Goal: Communication & Community: Answer question/provide support

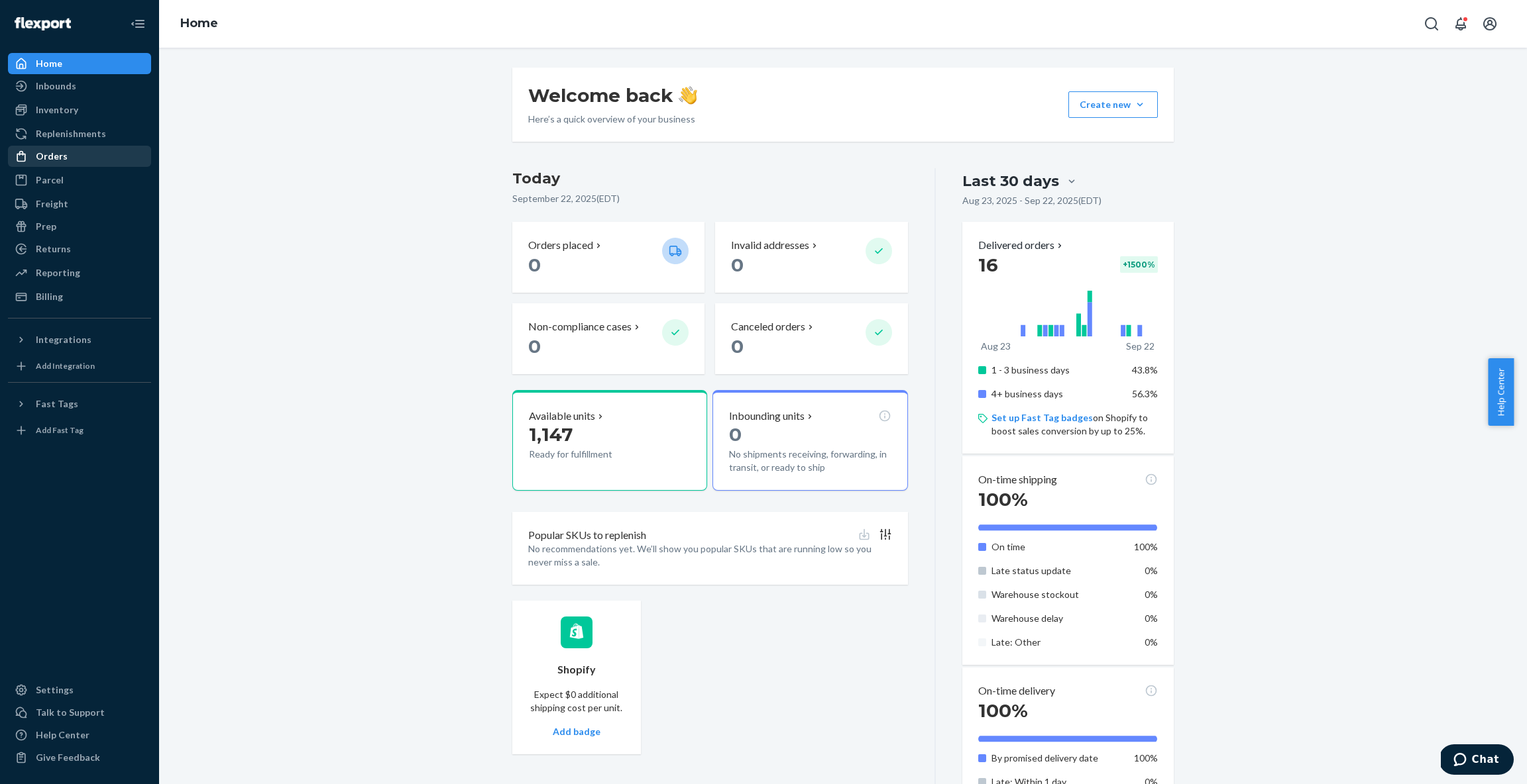
click at [48, 157] on div "Orders" at bounding box center [52, 156] width 32 height 13
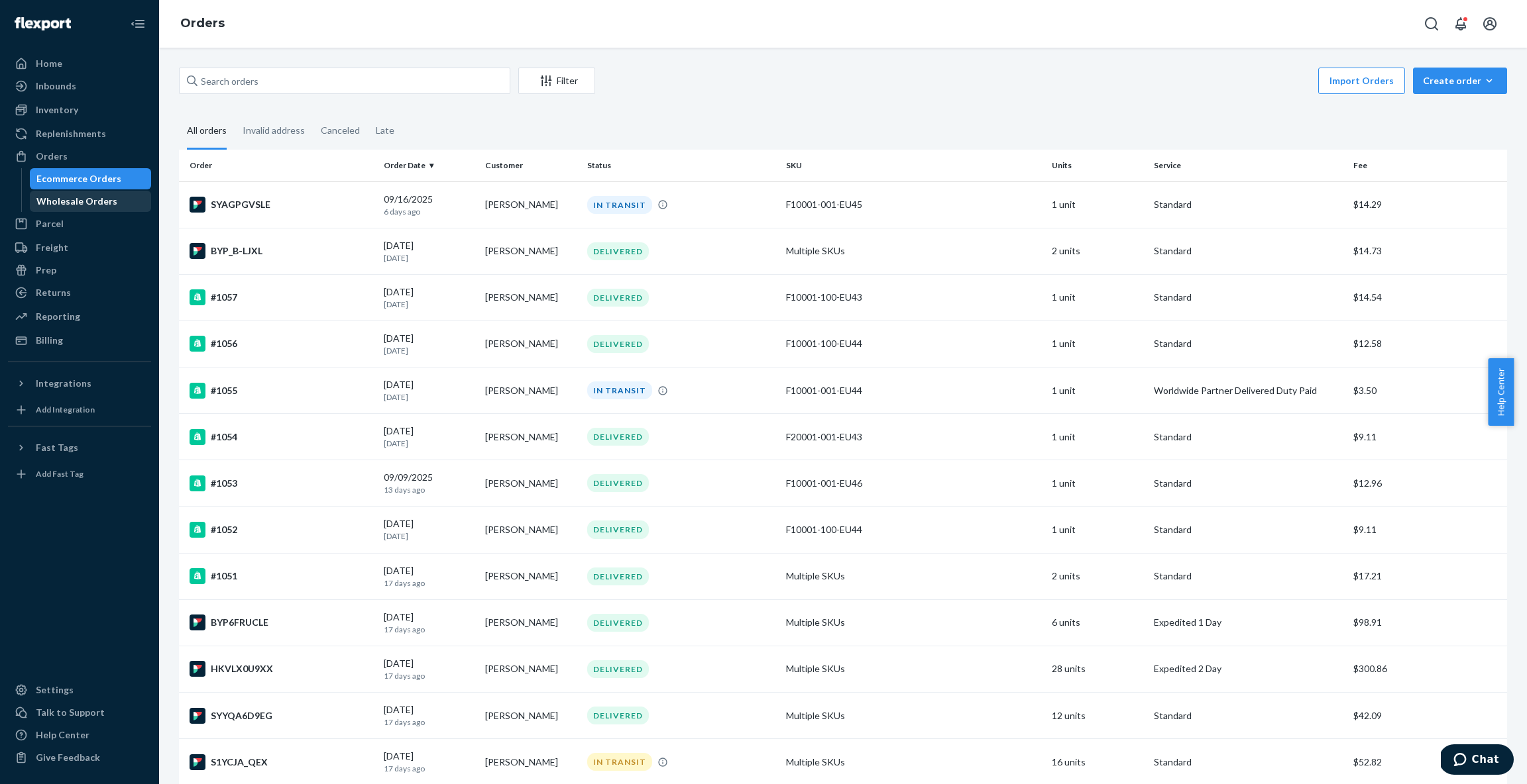
click at [98, 202] on div "Wholesale Orders" at bounding box center [76, 201] width 81 height 13
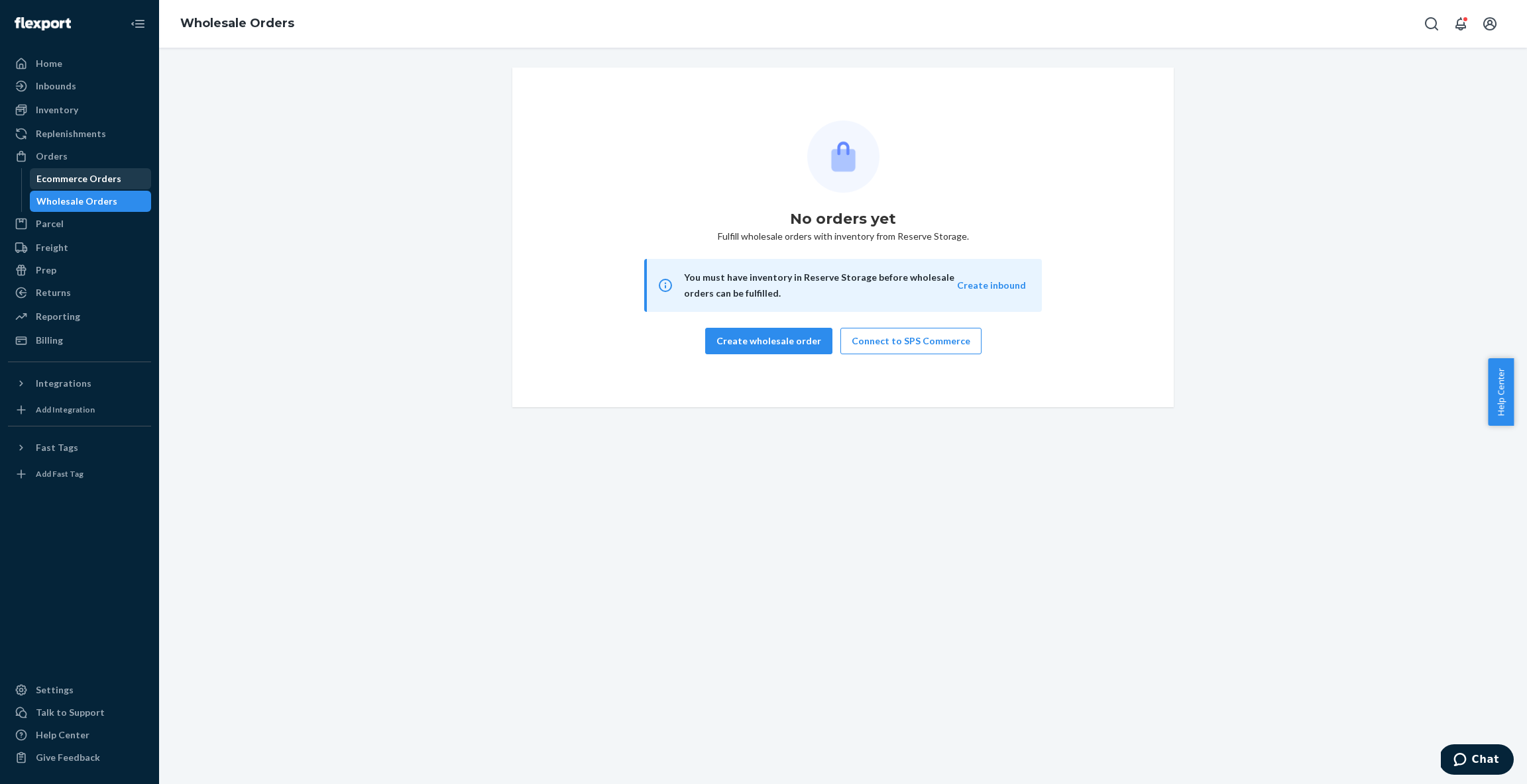
click at [96, 172] on div "Ecommerce Orders" at bounding box center [78, 178] width 85 height 13
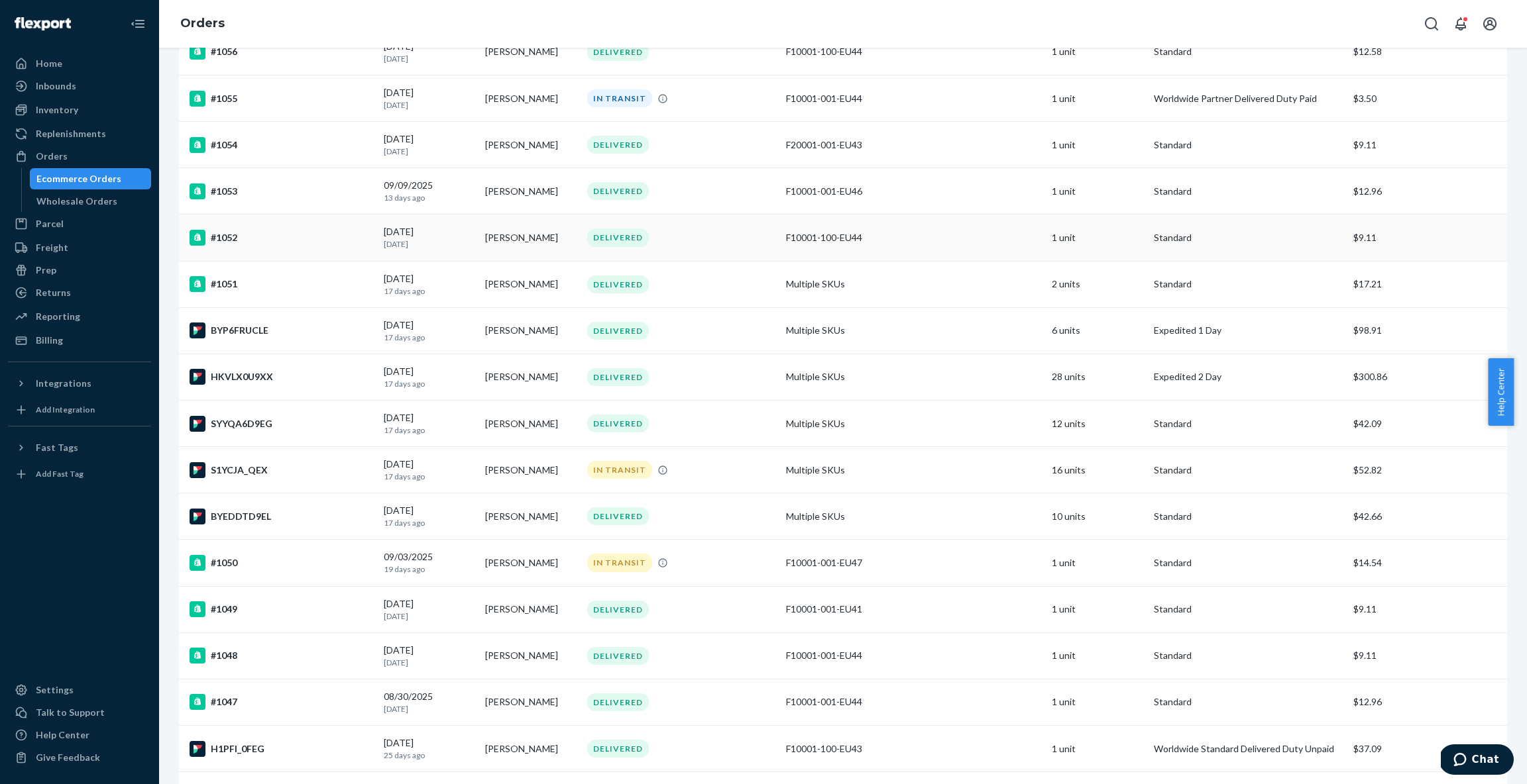
scroll to position [308, 0]
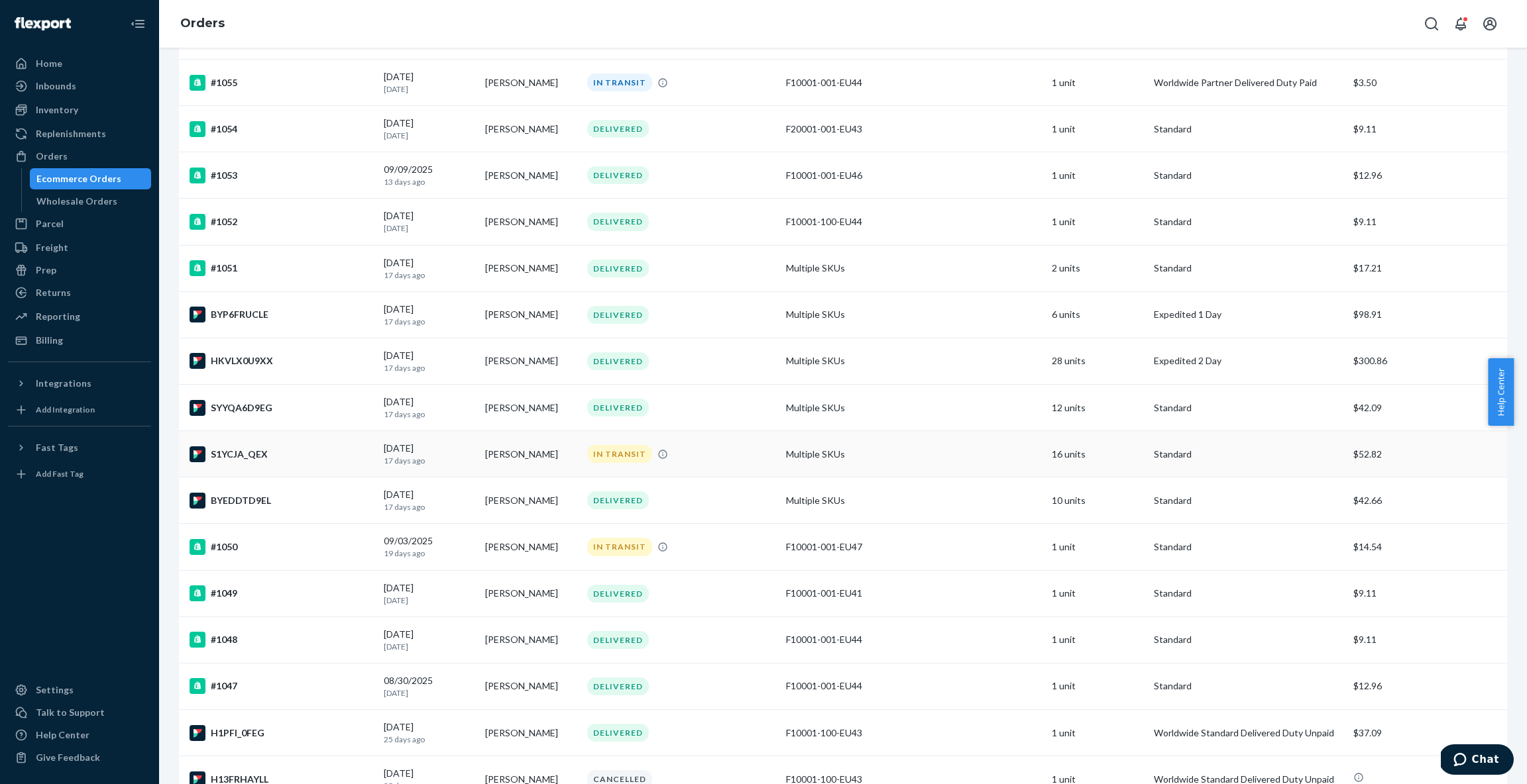
click at [287, 451] on div "S1YCJA_QEX" at bounding box center [281, 454] width 184 height 16
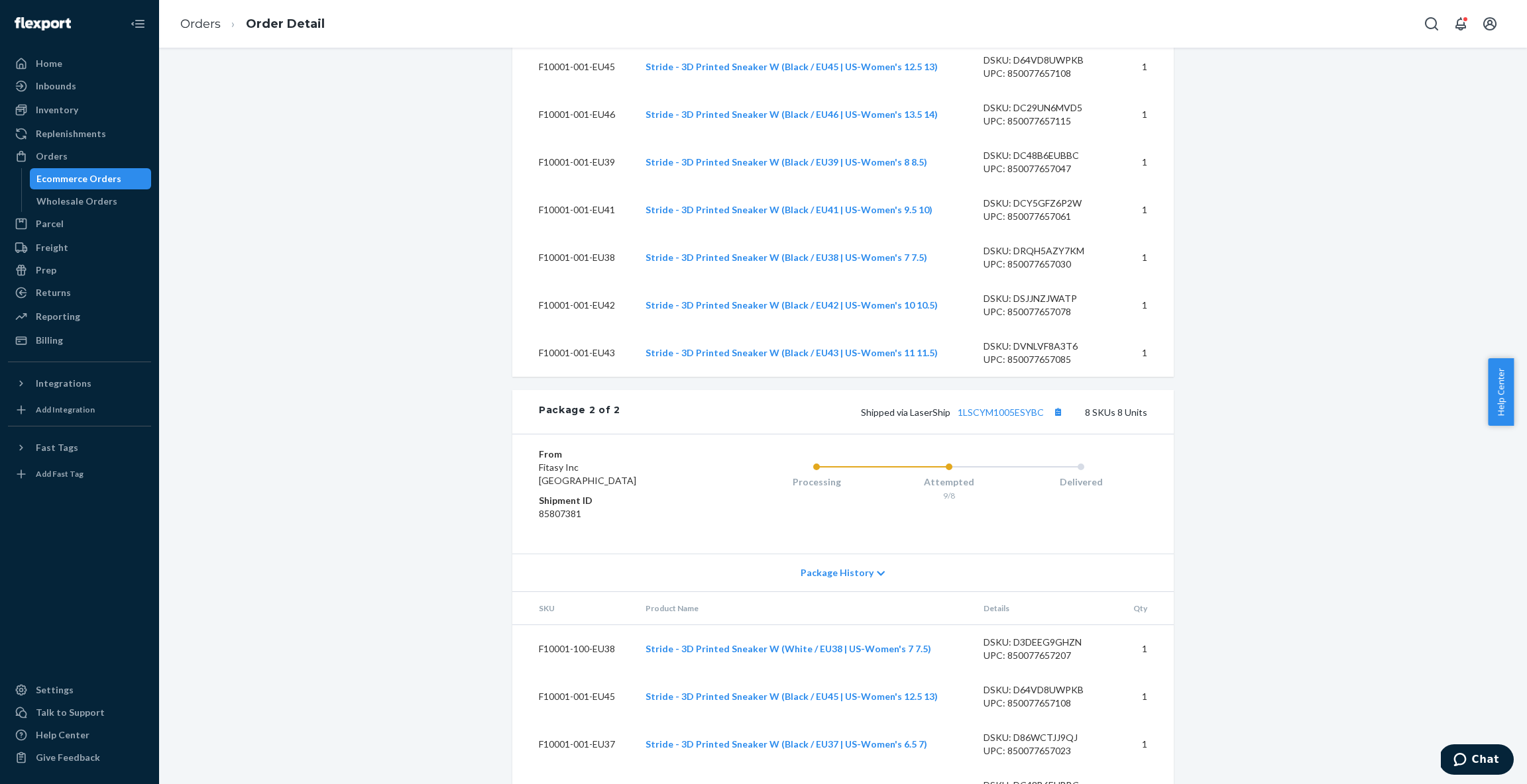
scroll to position [1318, 0]
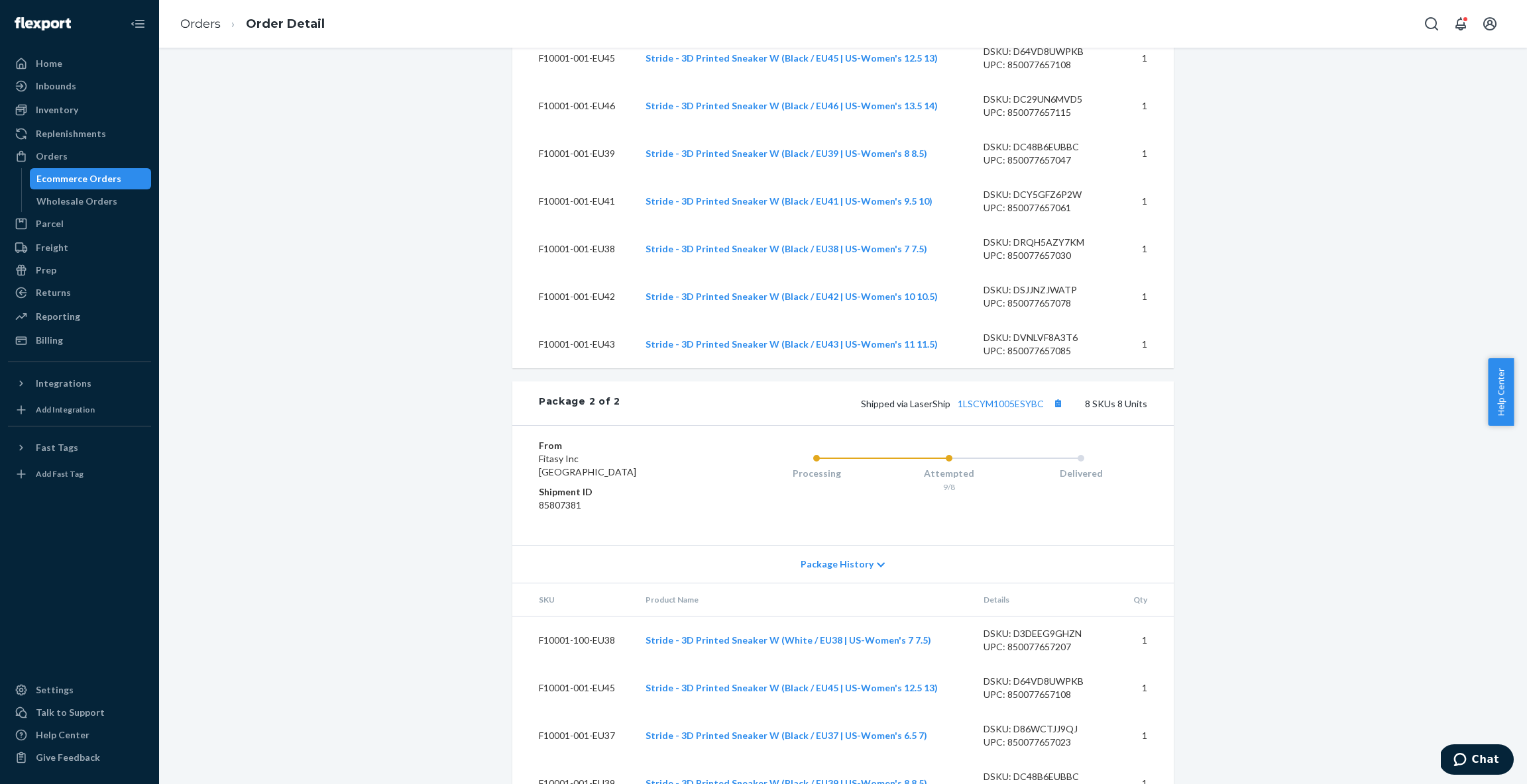
click at [861, 571] on span "Package History" at bounding box center [837, 564] width 73 height 13
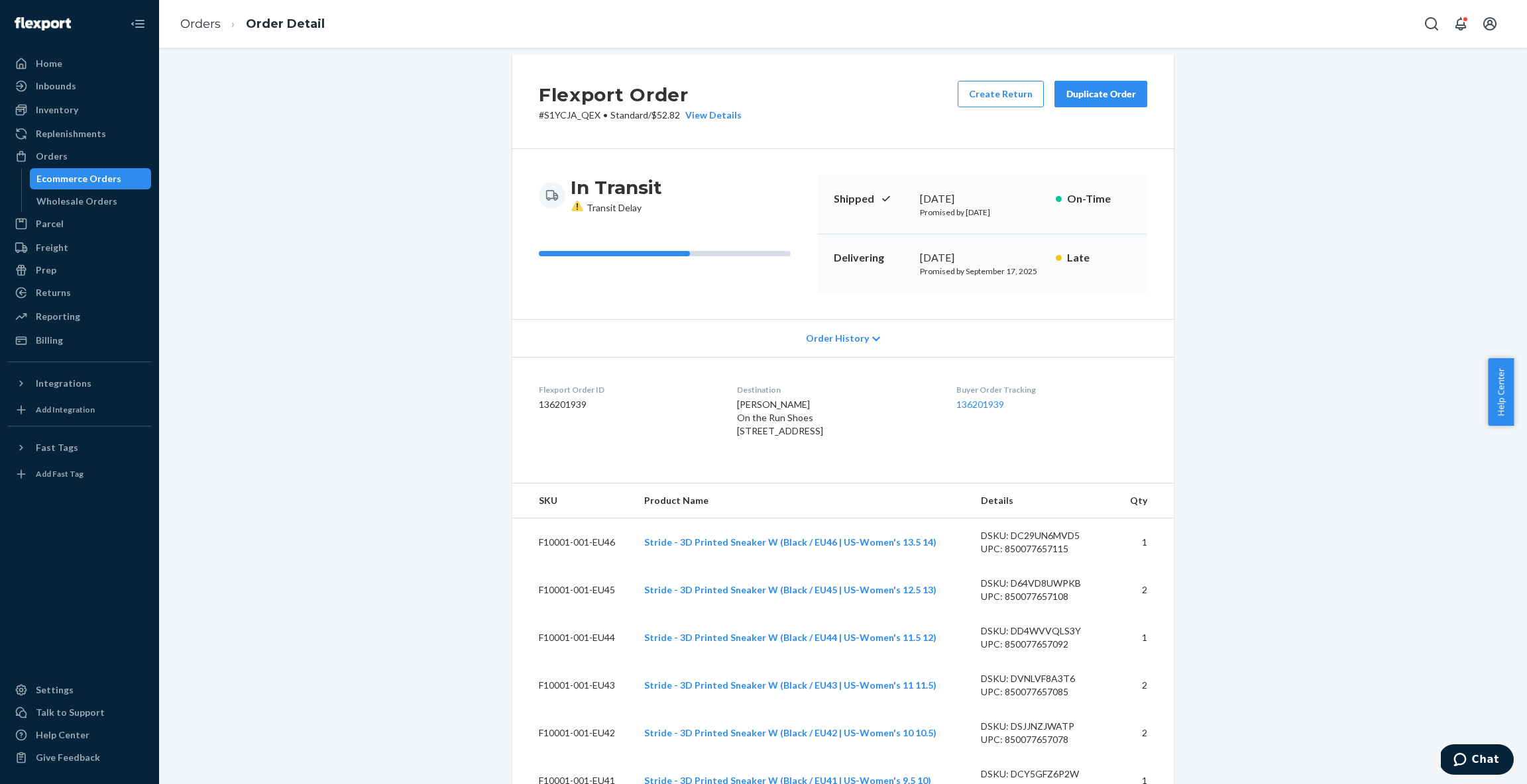
scroll to position [0, 0]
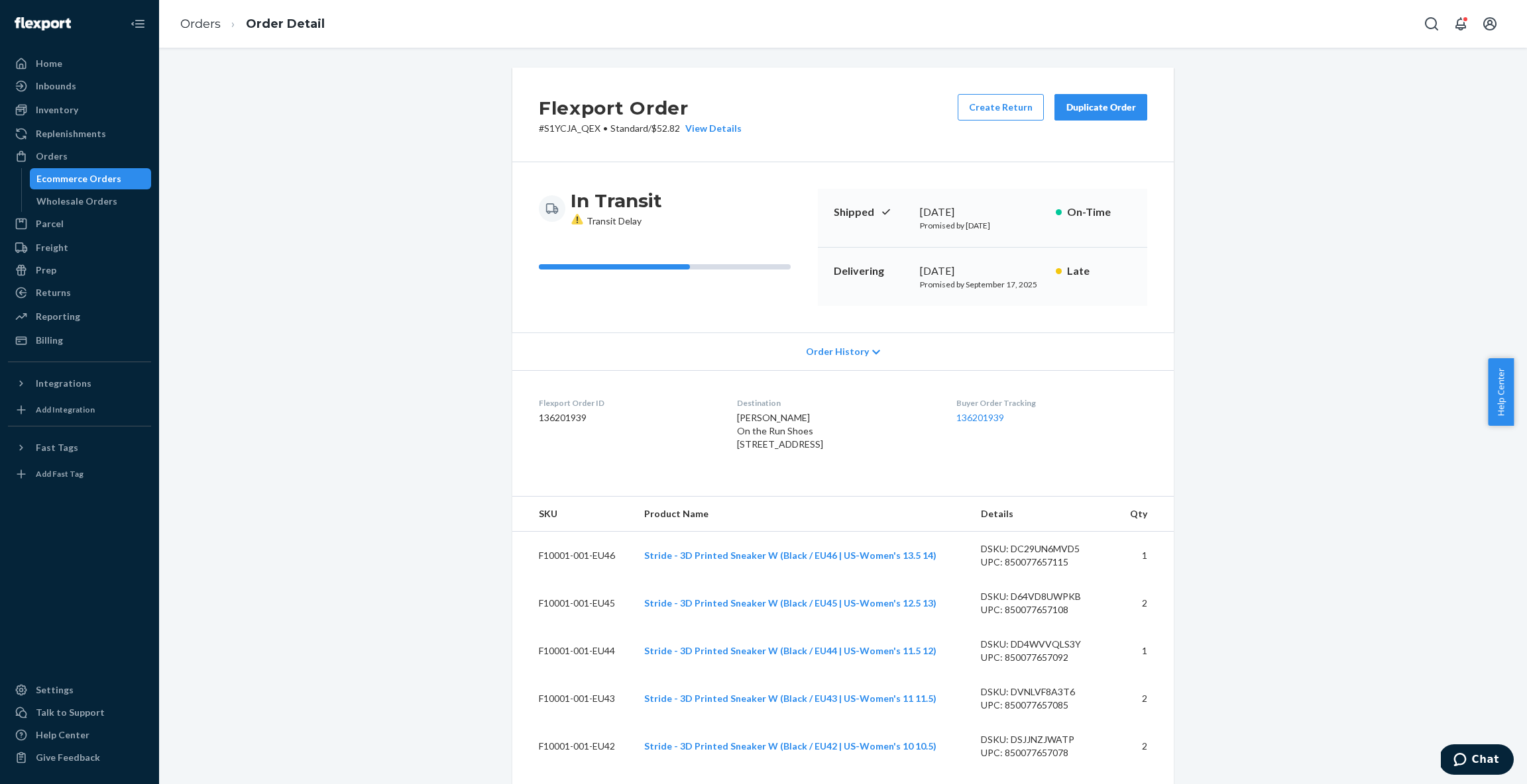
click at [872, 353] on icon at bounding box center [876, 352] width 8 height 9
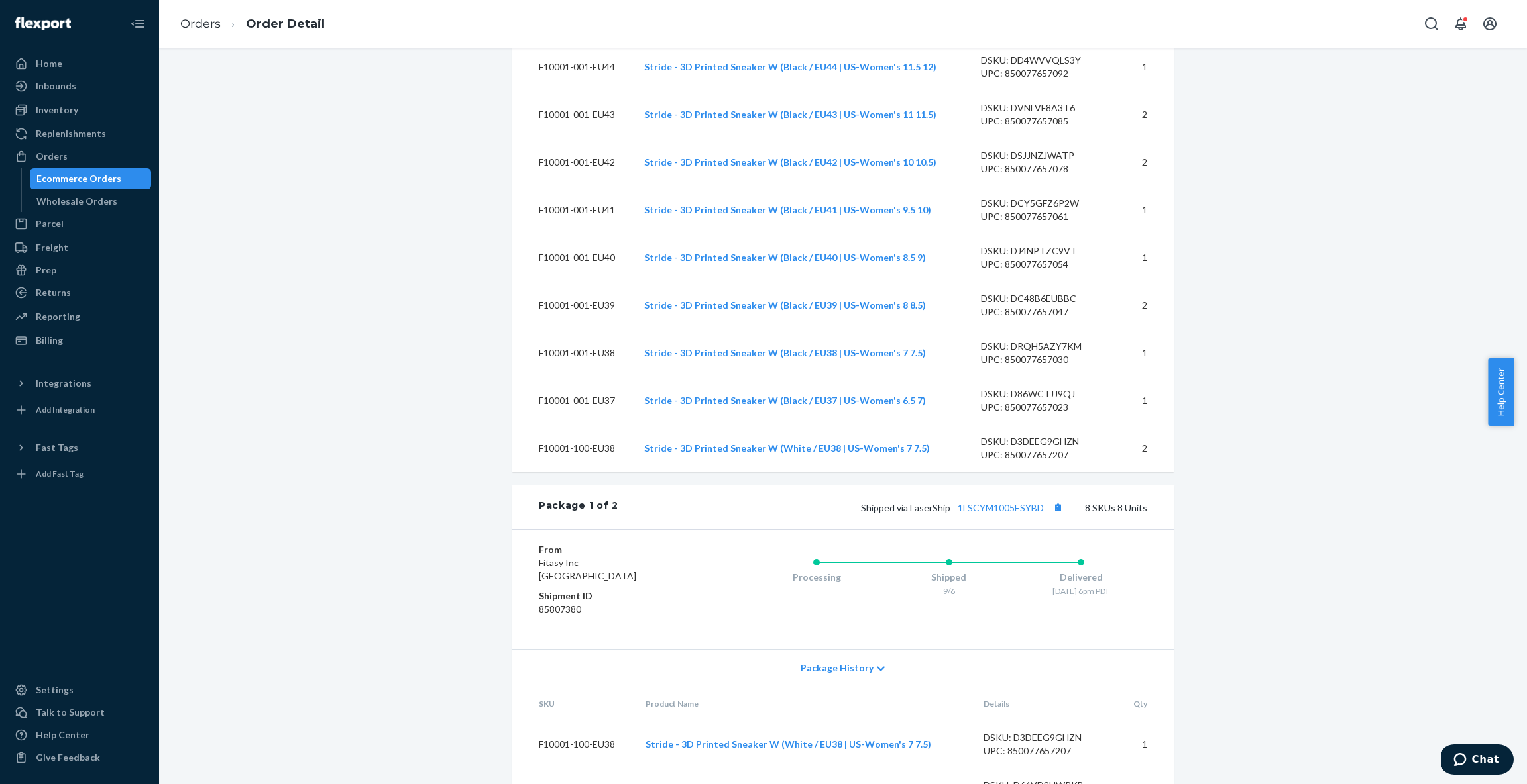
scroll to position [976, 0]
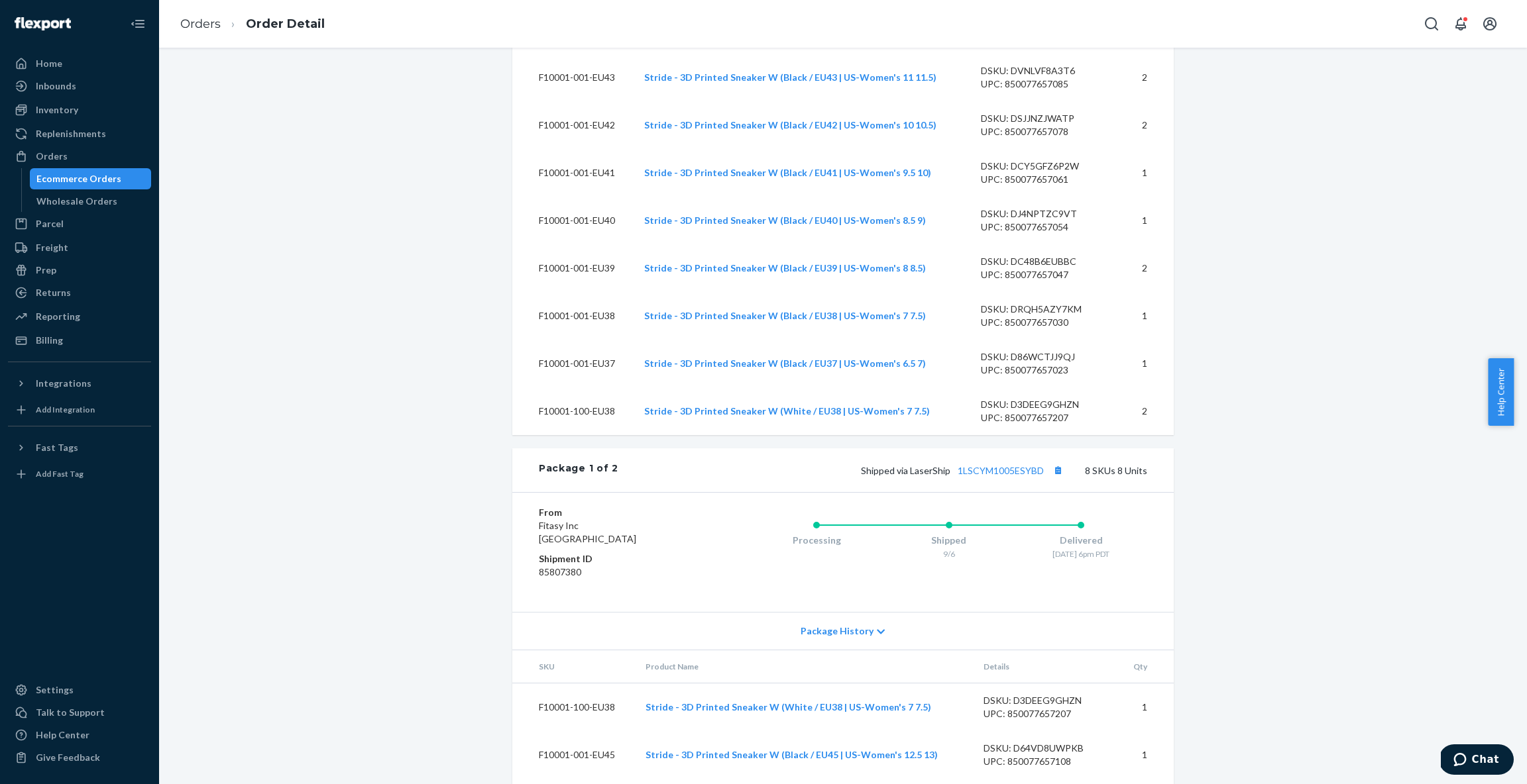
click at [866, 650] on div "Package History" at bounding box center [842, 631] width 661 height 38
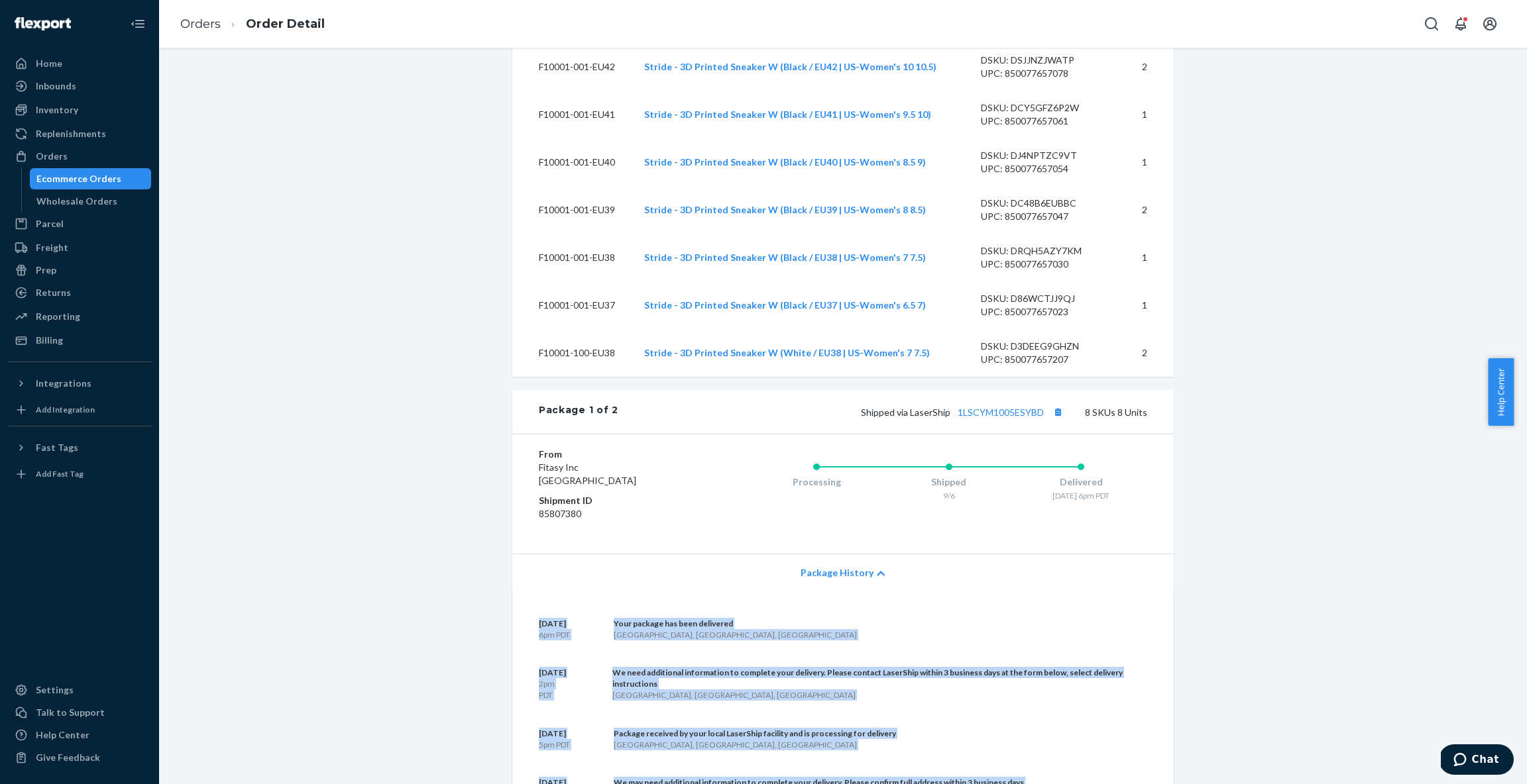
scroll to position [1047, 0]
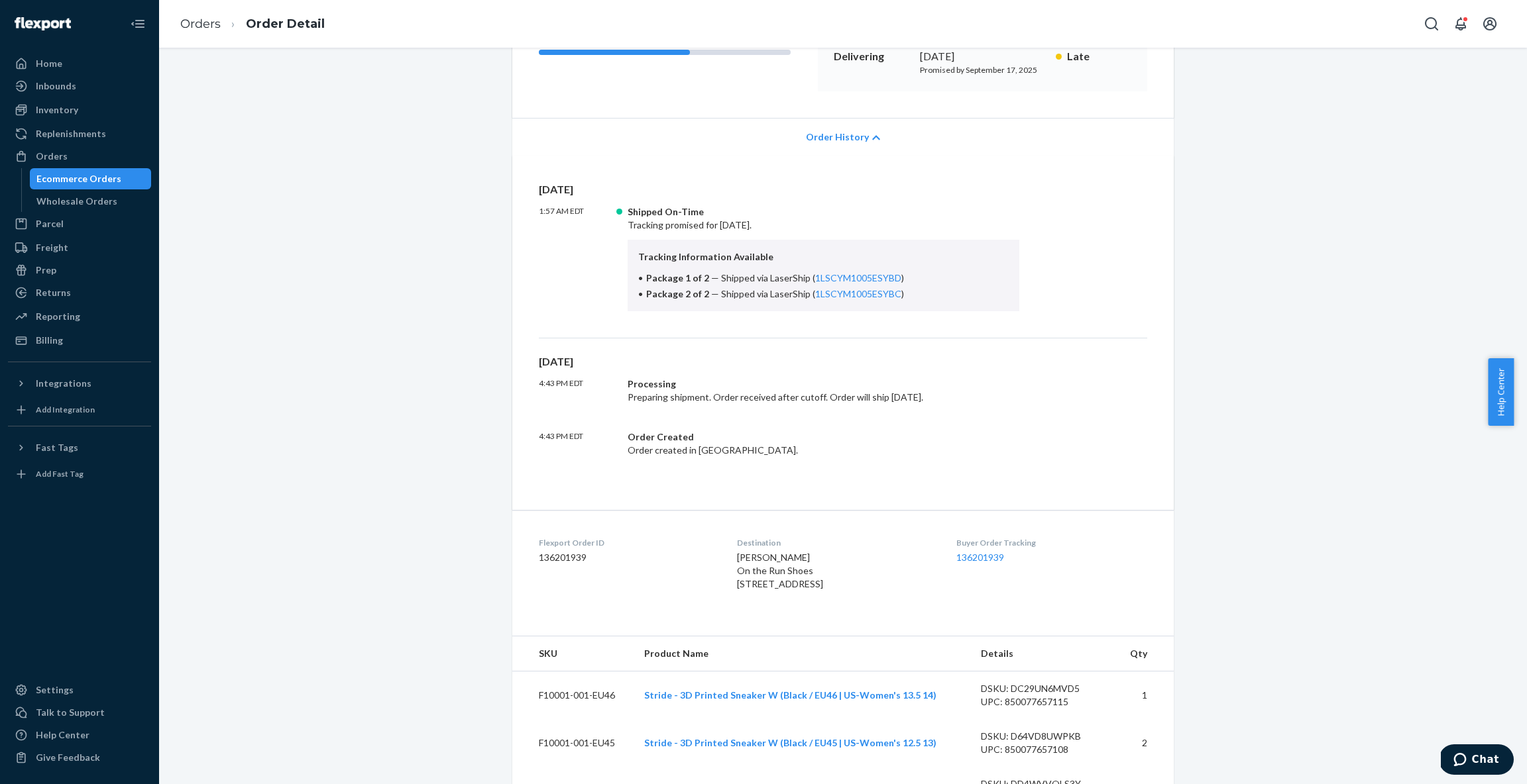
scroll to position [0, 0]
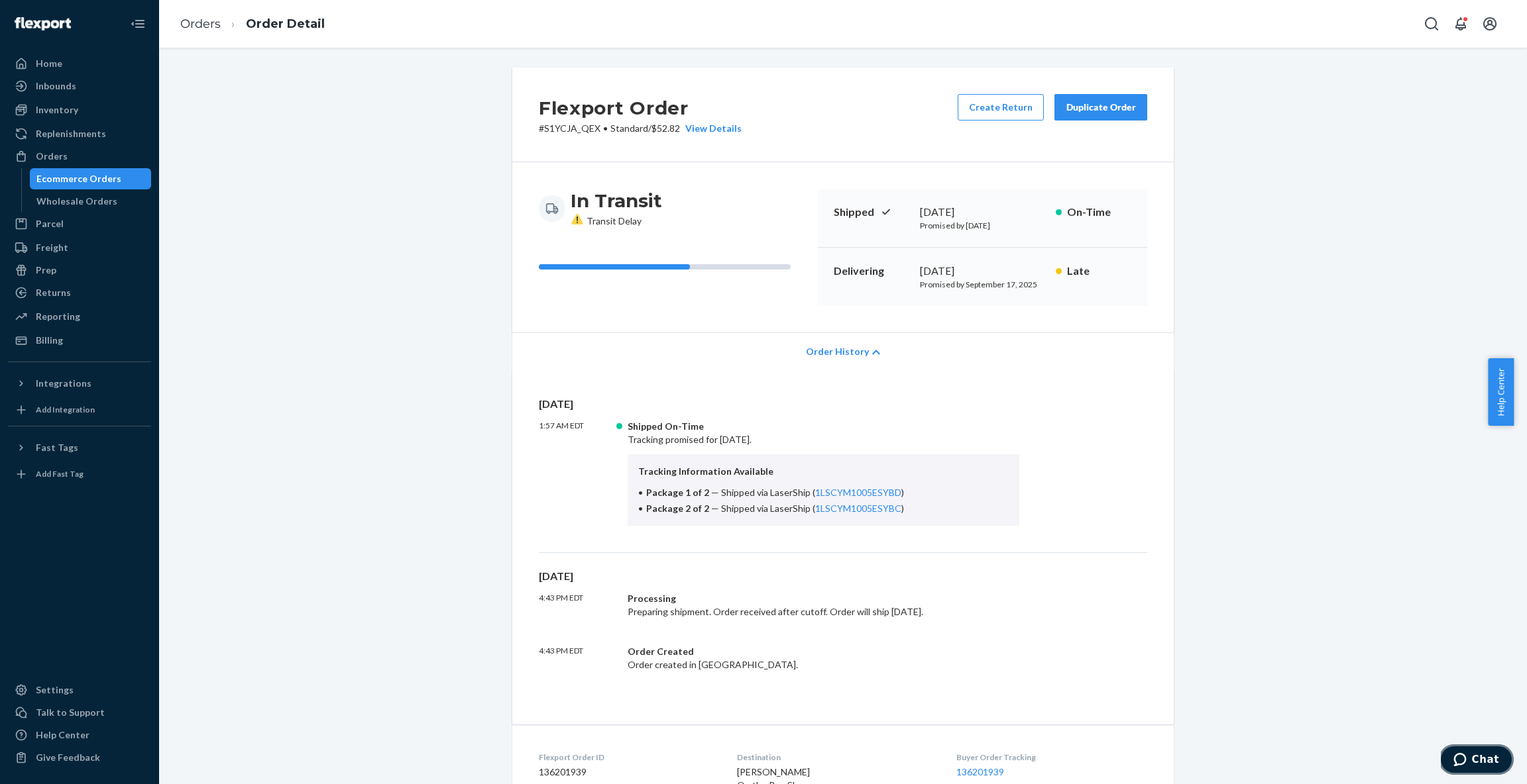
click at [1469, 758] on span "Chat" at bounding box center [1462, 759] width 19 height 13
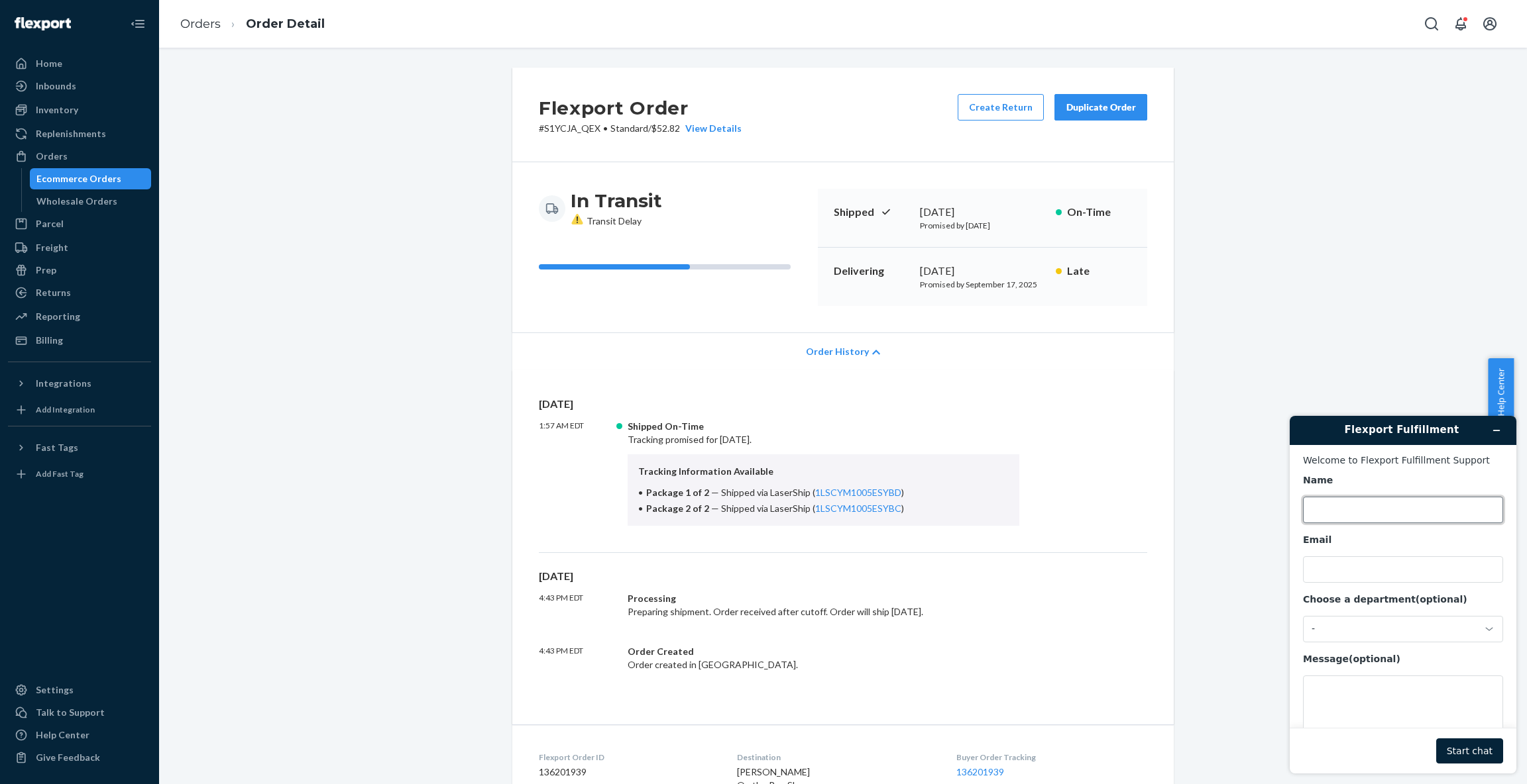
click at [1404, 516] on input "Name" at bounding box center [1402, 510] width 200 height 27
type input "[PERSON_NAME]"
click at [1366, 575] on input "Email" at bounding box center [1402, 569] width 200 height 27
type input "[EMAIL_ADDRESS]"
click at [1347, 640] on div "-" at bounding box center [1402, 629] width 200 height 27
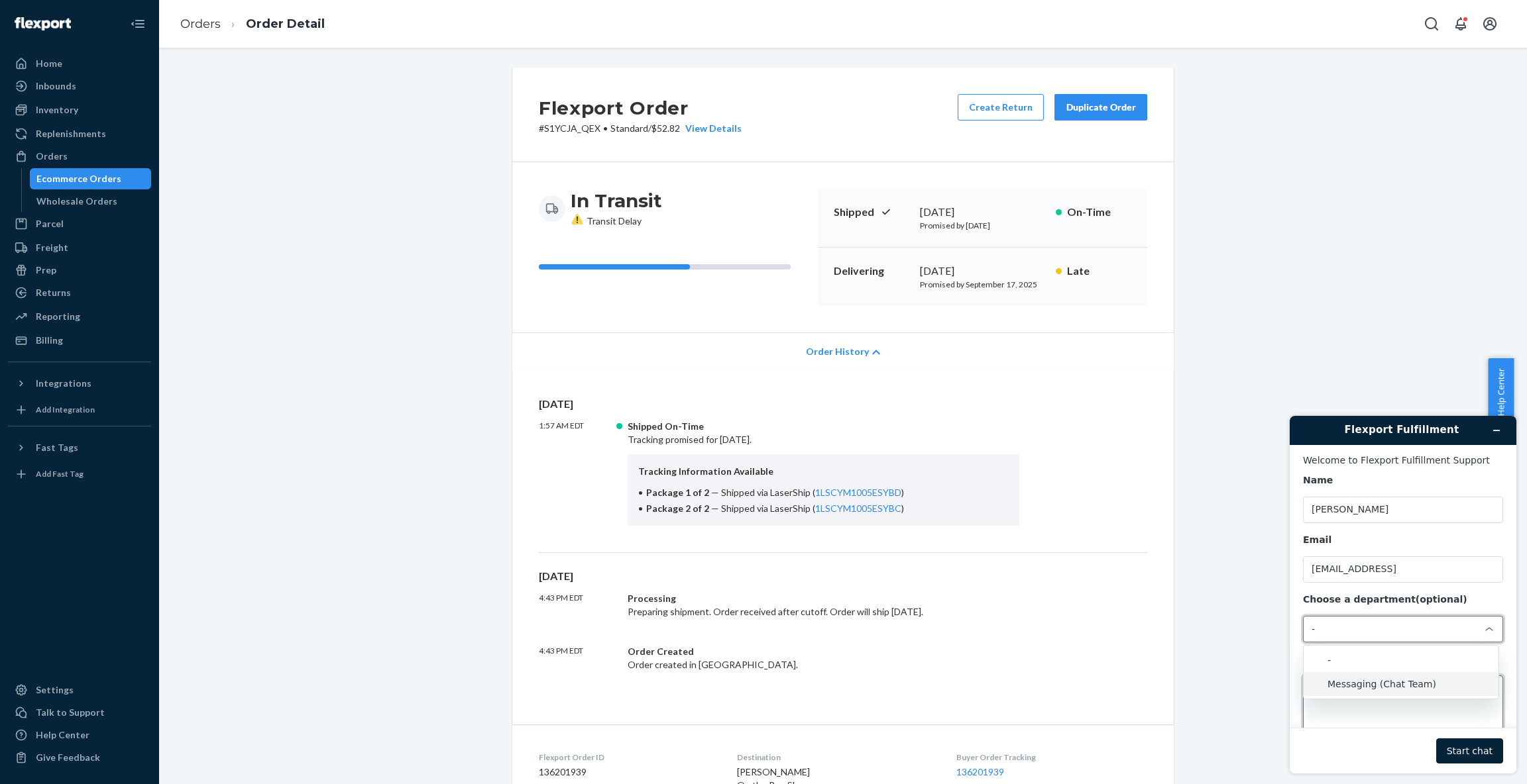
click at [1357, 715] on textarea "Message (optional)" at bounding box center [1402, 712] width 200 height 74
click at [1361, 697] on textarea "Message (optional)" at bounding box center [1402, 712] width 200 height 74
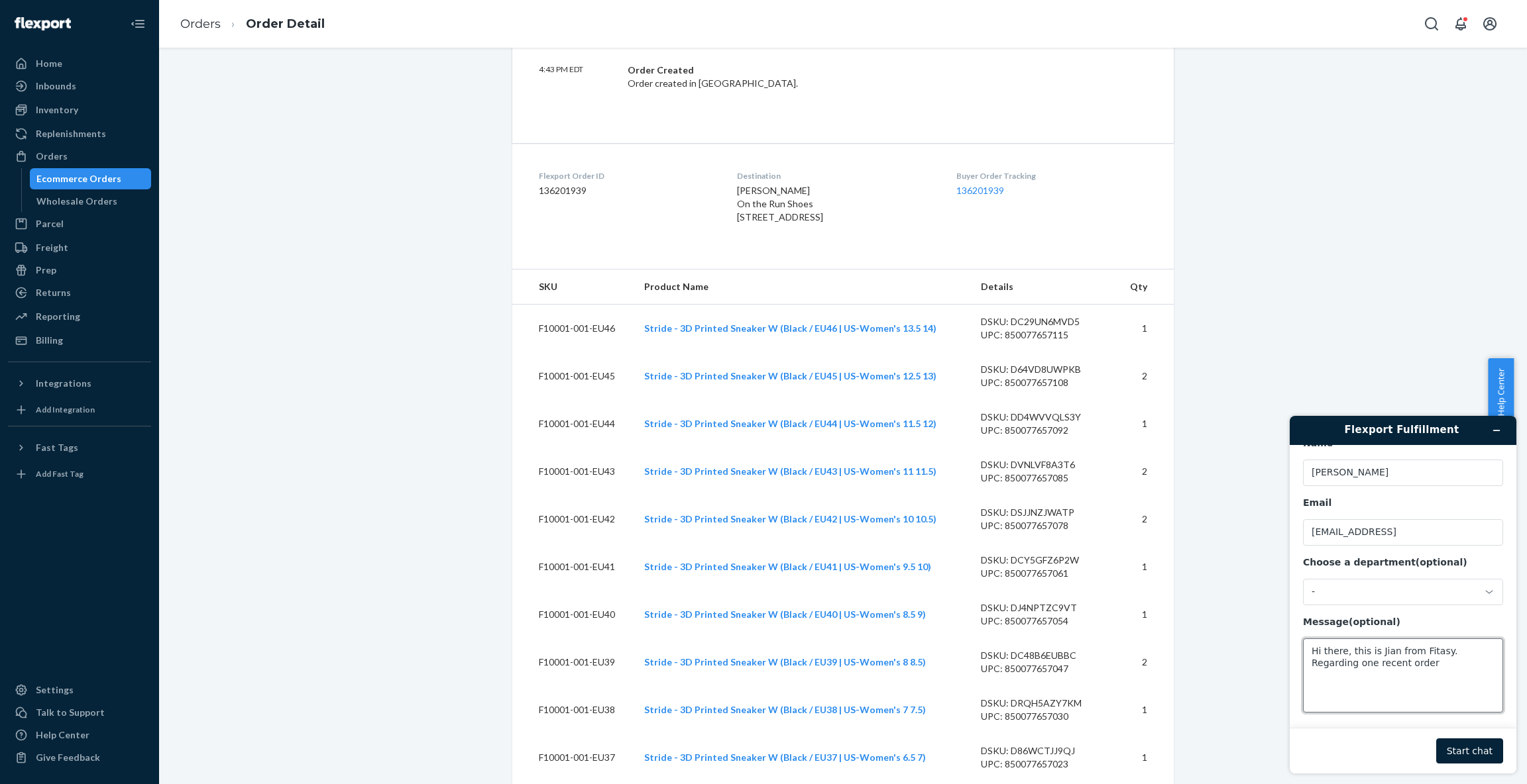
scroll to position [588, 0]
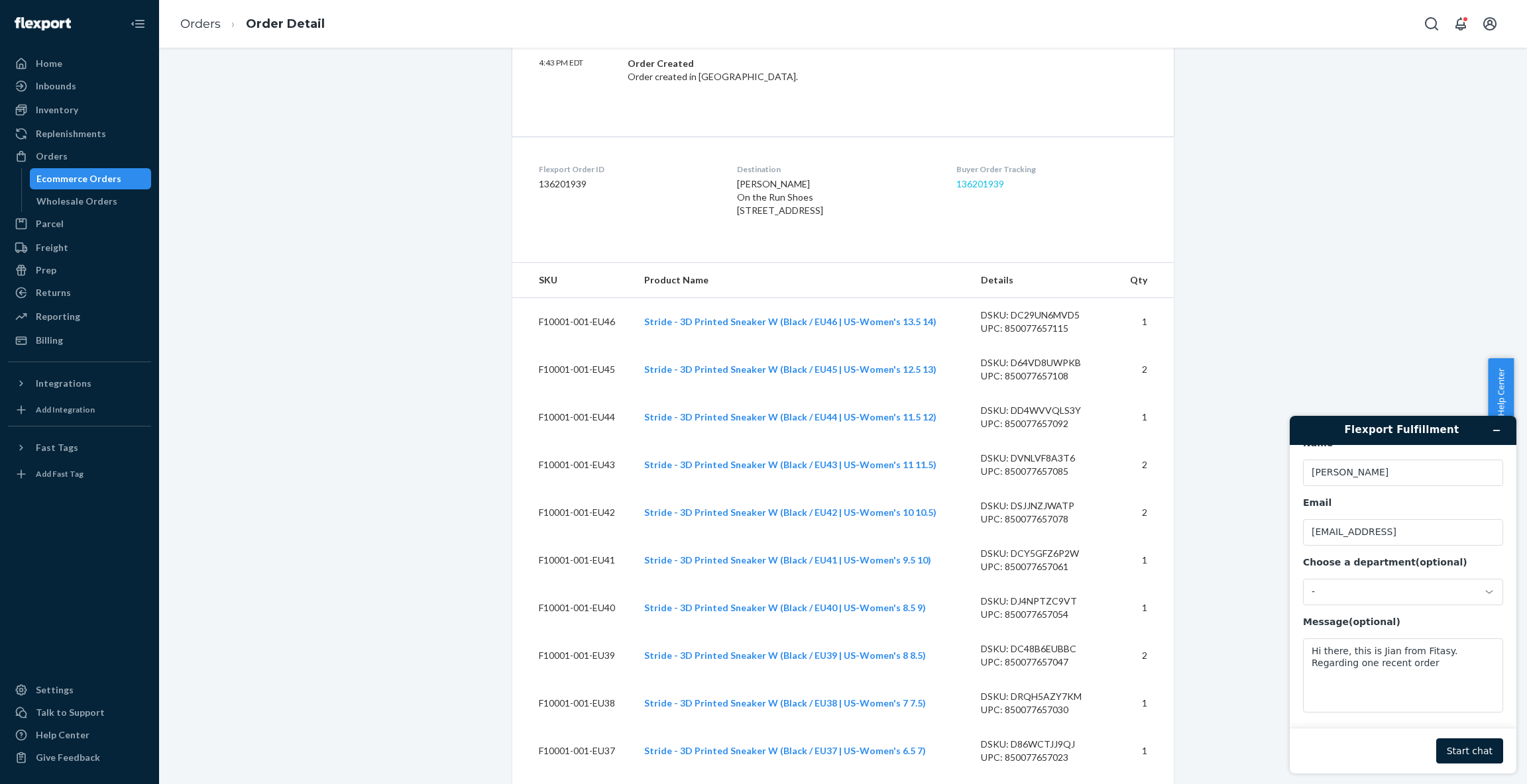
click at [976, 181] on link "136201939" at bounding box center [980, 184] width 47 height 11
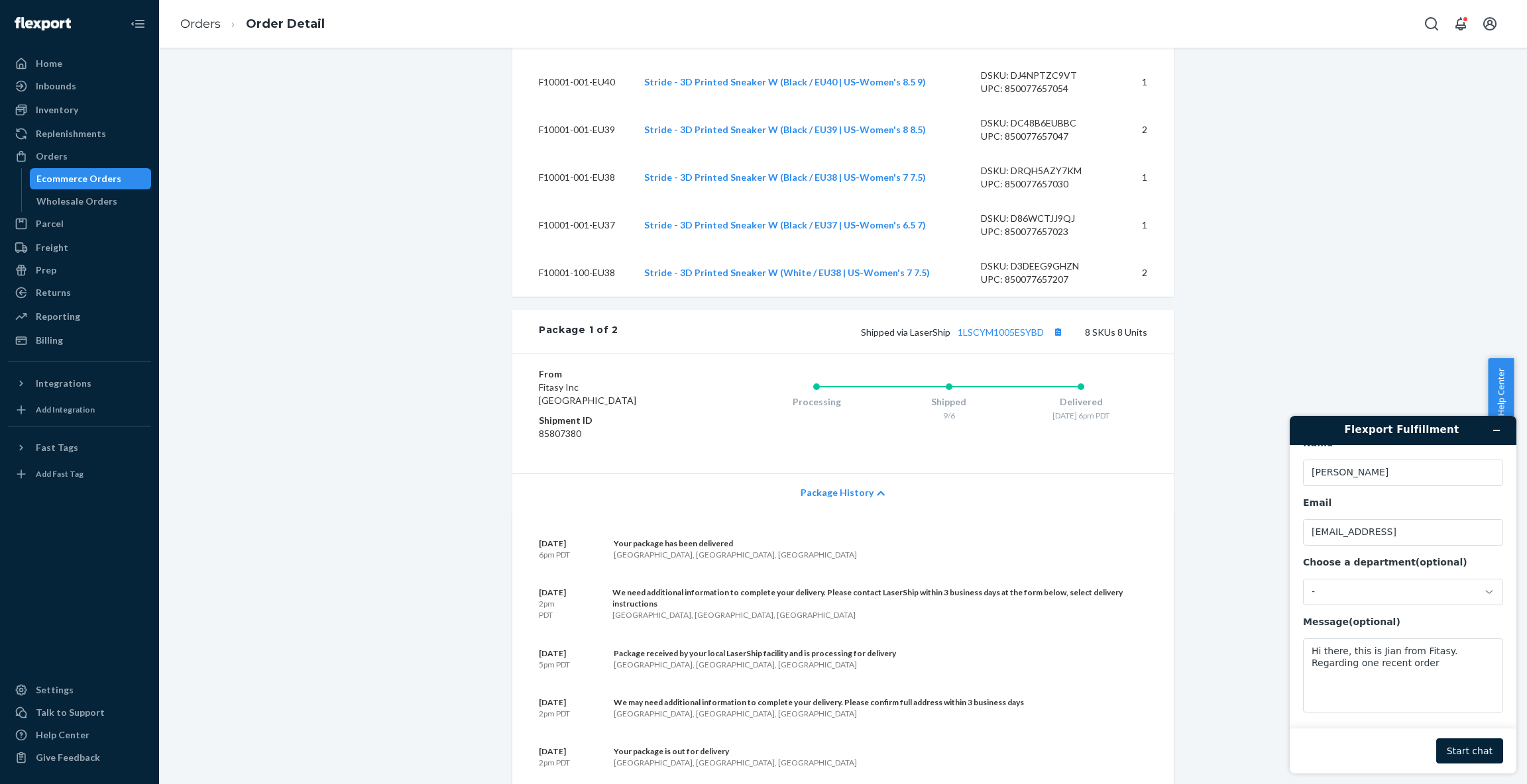
scroll to position [1113, 0]
drag, startPoint x: 950, startPoint y: 359, endPoint x: 1045, endPoint y: 363, distance: 95.1
click at [1045, 339] on span "Shipped via LaserShip 1LSCYM1005ESYBD" at bounding box center [963, 334] width 206 height 11
copy link "1LSCYM1005ESYBD"
click at [1429, 672] on textarea "Hi there, this is Jian from Fitasy. Regarding one recent order" at bounding box center [1402, 675] width 200 height 74
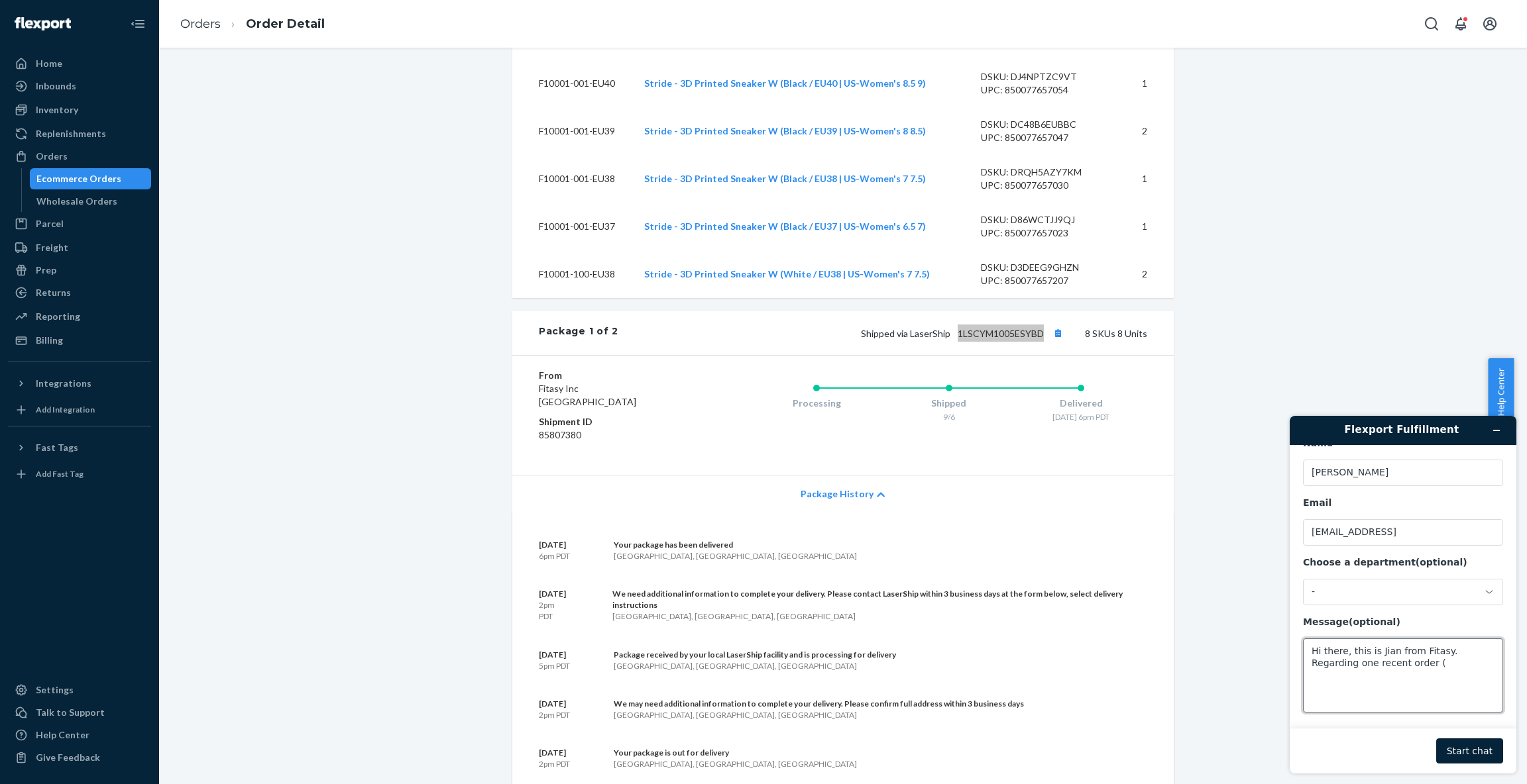
paste textarea "1LSCYM1005ESYBD"
type textarea "Hi there, this is Jian from Fitasy. Regarding one recent order (1LSCYM1005ESYBD…"
click at [1484, 748] on button "Start chat" at bounding box center [1469, 751] width 67 height 25
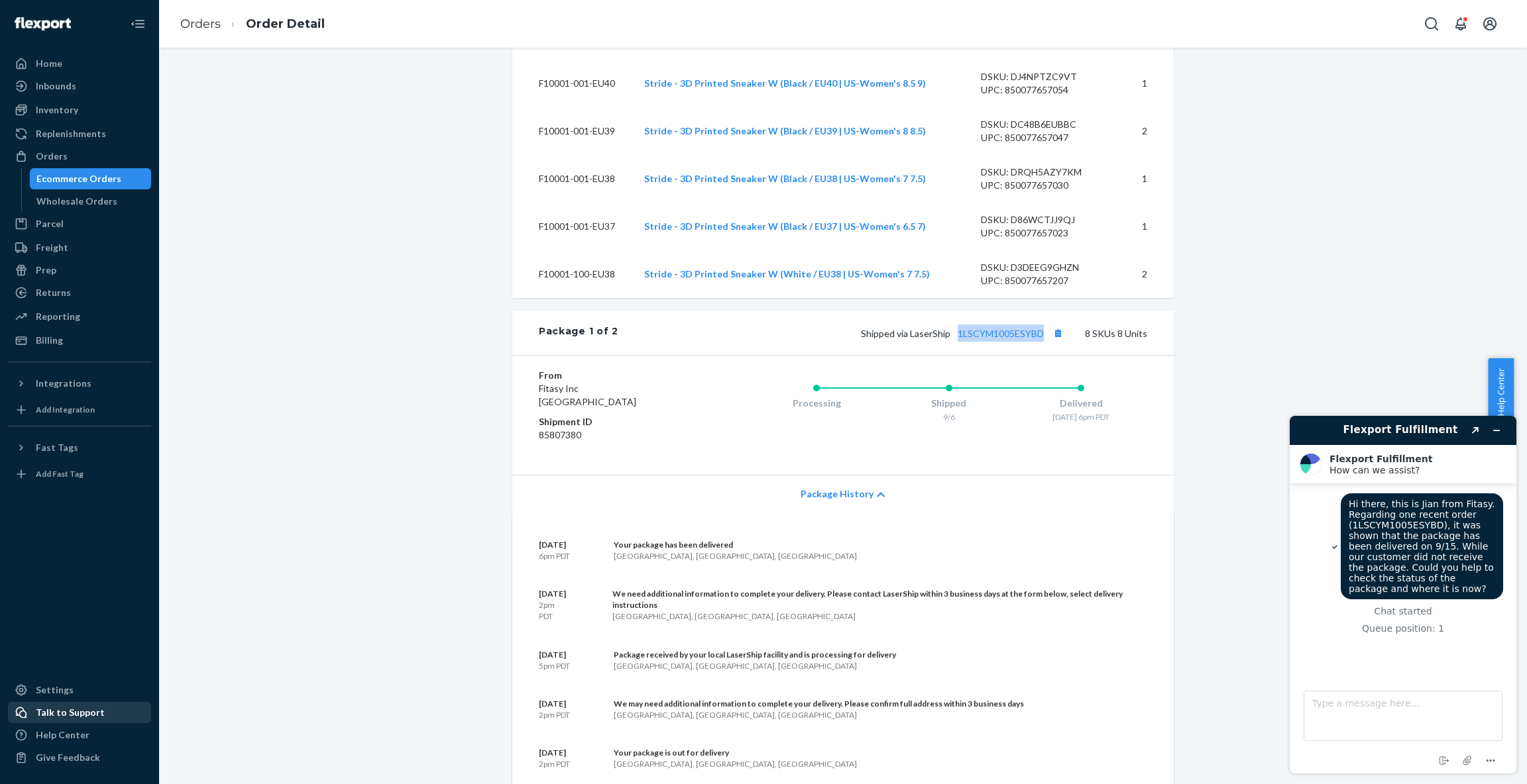
click at [95, 719] on div "Talk to Support" at bounding box center [79, 712] width 140 height 19
click at [89, 717] on div "Talk to Support" at bounding box center [70, 712] width 69 height 13
click at [116, 633] on div at bounding box center [80, 579] width 143 height 189
click at [81, 715] on div "Talk to Support" at bounding box center [70, 712] width 69 height 13
click at [28, 712] on div at bounding box center [25, 712] width 21 height 13
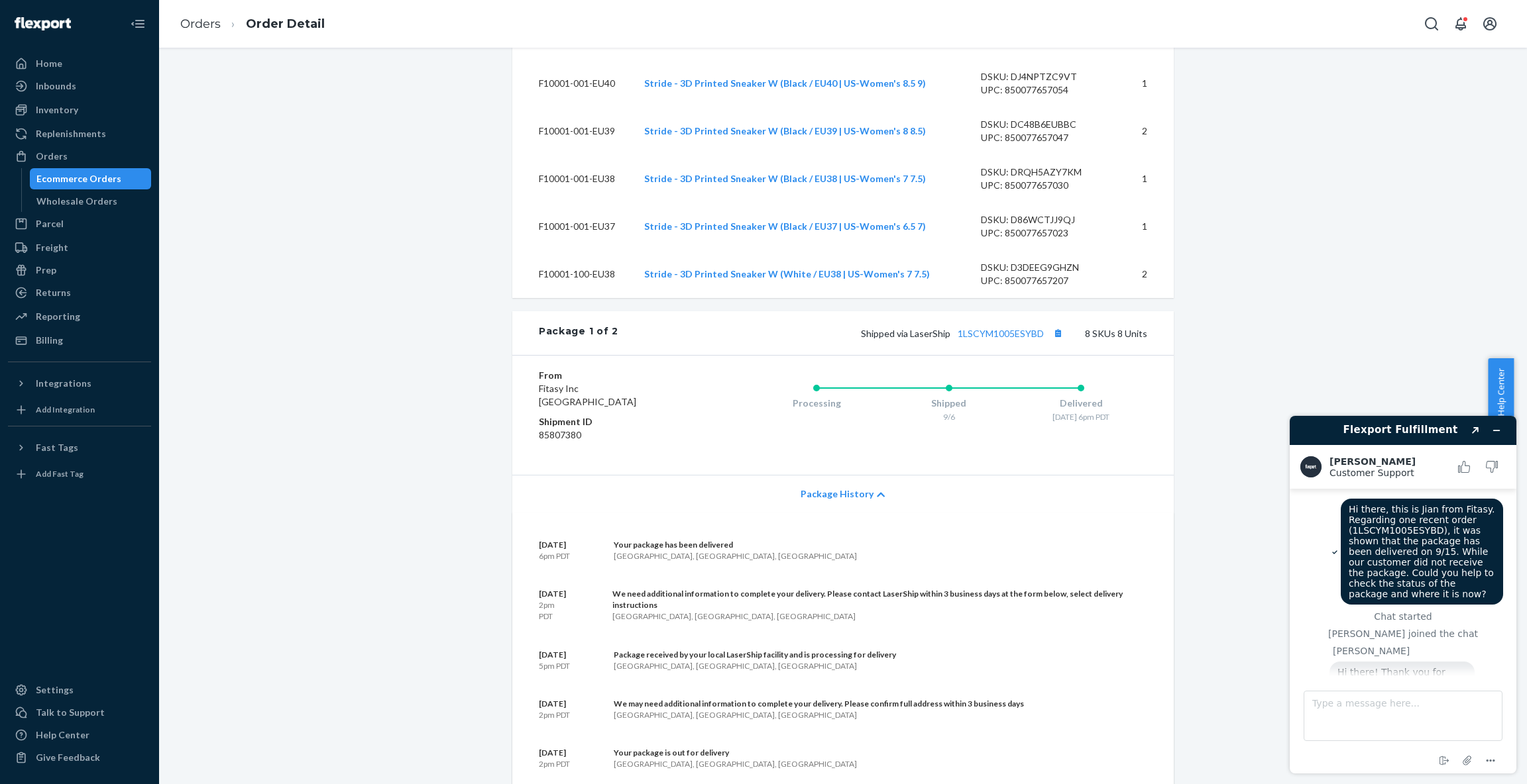
scroll to position [45, 0]
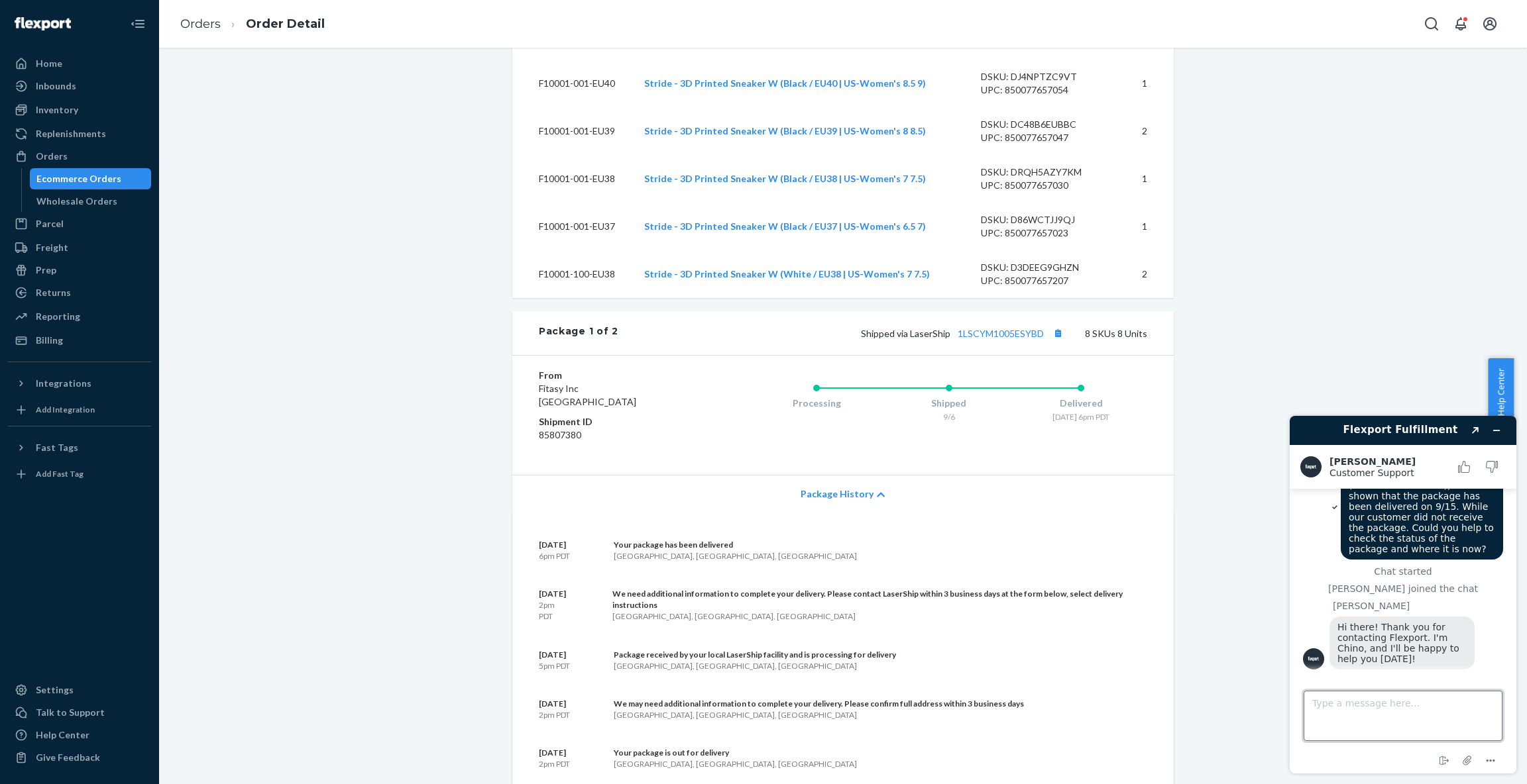
click at [1327, 700] on textarea "Type a message here..." at bounding box center [1402, 715] width 199 height 50
type textarea "thanks, [PERSON_NAME]"
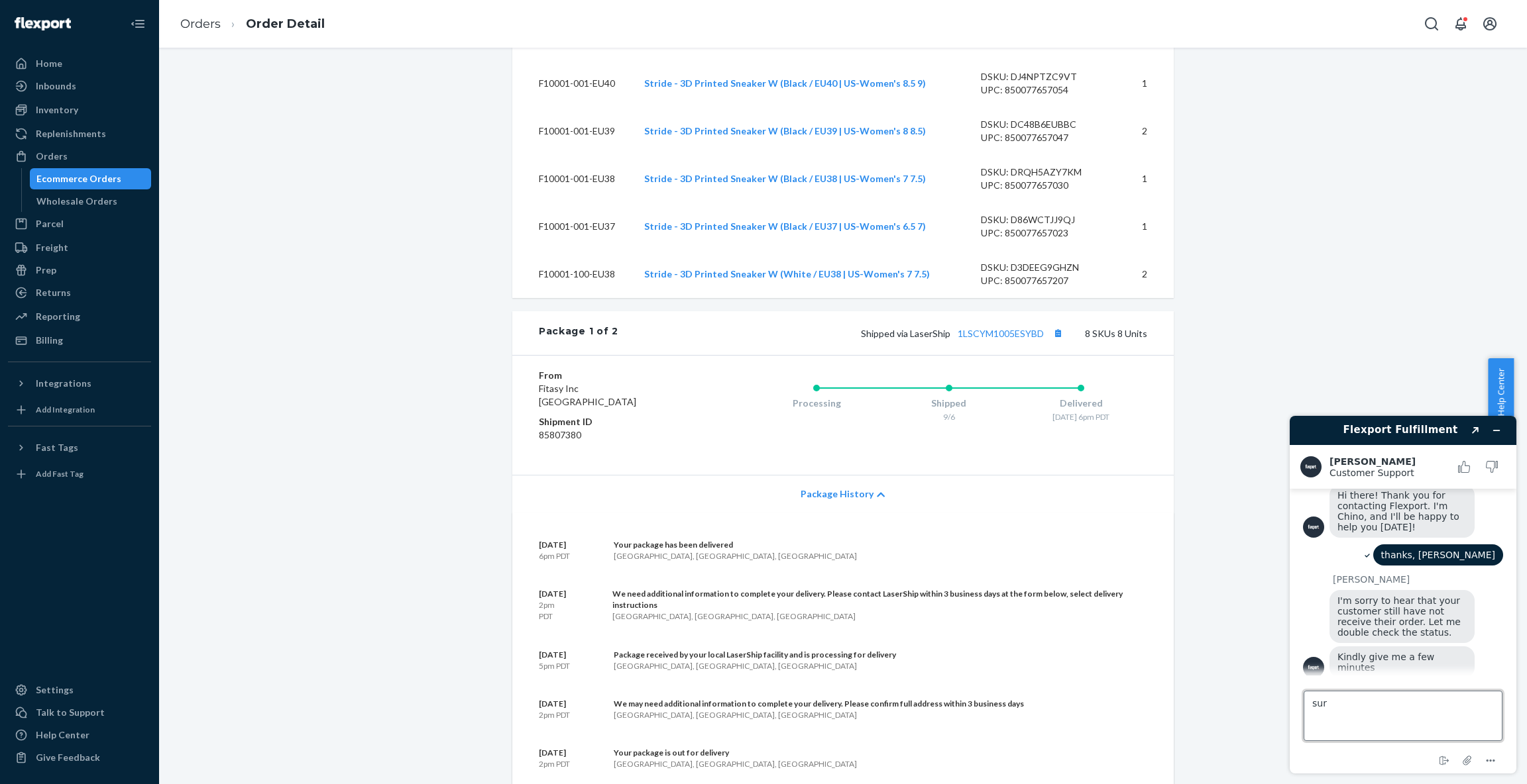
scroll to position [175, 0]
type textarea "sure"
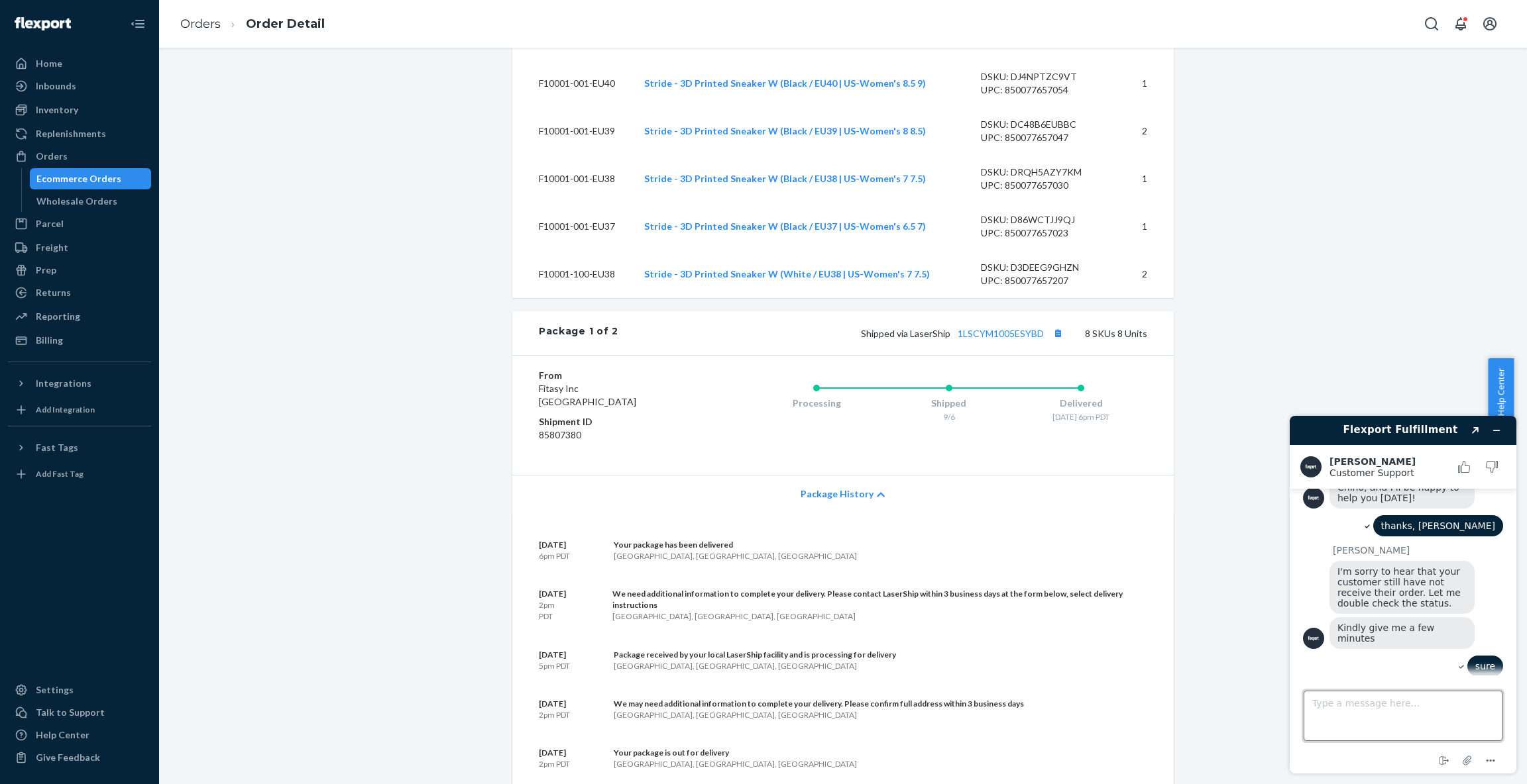
scroll to position [259, 0]
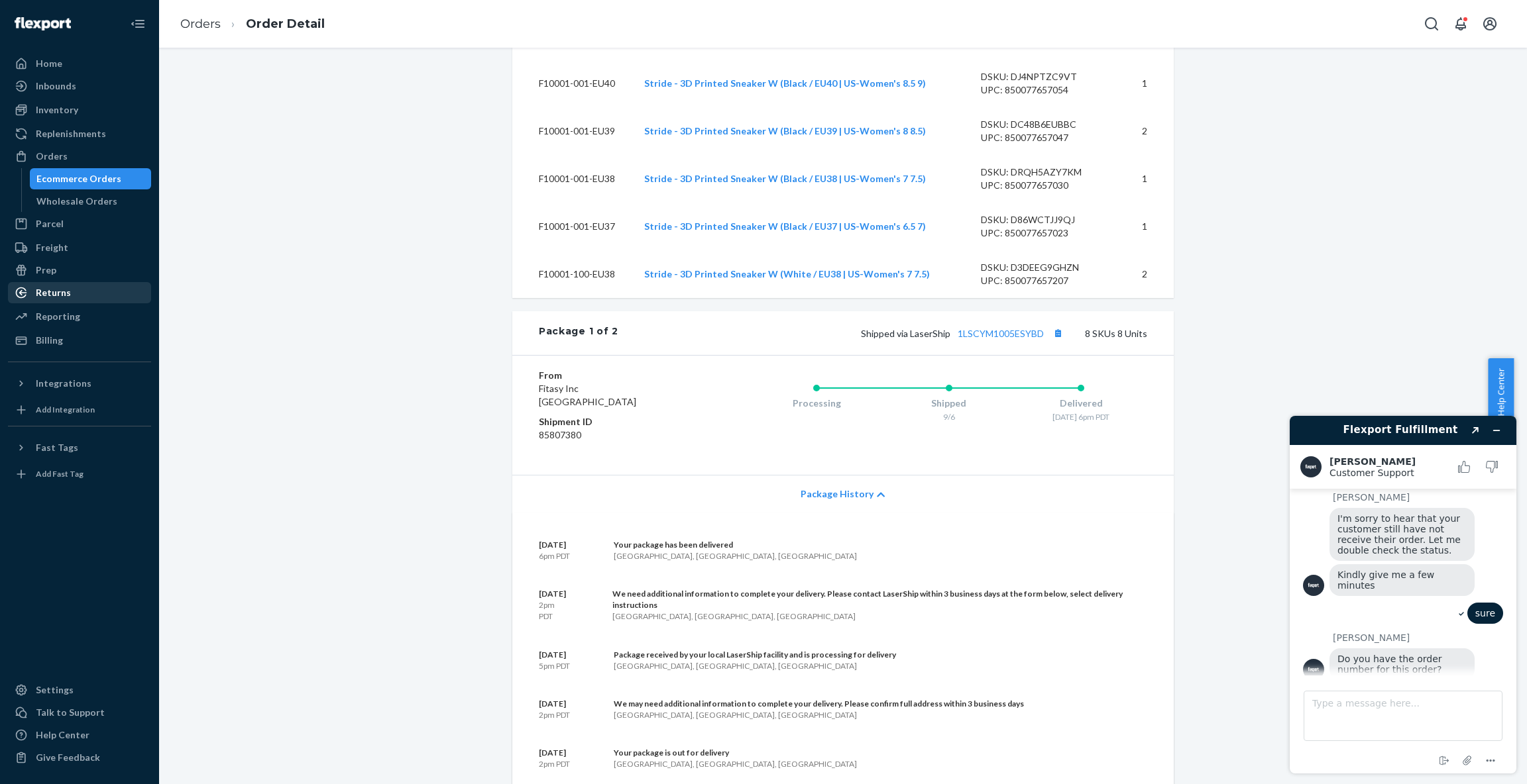
click at [61, 292] on div "Returns" at bounding box center [53, 292] width 35 height 13
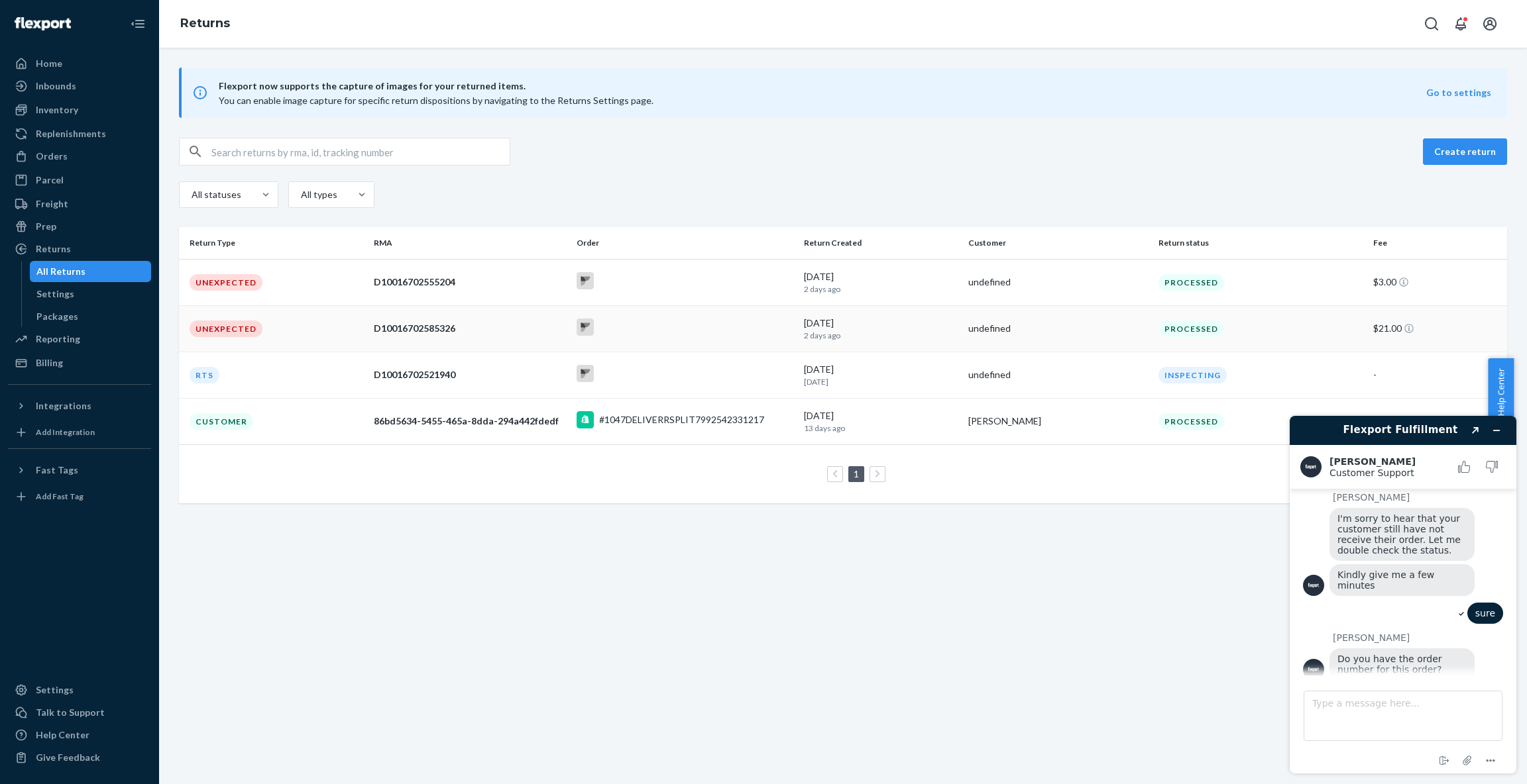
click at [410, 327] on div "D10016702585326" at bounding box center [469, 328] width 191 height 13
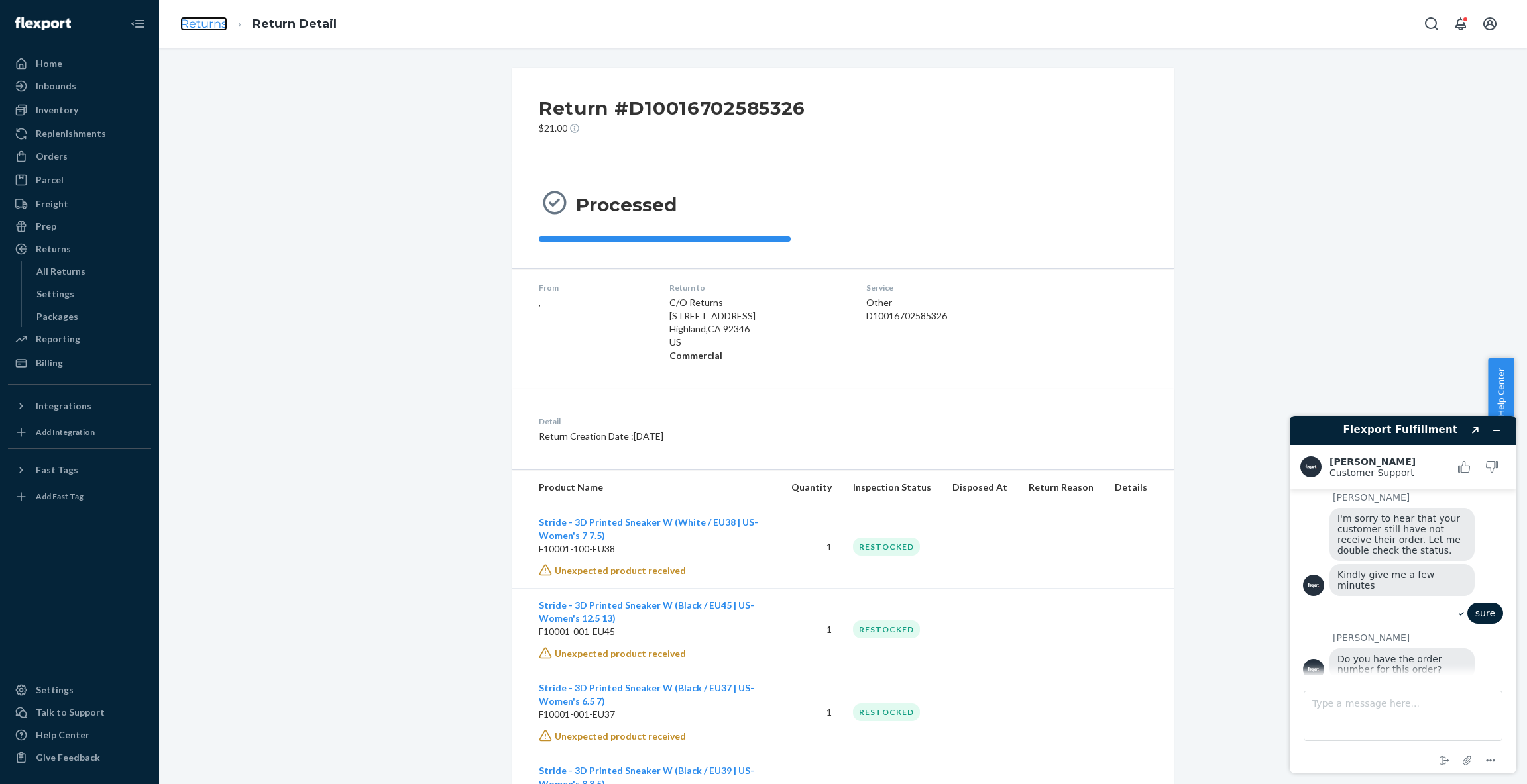
click at [197, 25] on link "Returns" at bounding box center [204, 23] width 47 height 14
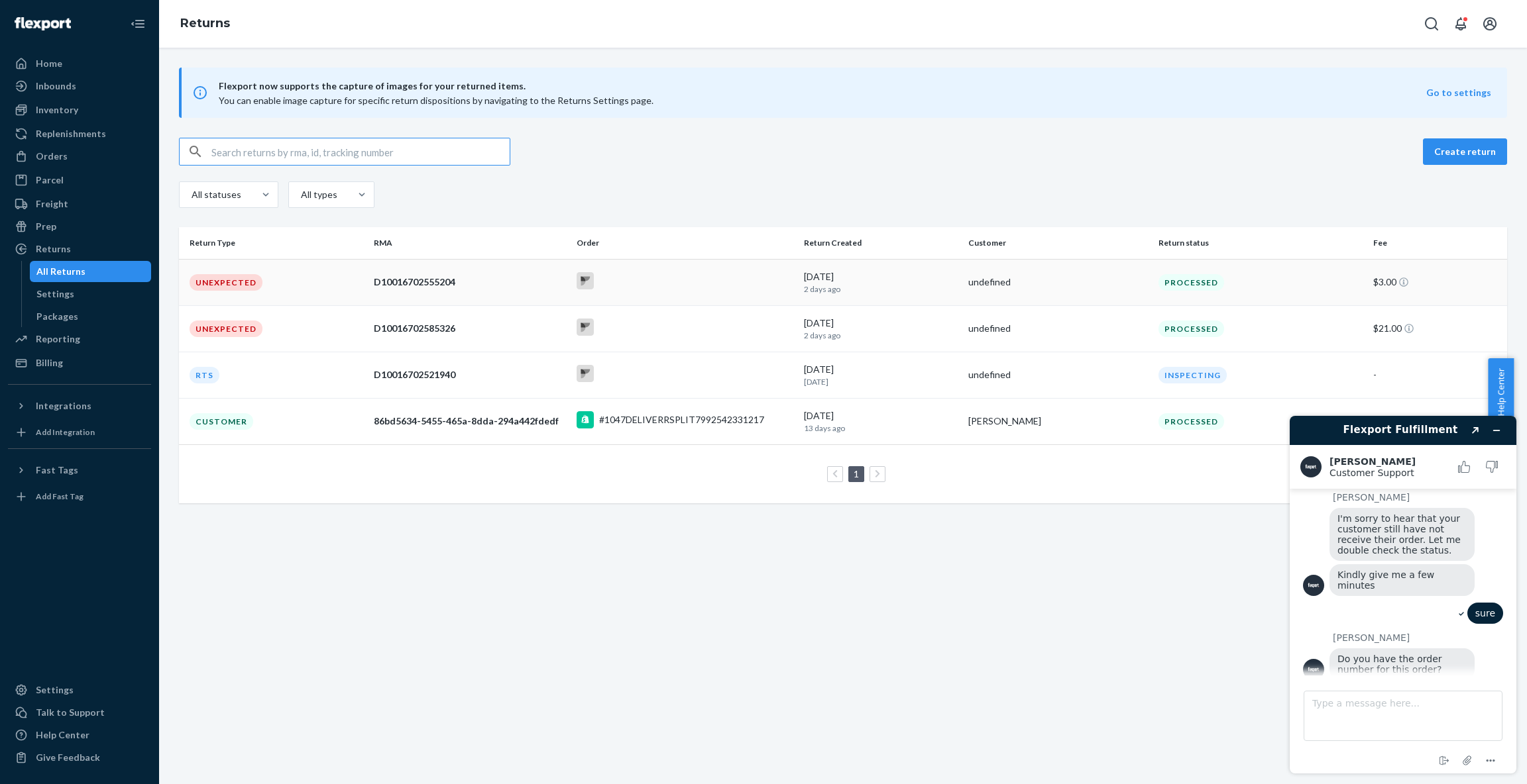
click at [451, 283] on div "D10016702555204" at bounding box center [469, 282] width 191 height 13
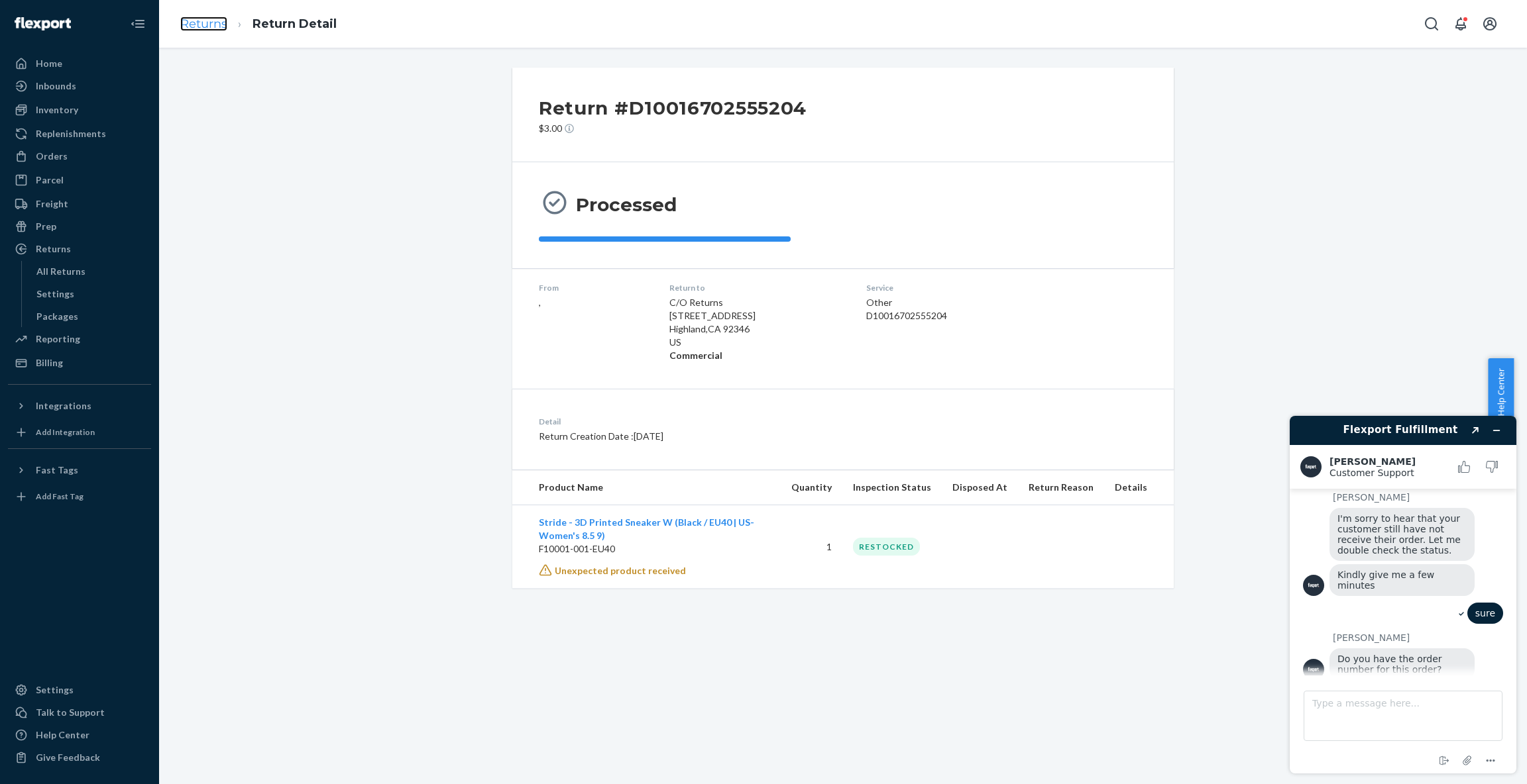
click at [209, 27] on link "Returns" at bounding box center [204, 23] width 47 height 14
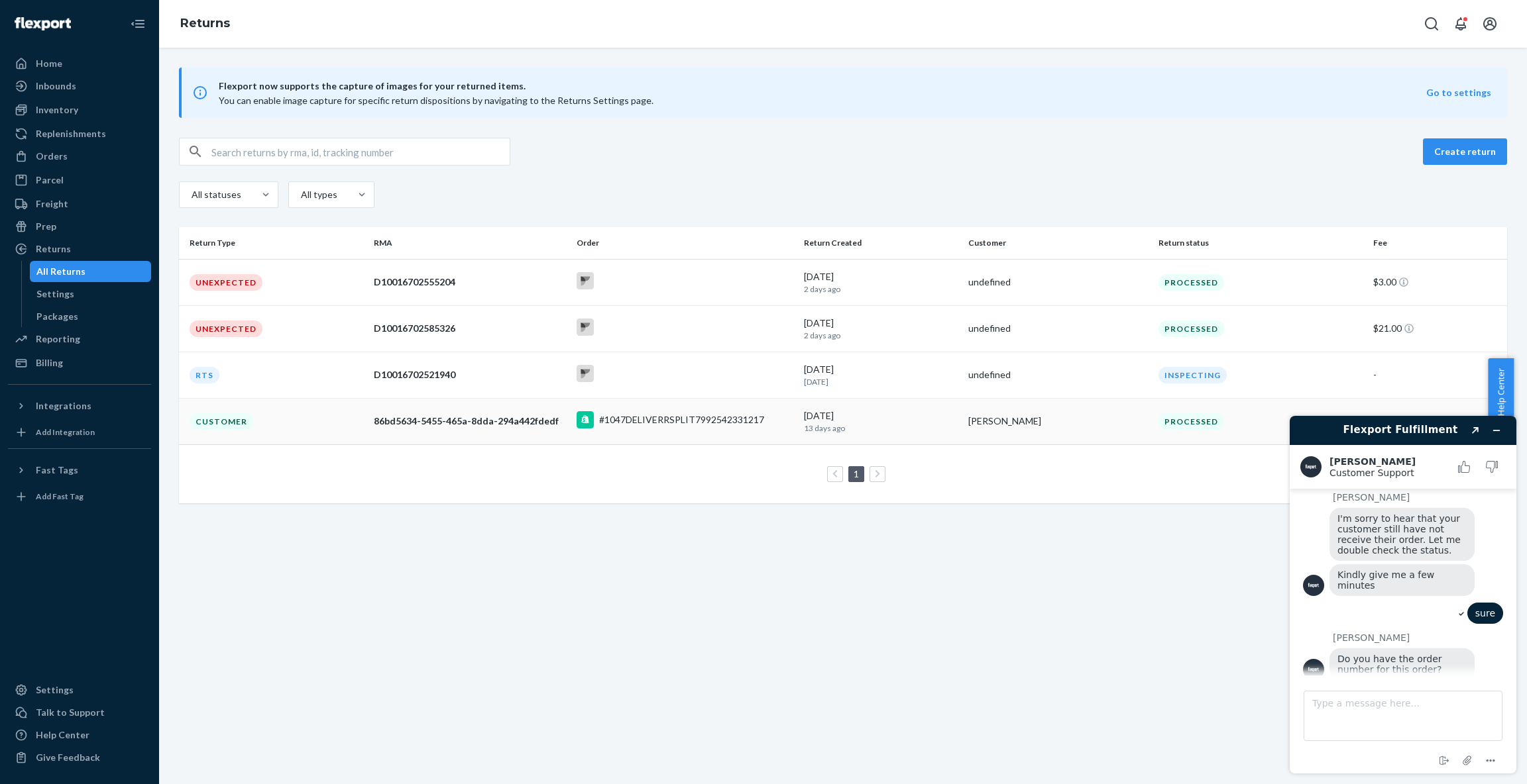
click at [509, 433] on td "86bd5634-5455-465a-8dda-294a442fdedf" at bounding box center [469, 421] width 202 height 46
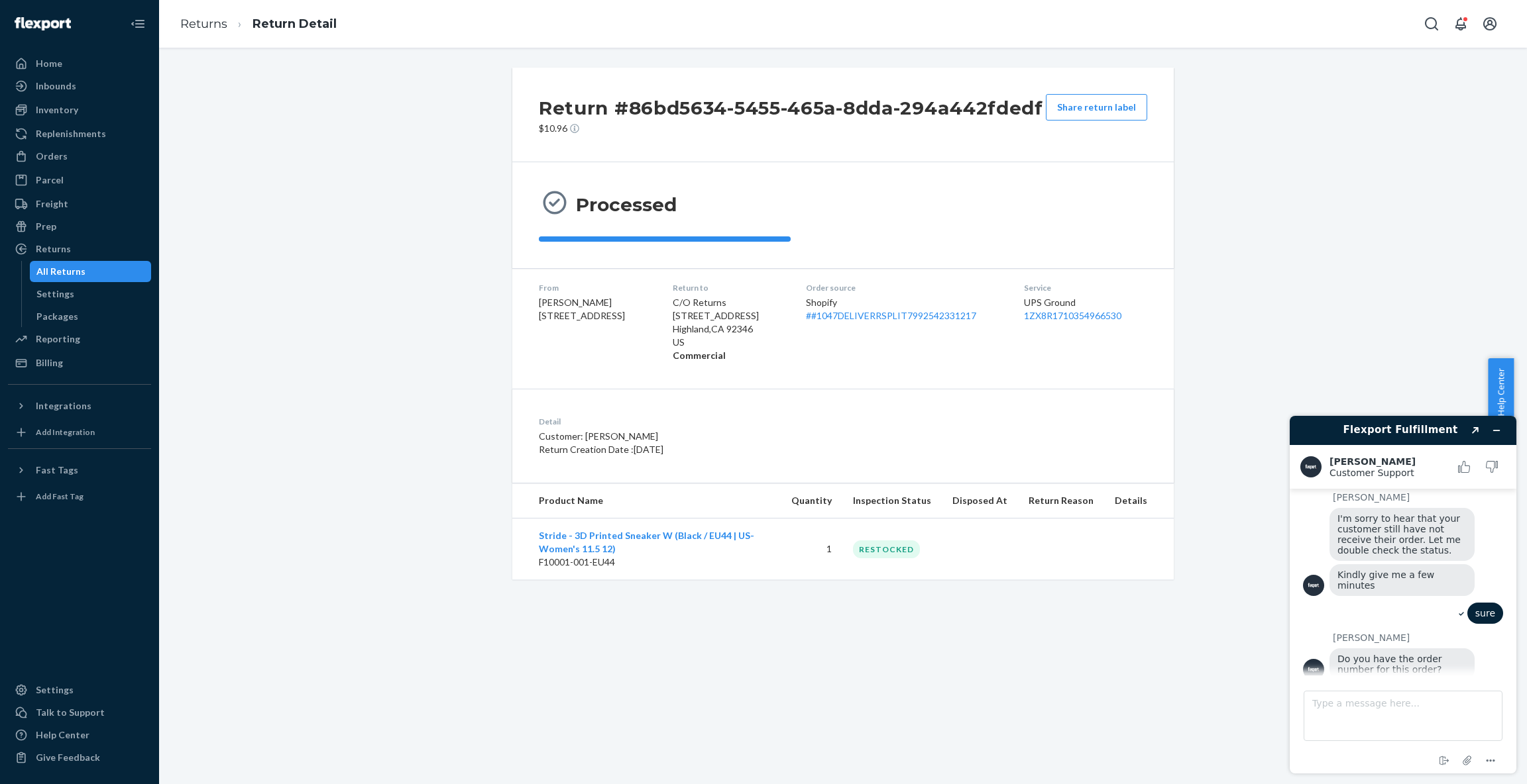
click at [197, 14] on ol "Returns Return Detail" at bounding box center [259, 24] width 178 height 39
click at [206, 25] on link "Returns" at bounding box center [204, 23] width 47 height 14
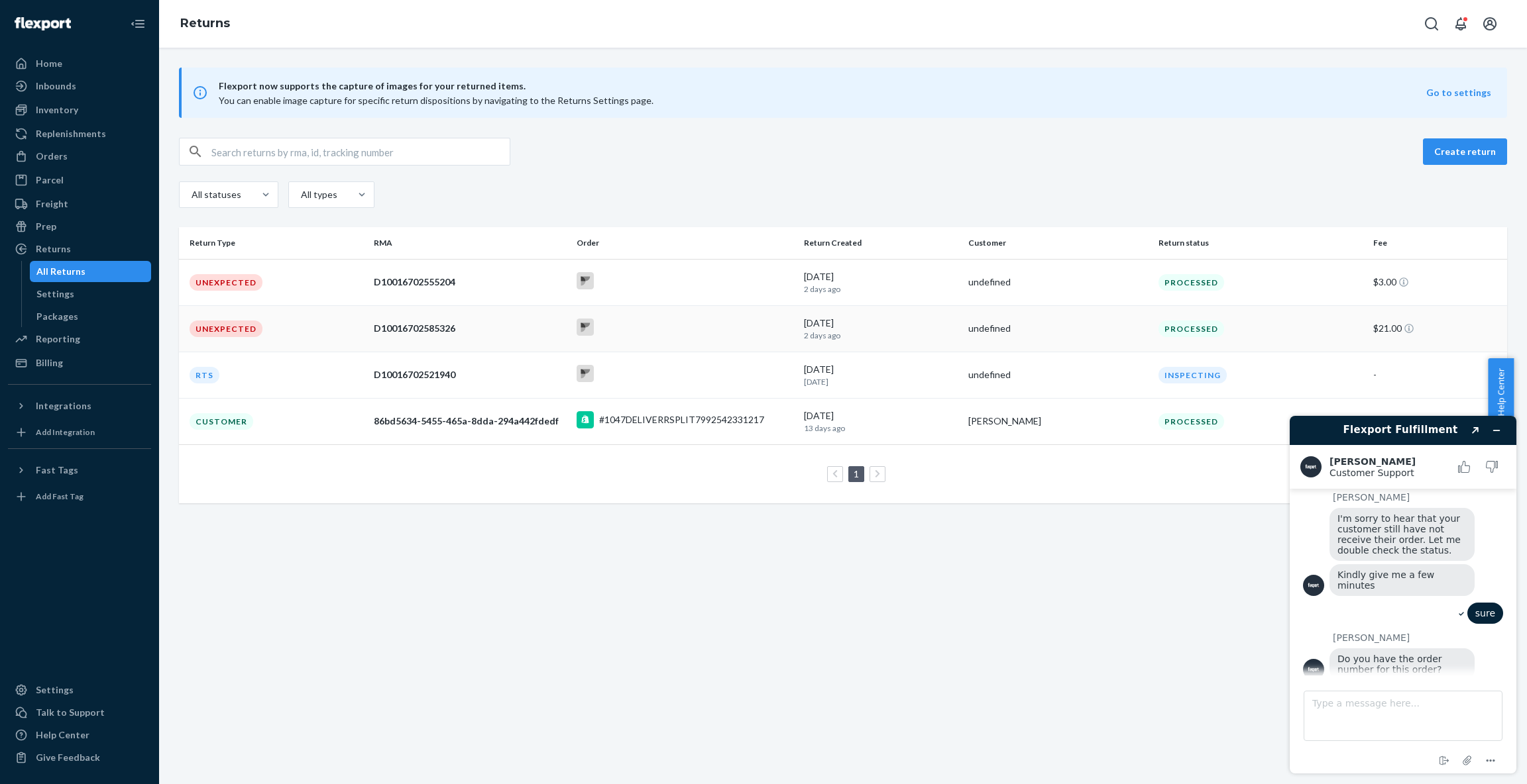
click at [475, 329] on div "D10016702585326" at bounding box center [469, 328] width 191 height 13
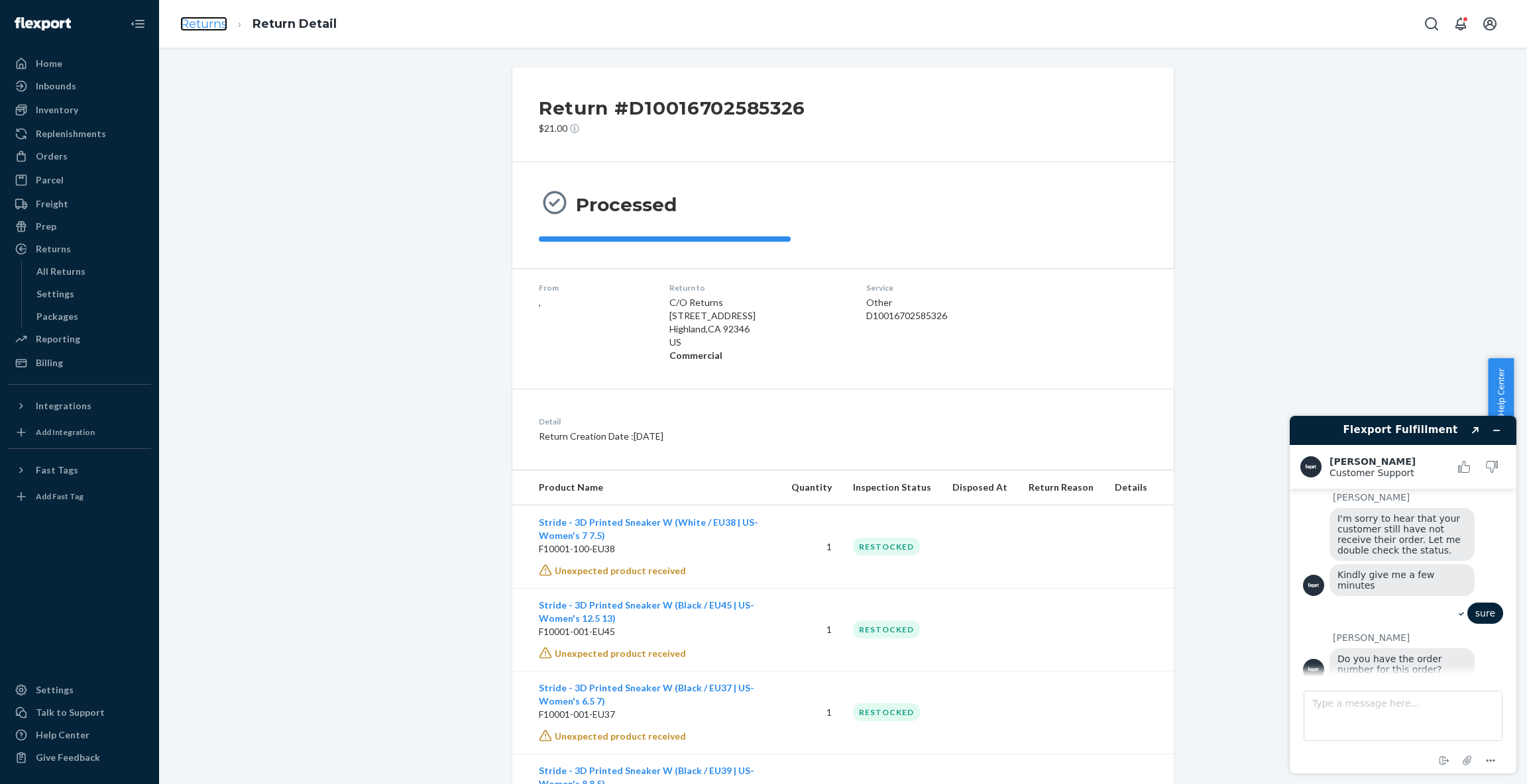
click at [216, 24] on link "Returns" at bounding box center [204, 23] width 47 height 14
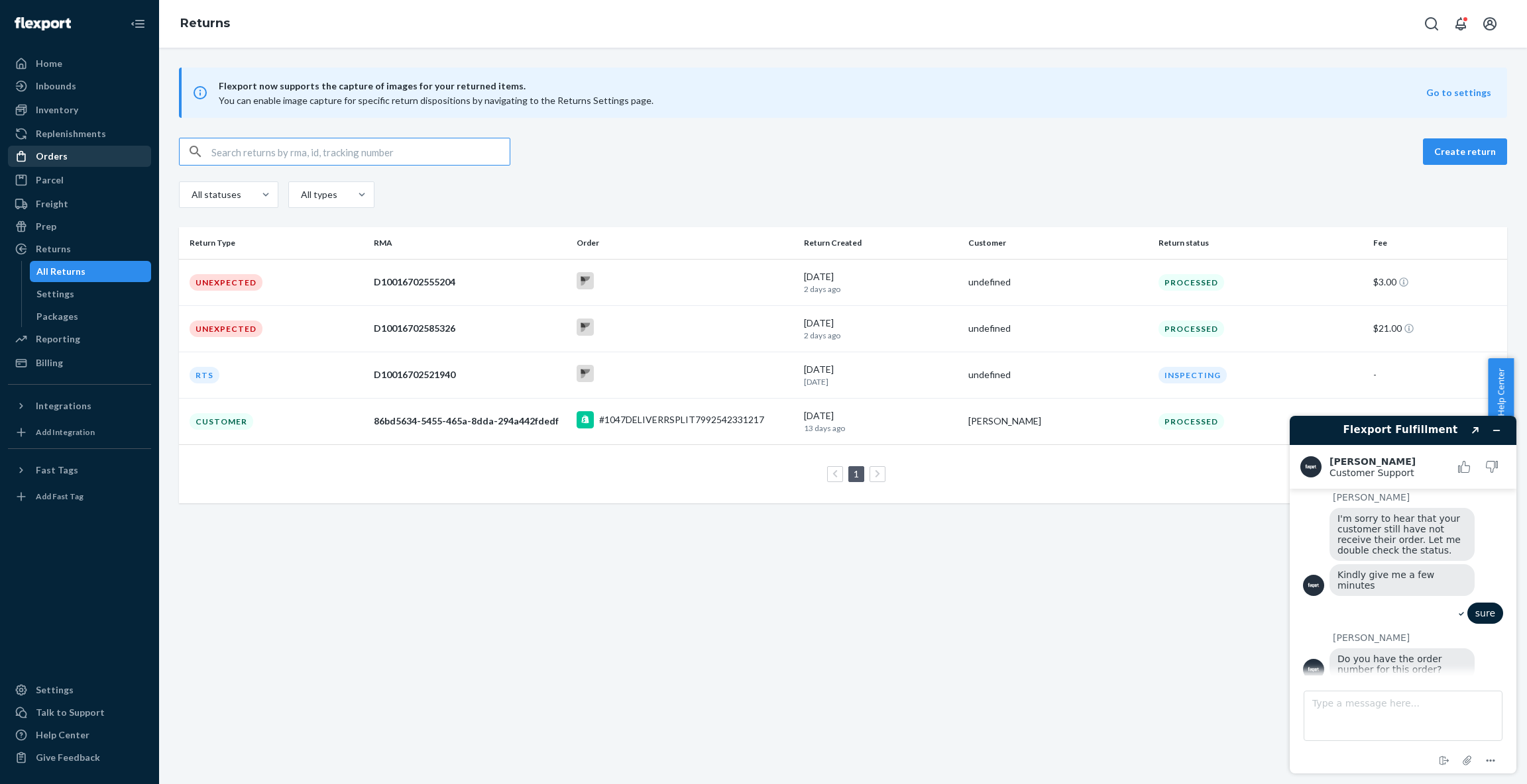
click at [69, 163] on div "Orders" at bounding box center [79, 156] width 140 height 19
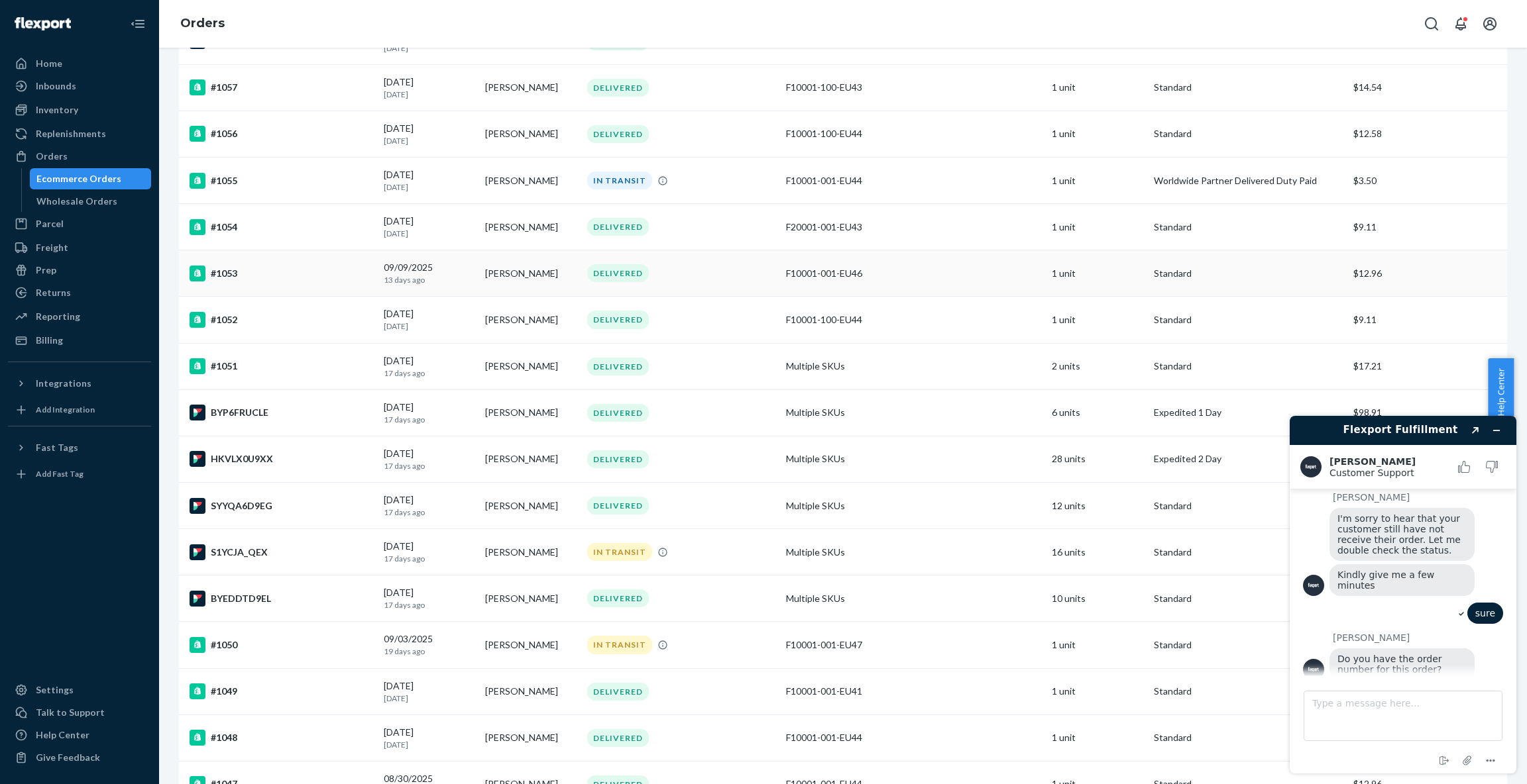
scroll to position [215, 0]
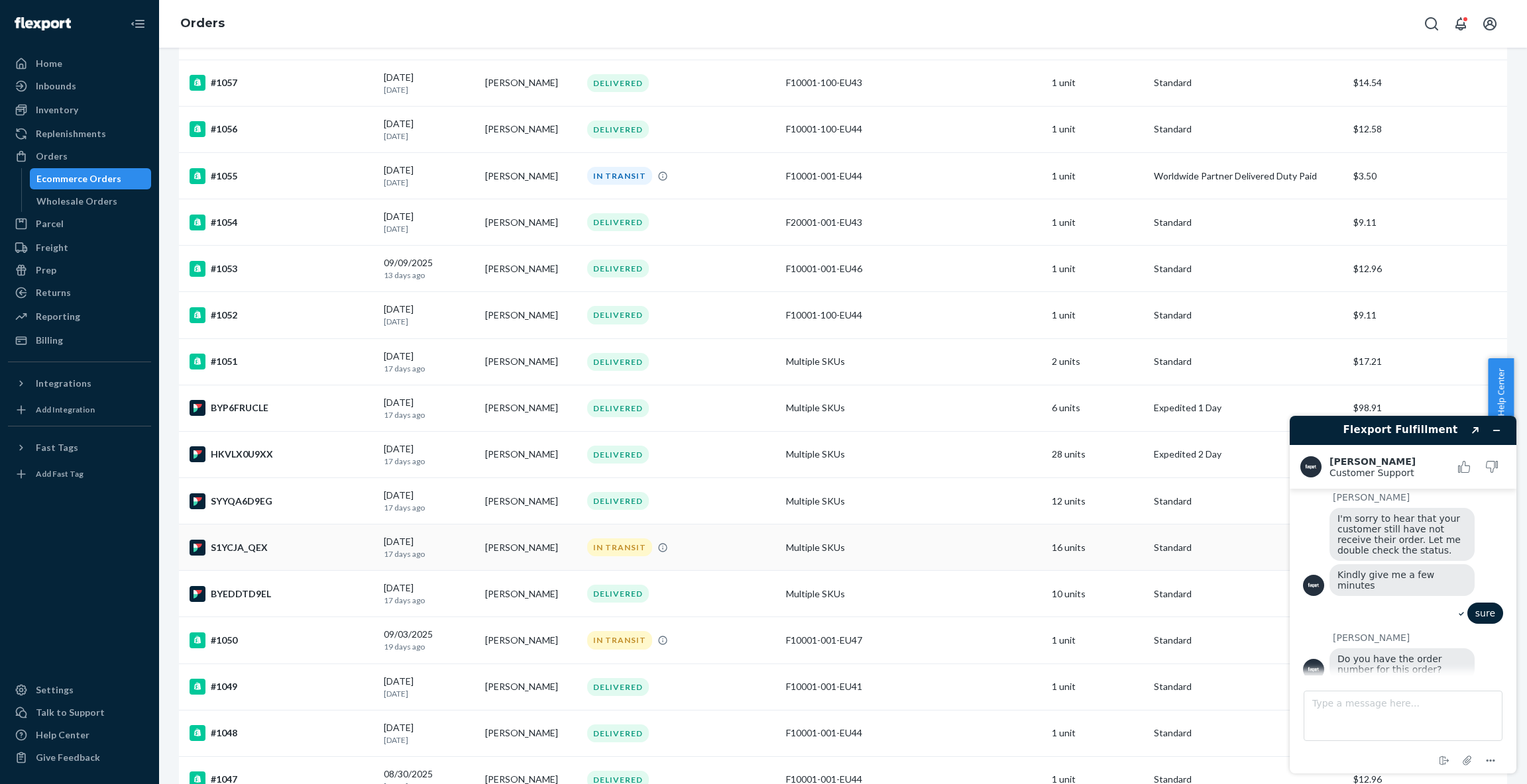
click at [296, 546] on div "S1YCJA_QEX" at bounding box center [281, 547] width 184 height 16
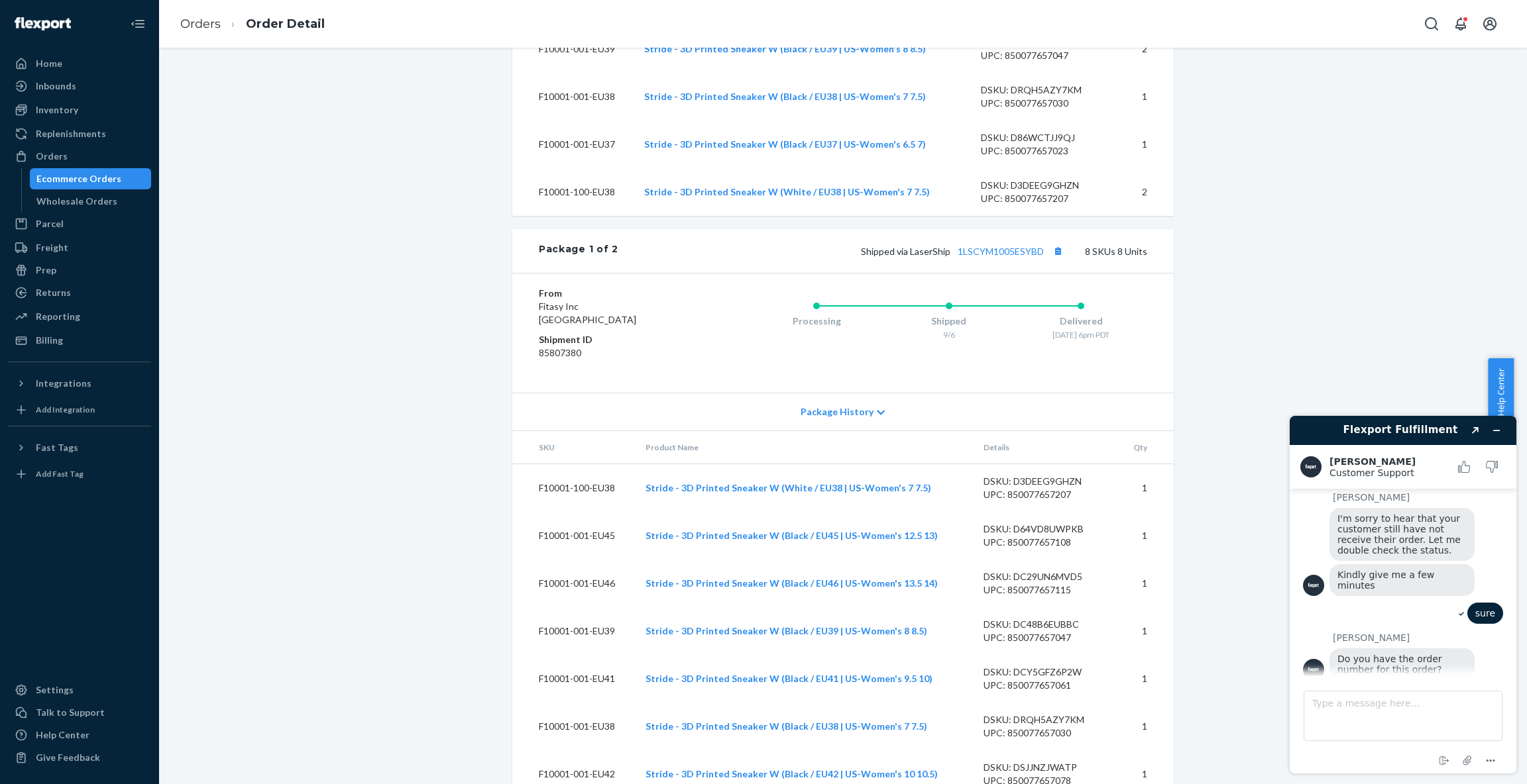
scroll to position [926, 0]
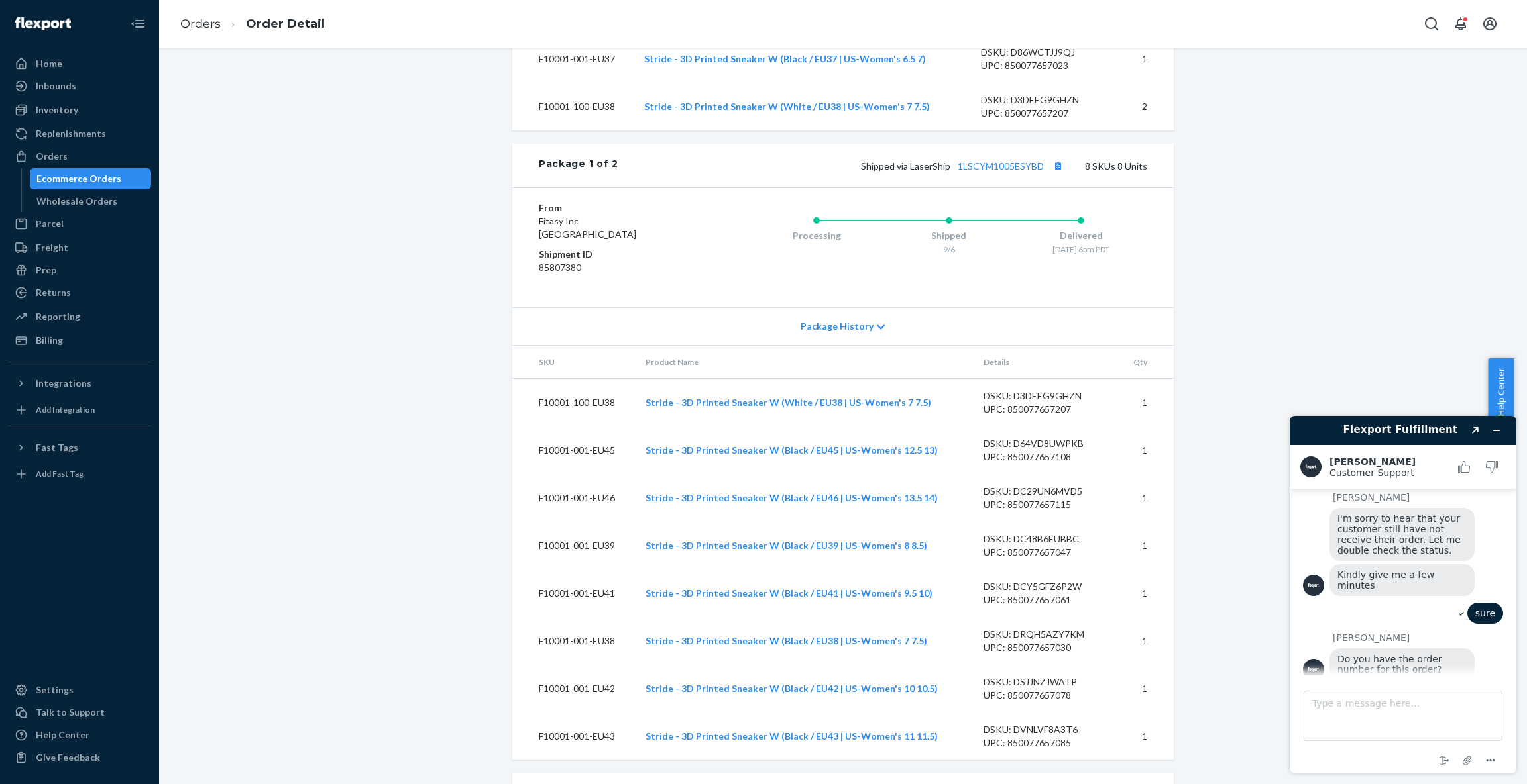
click at [882, 331] on icon at bounding box center [881, 327] width 8 height 9
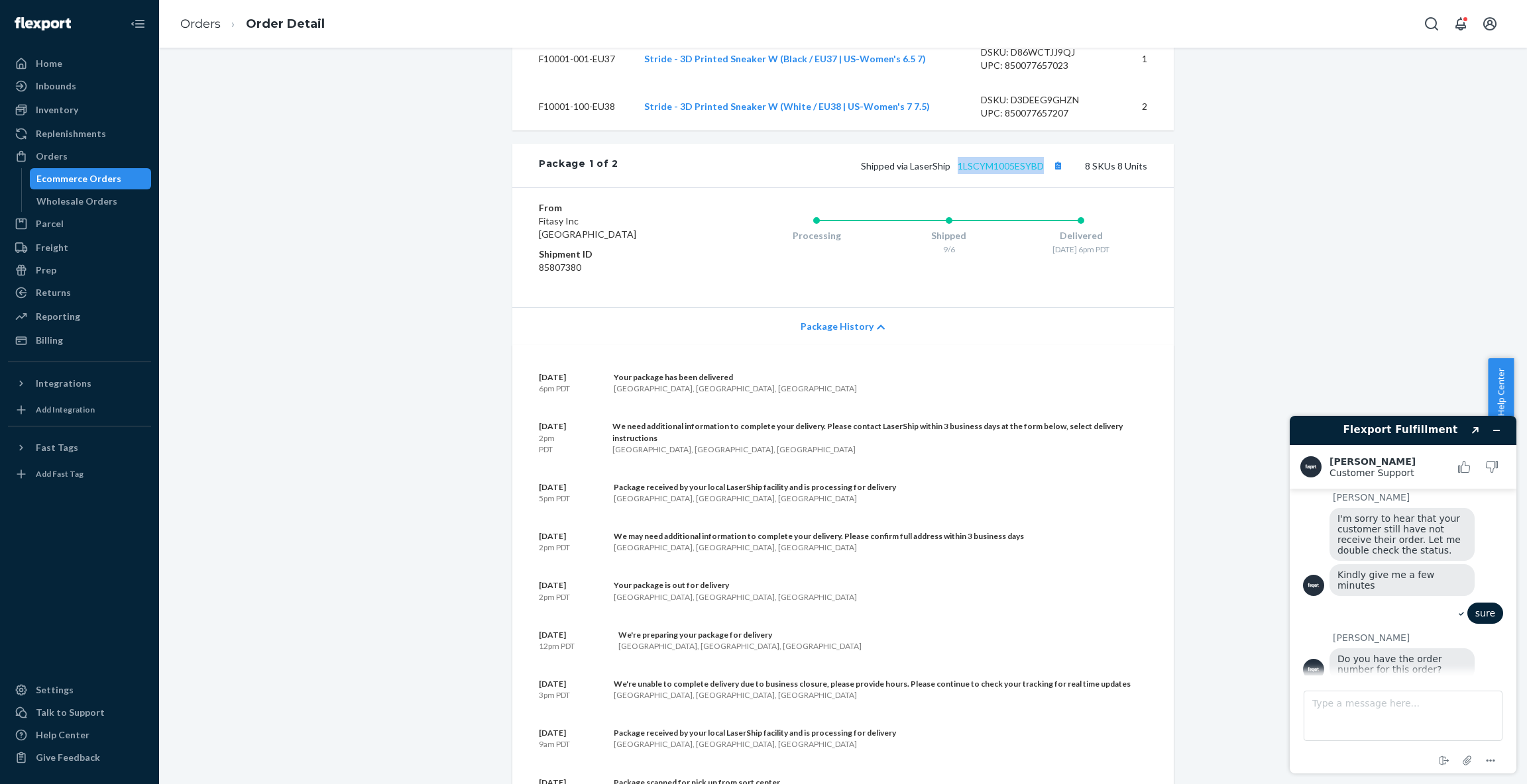
drag, startPoint x: 1049, startPoint y: 193, endPoint x: 960, endPoint y: 195, distance: 89.0
click at [960, 171] on span "Shipped via LaserShip 1LSCYM1005ESYBD" at bounding box center [963, 166] width 206 height 11
copy link "1LSCYM1005ESYBD"
click at [1398, 732] on textarea "Type a message here..." at bounding box center [1402, 715] width 199 height 50
paste textarea "1LSCYM1005ESYBD"
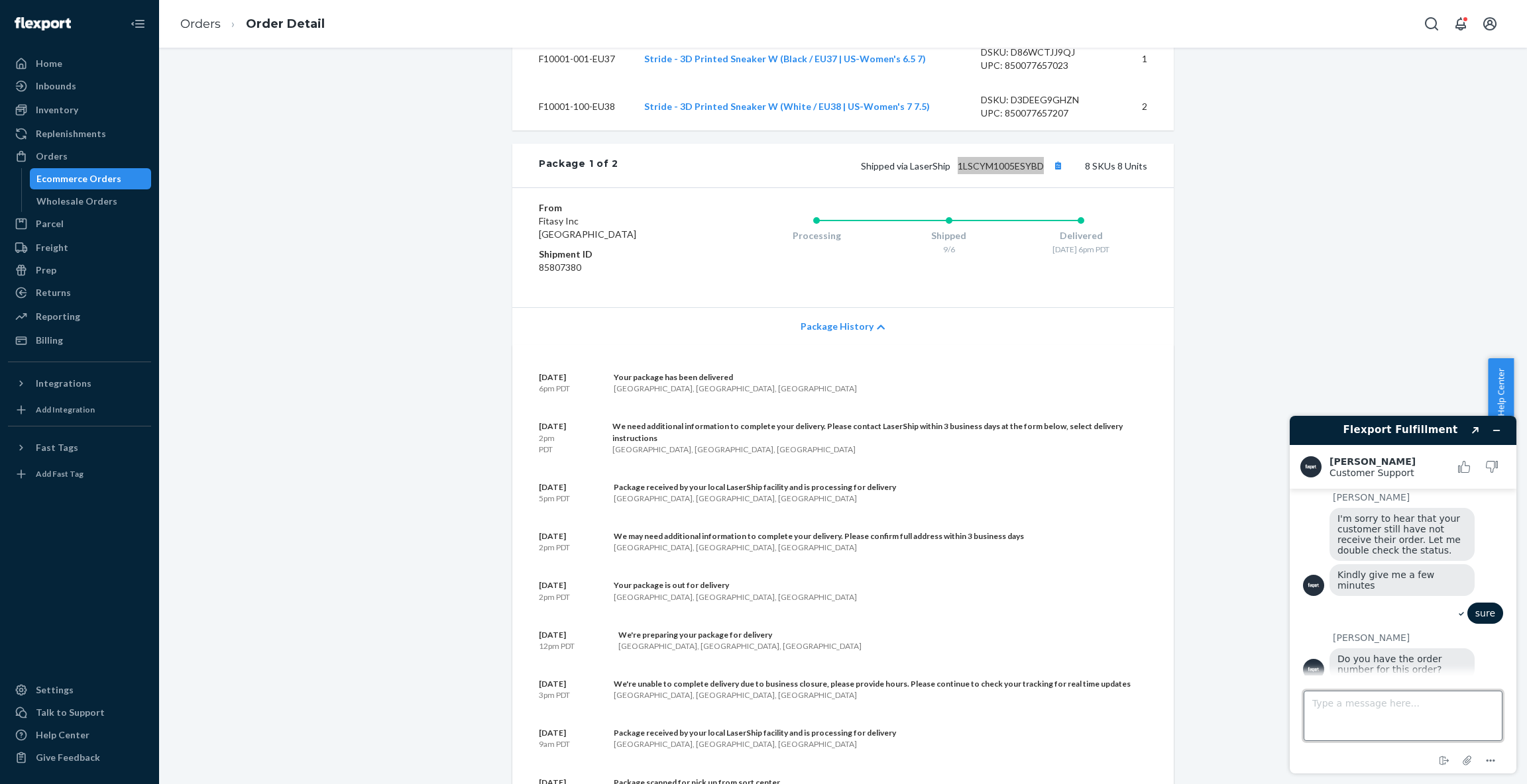
type textarea "1LSCYM1005ESYBD"
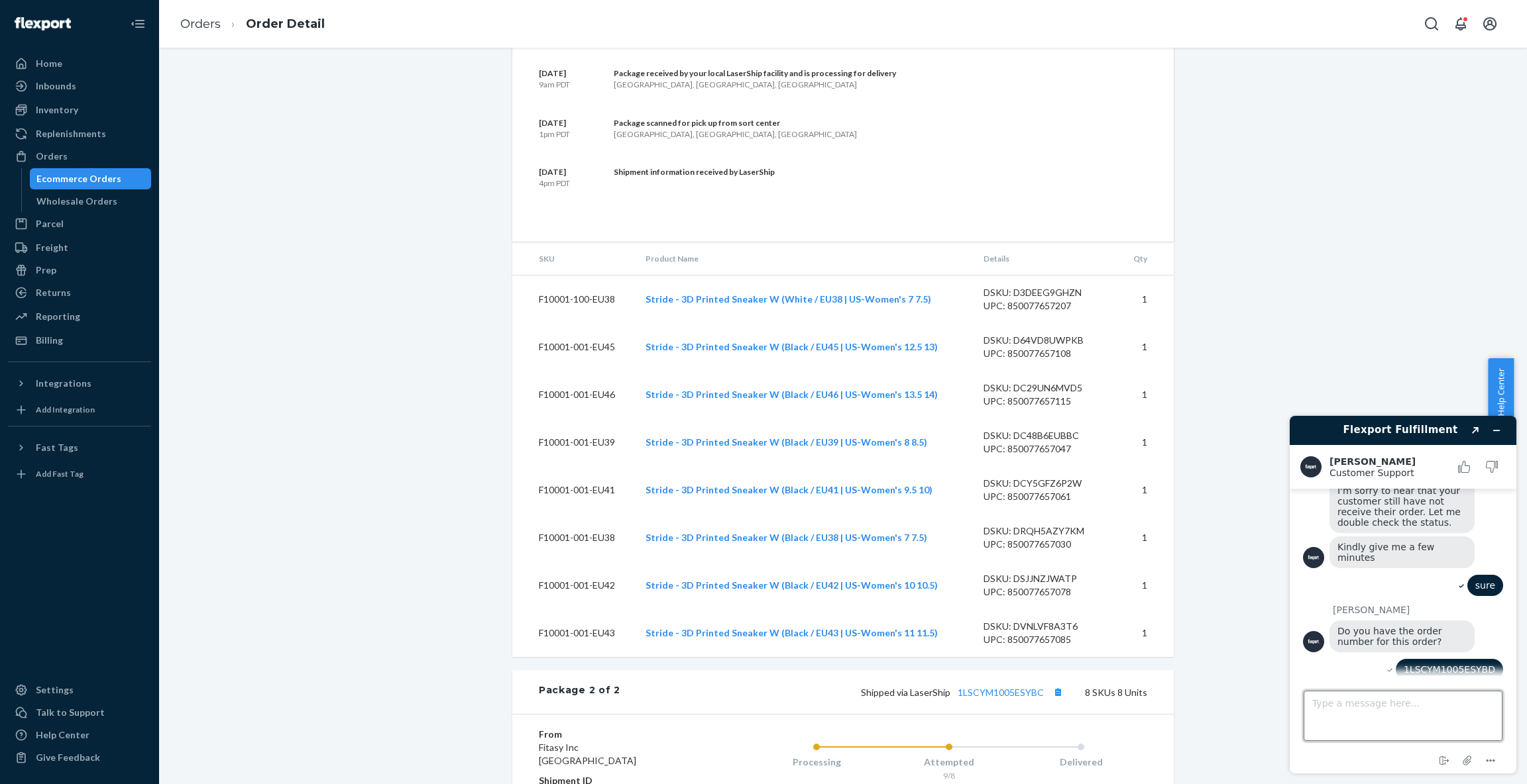
scroll to position [1593, 0]
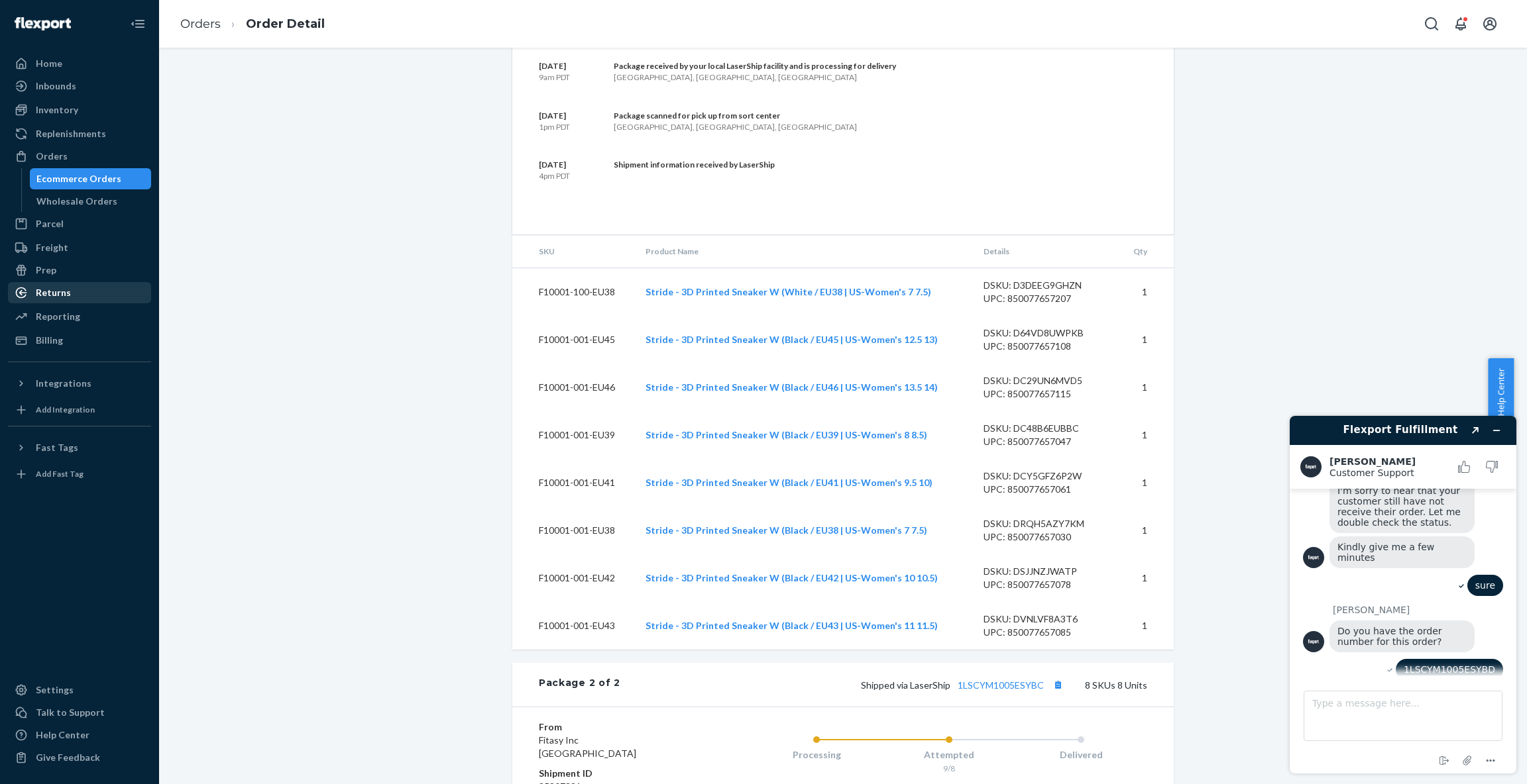
click at [66, 297] on div "Returns" at bounding box center [53, 292] width 35 height 13
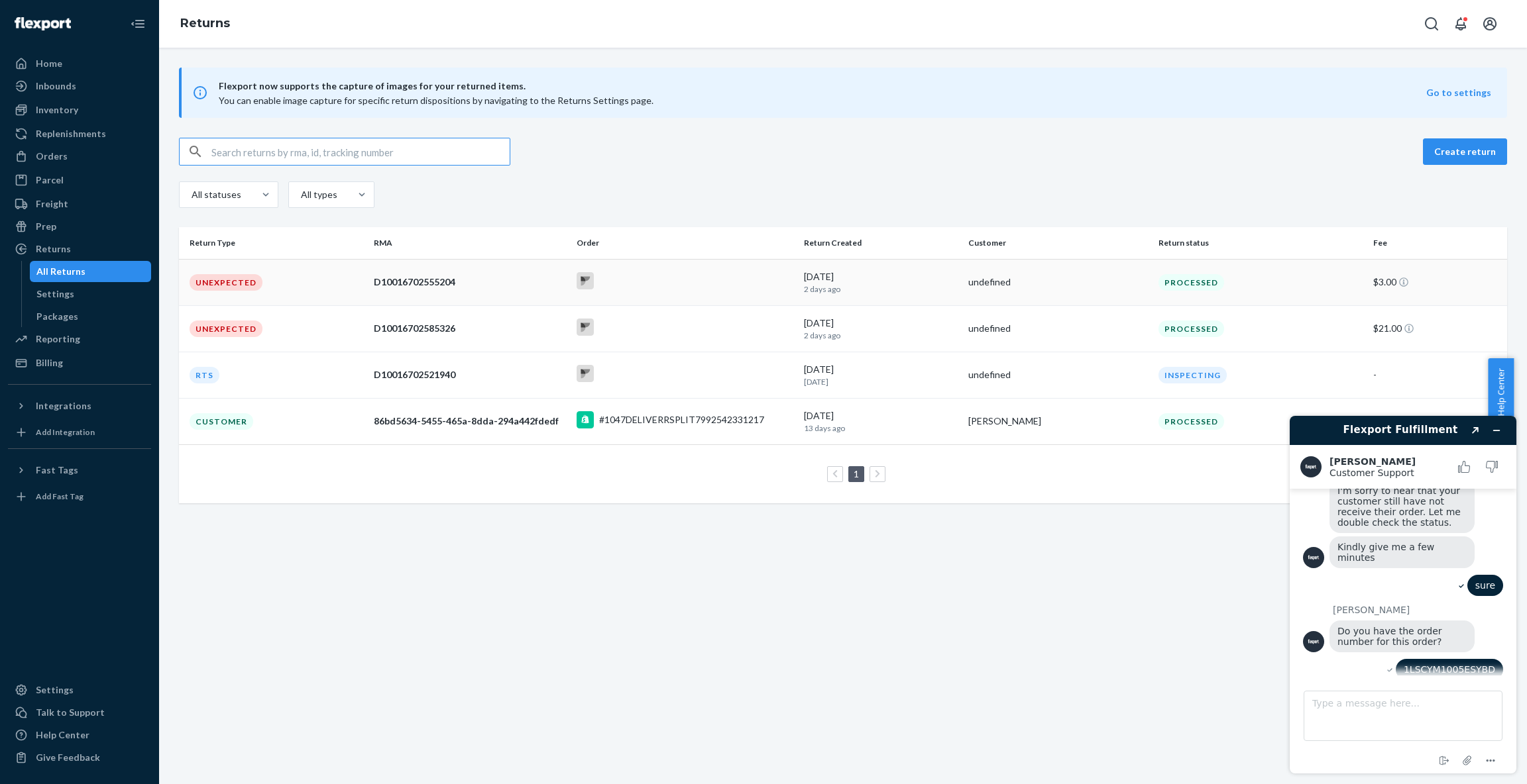
click at [451, 285] on div "D10016702555204" at bounding box center [469, 282] width 191 height 13
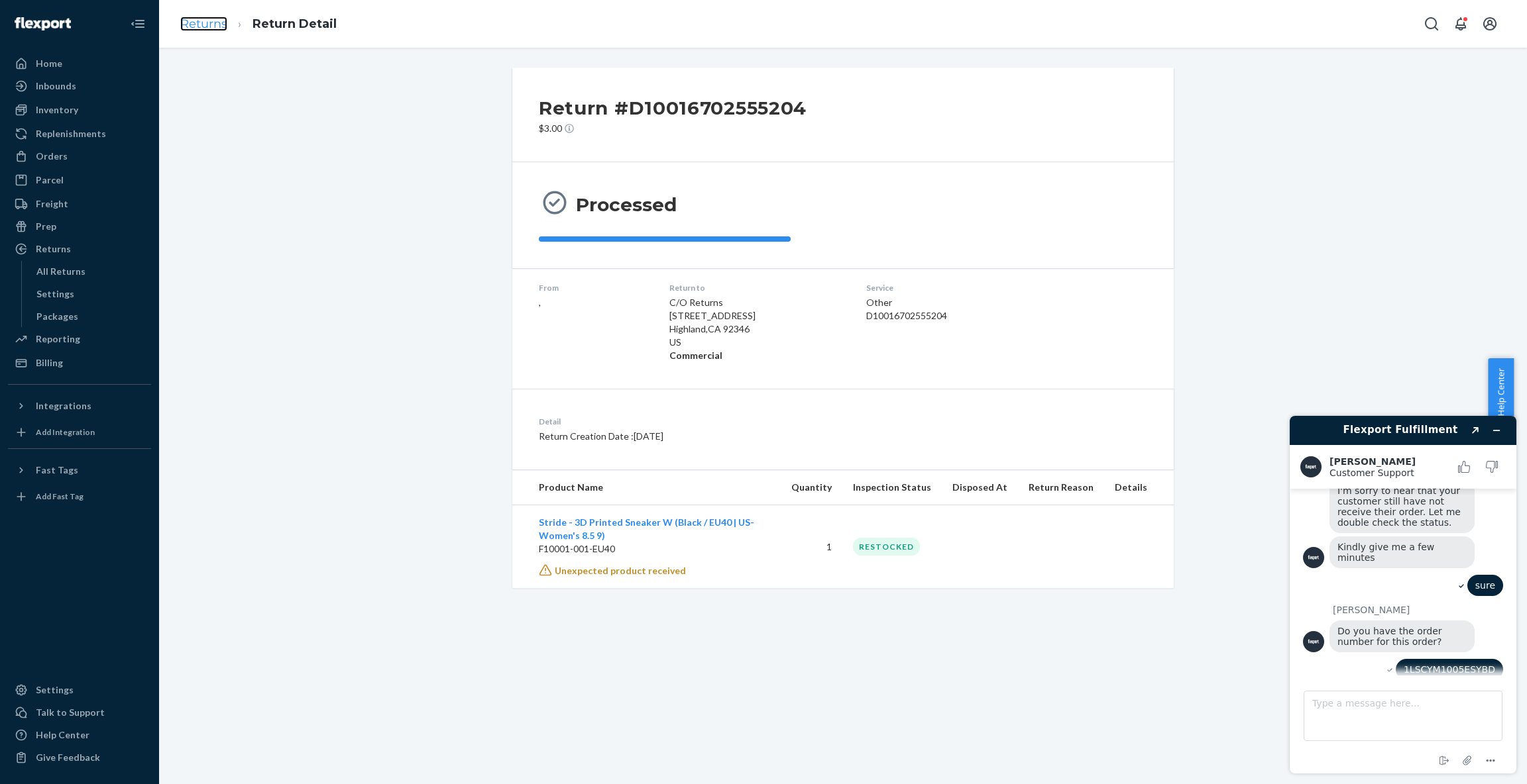
click at [211, 28] on link "Returns" at bounding box center [204, 23] width 47 height 14
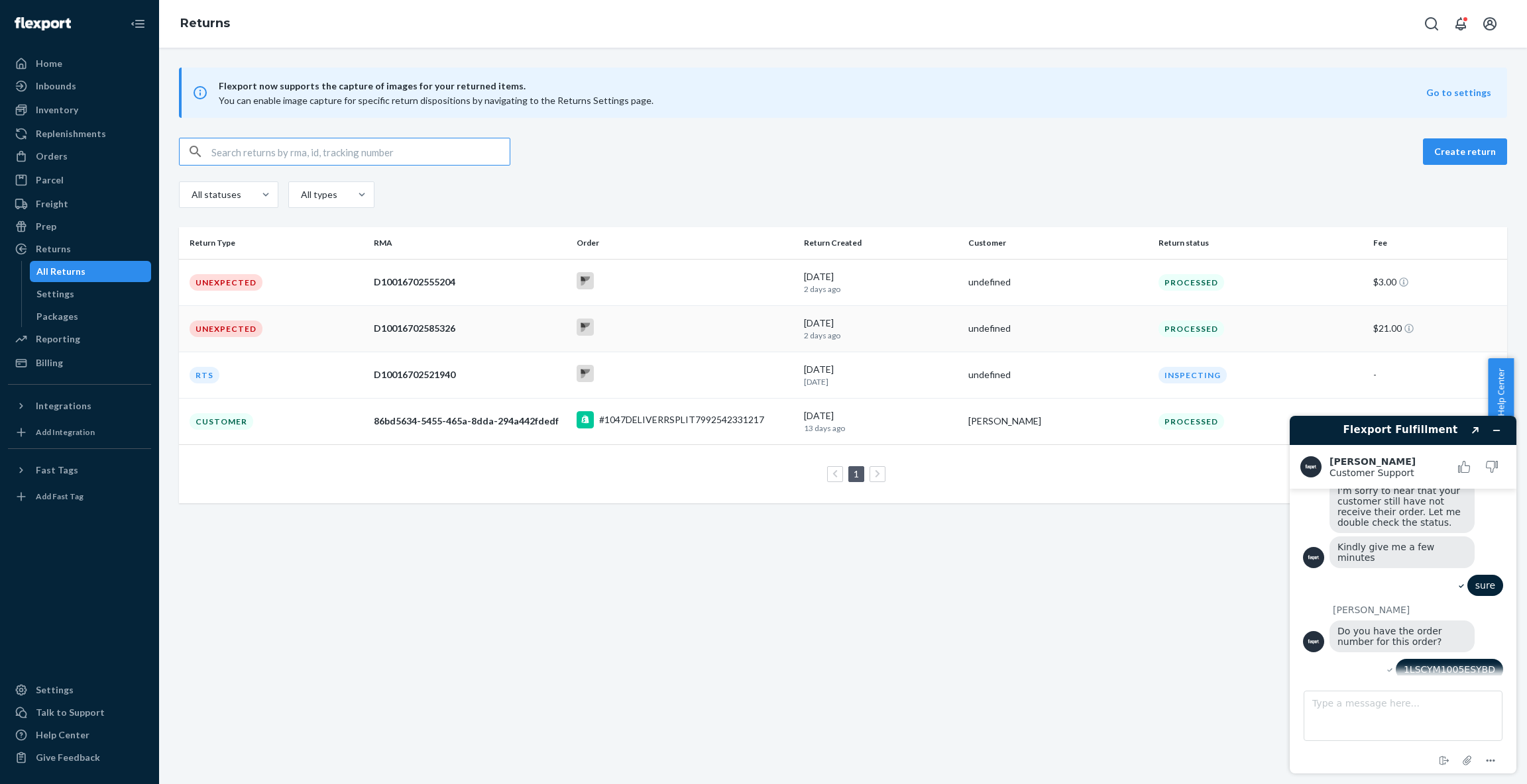
click at [417, 328] on div "D10016702585326" at bounding box center [469, 328] width 191 height 13
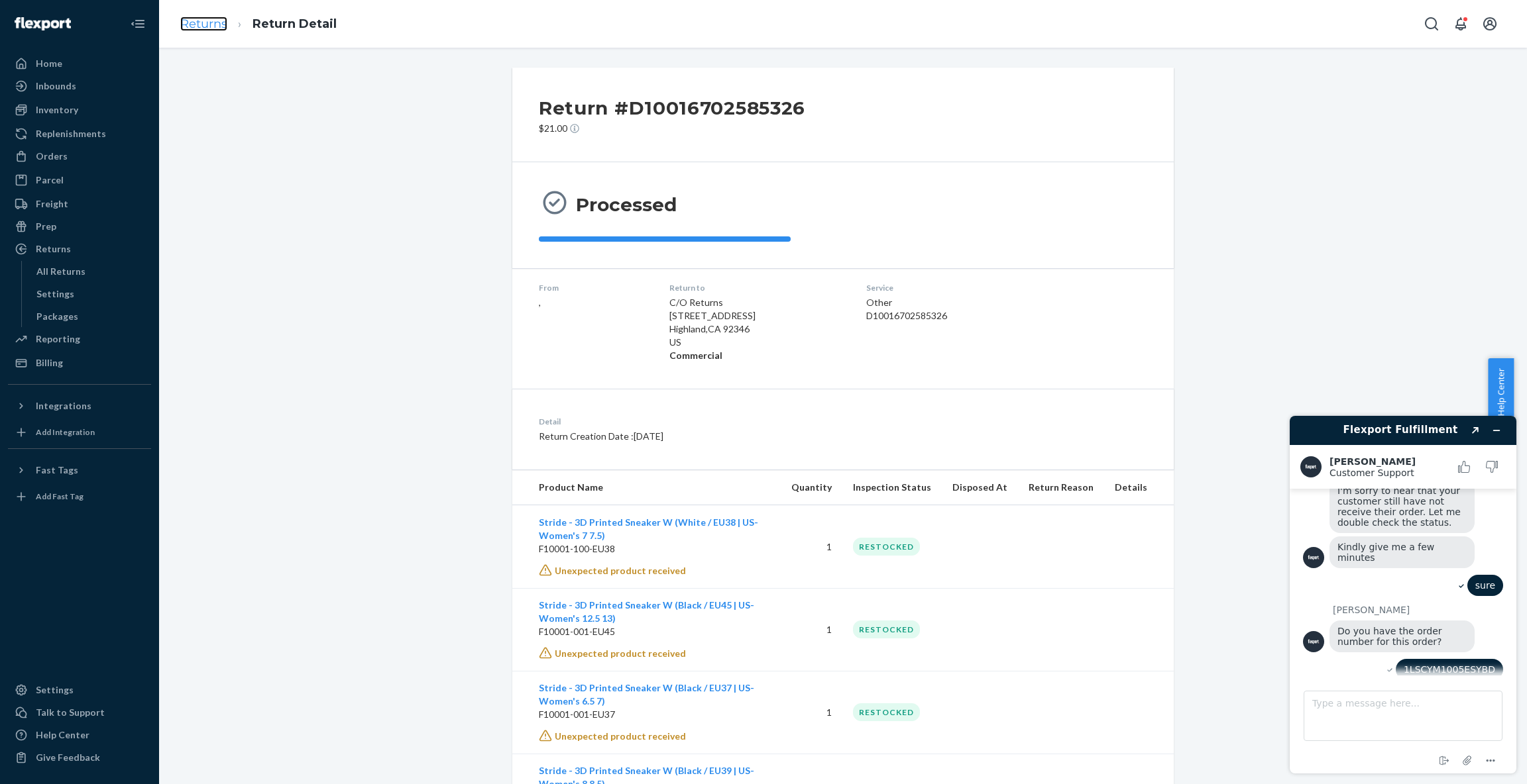
click at [213, 27] on link "Returns" at bounding box center [204, 23] width 47 height 14
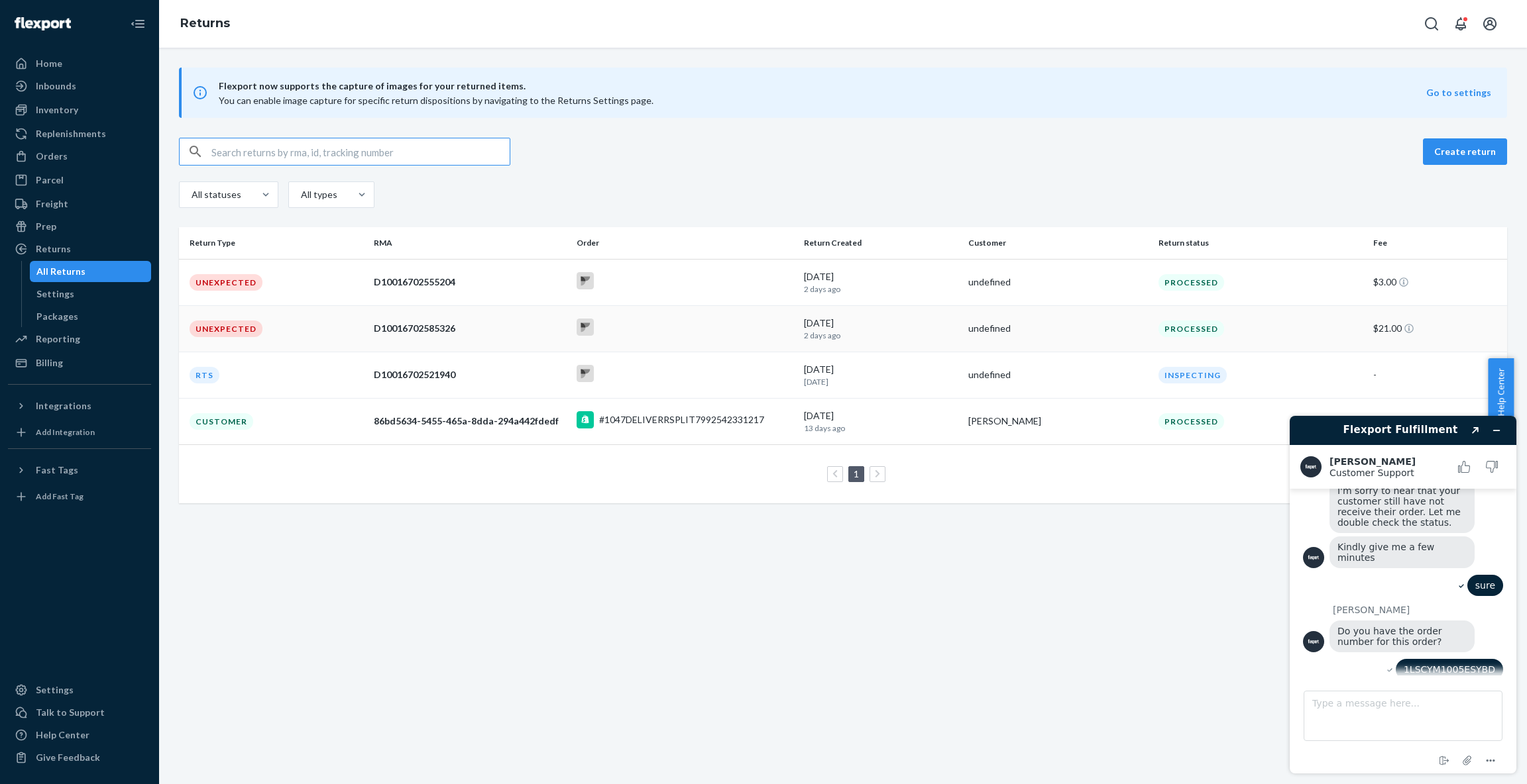
scroll to position [290, 0]
click at [319, 283] on td "Unexpected" at bounding box center [273, 282] width 189 height 46
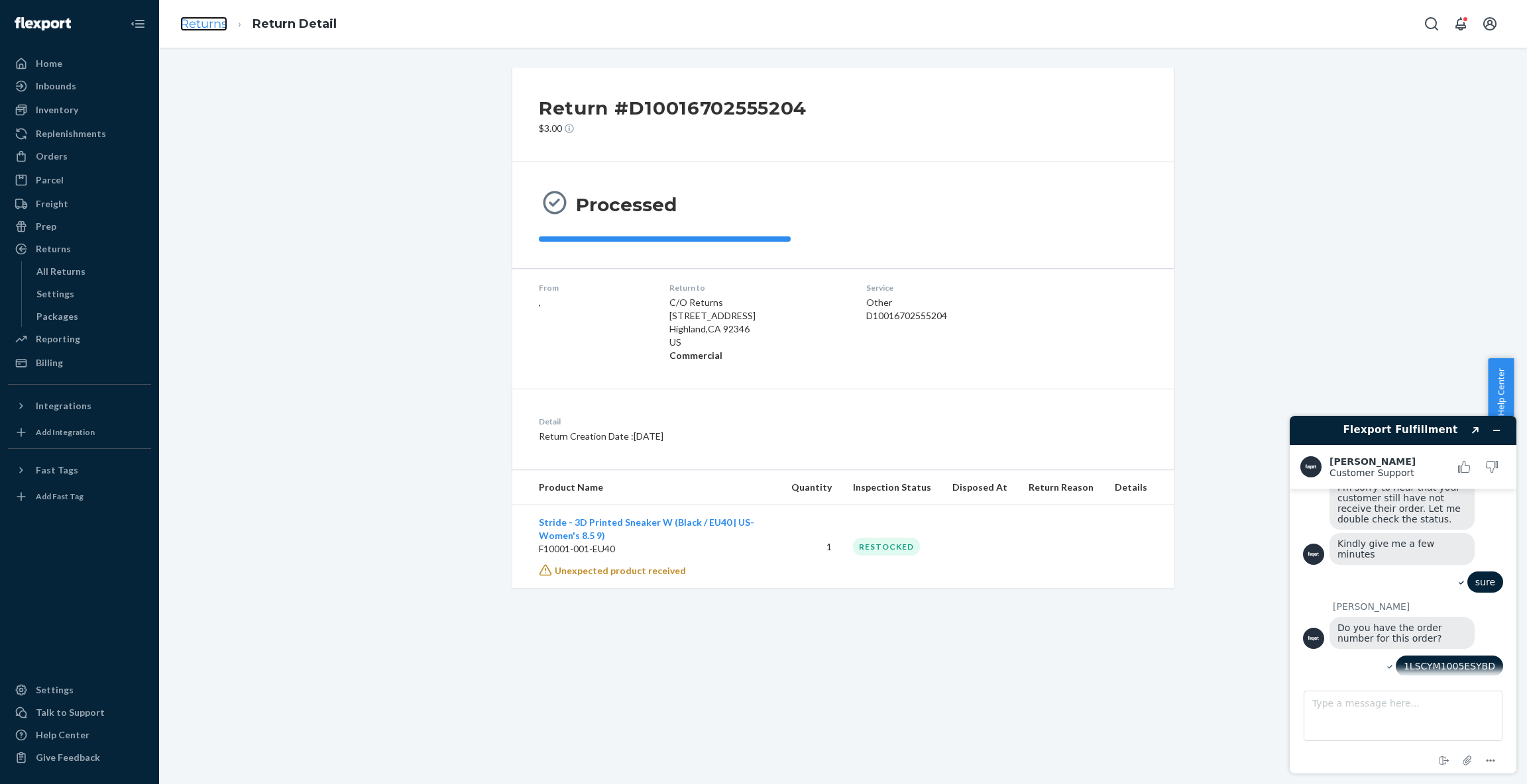
click at [218, 26] on link "Returns" at bounding box center [204, 23] width 47 height 14
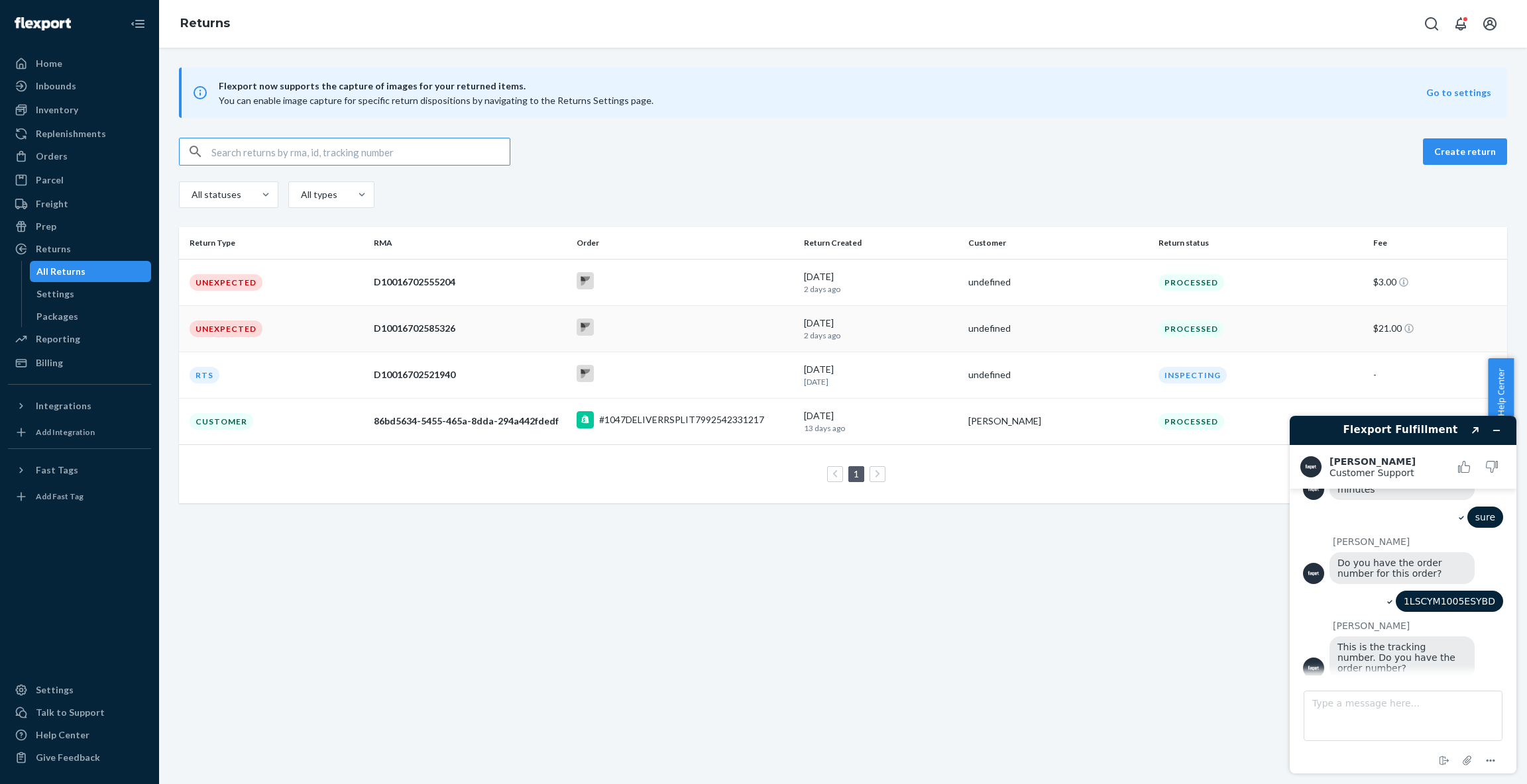
scroll to position [353, 0]
click at [59, 157] on div "Orders" at bounding box center [52, 156] width 32 height 13
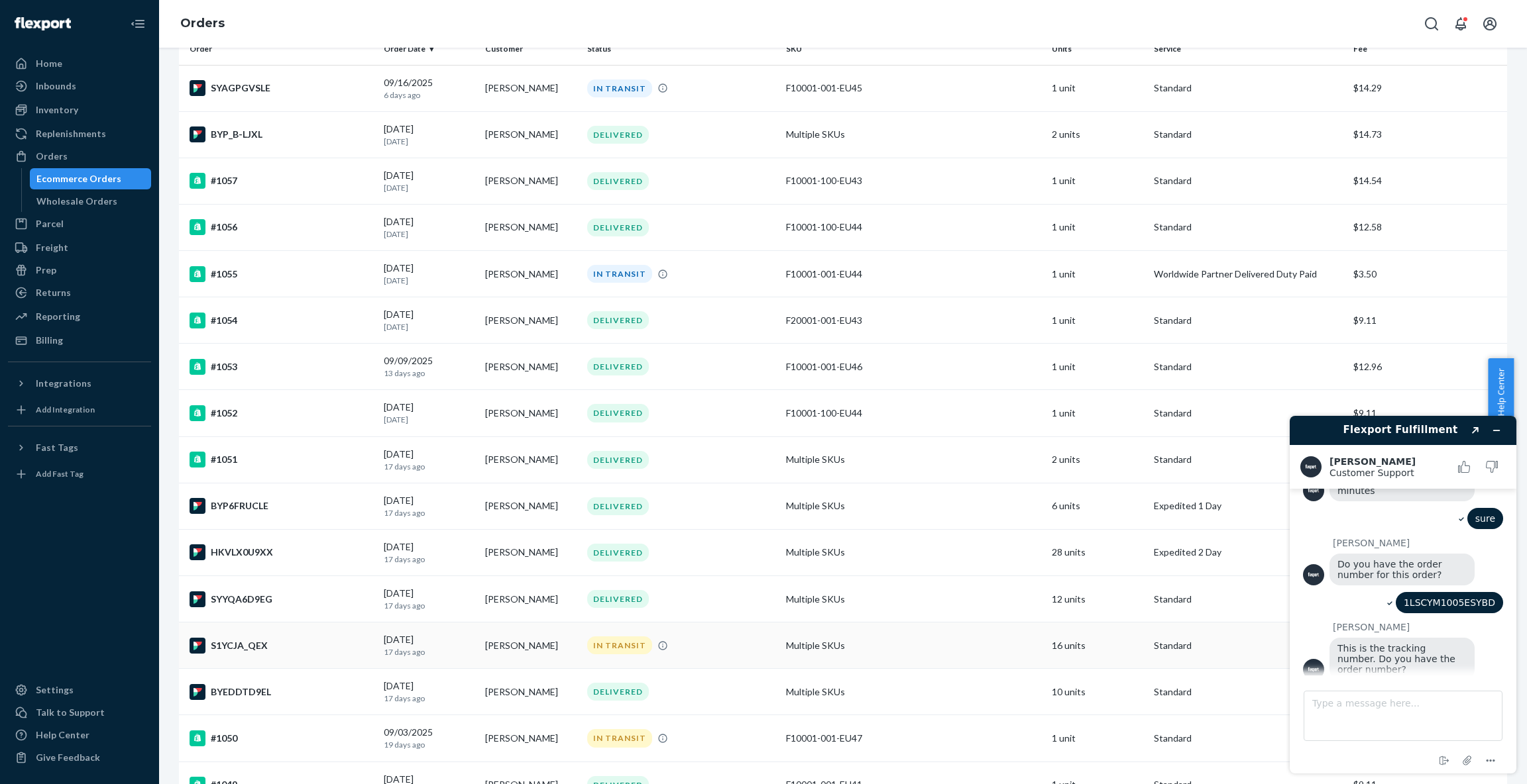
scroll to position [134, 0]
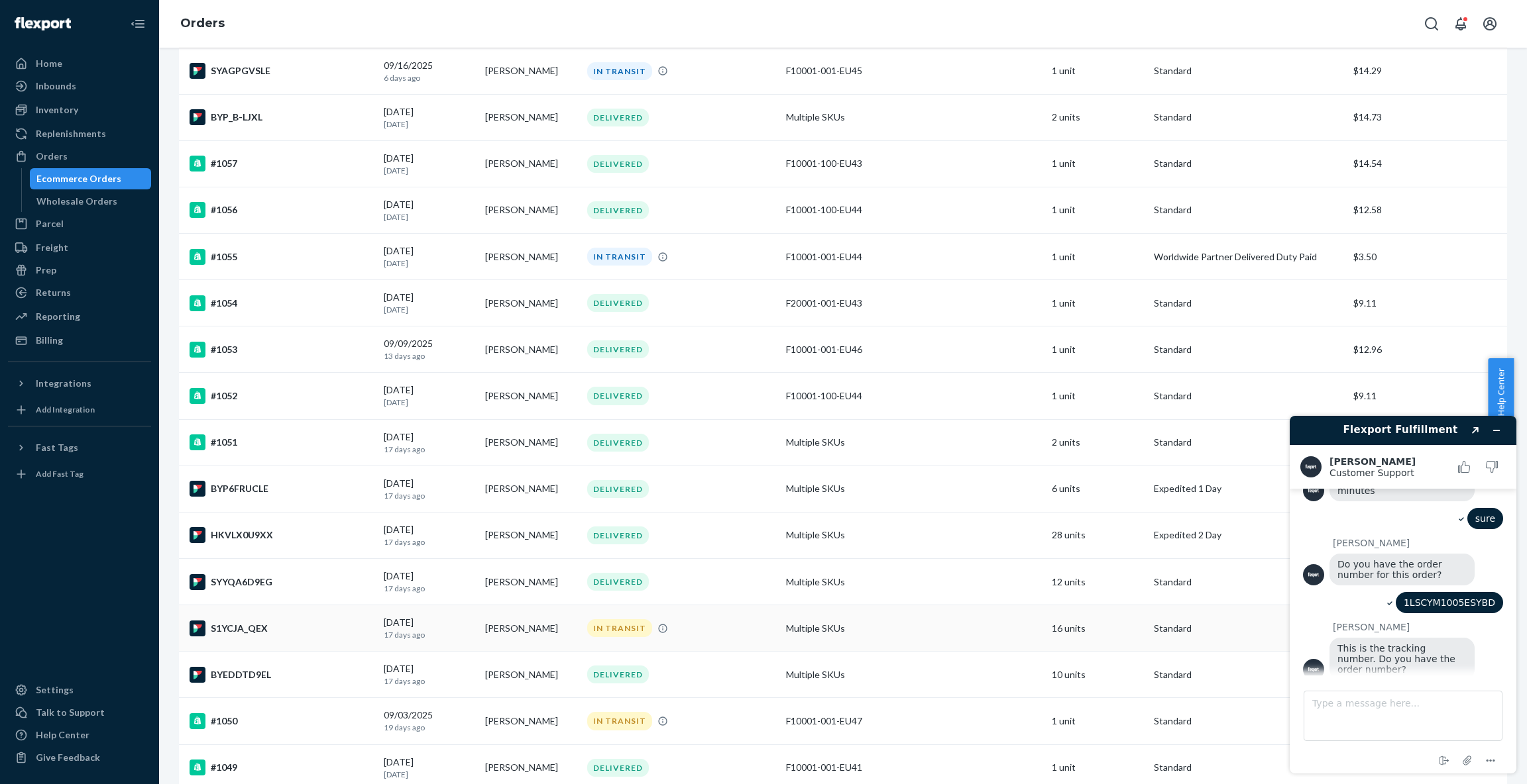
click at [254, 631] on div "S1YCJA_QEX" at bounding box center [281, 628] width 184 height 16
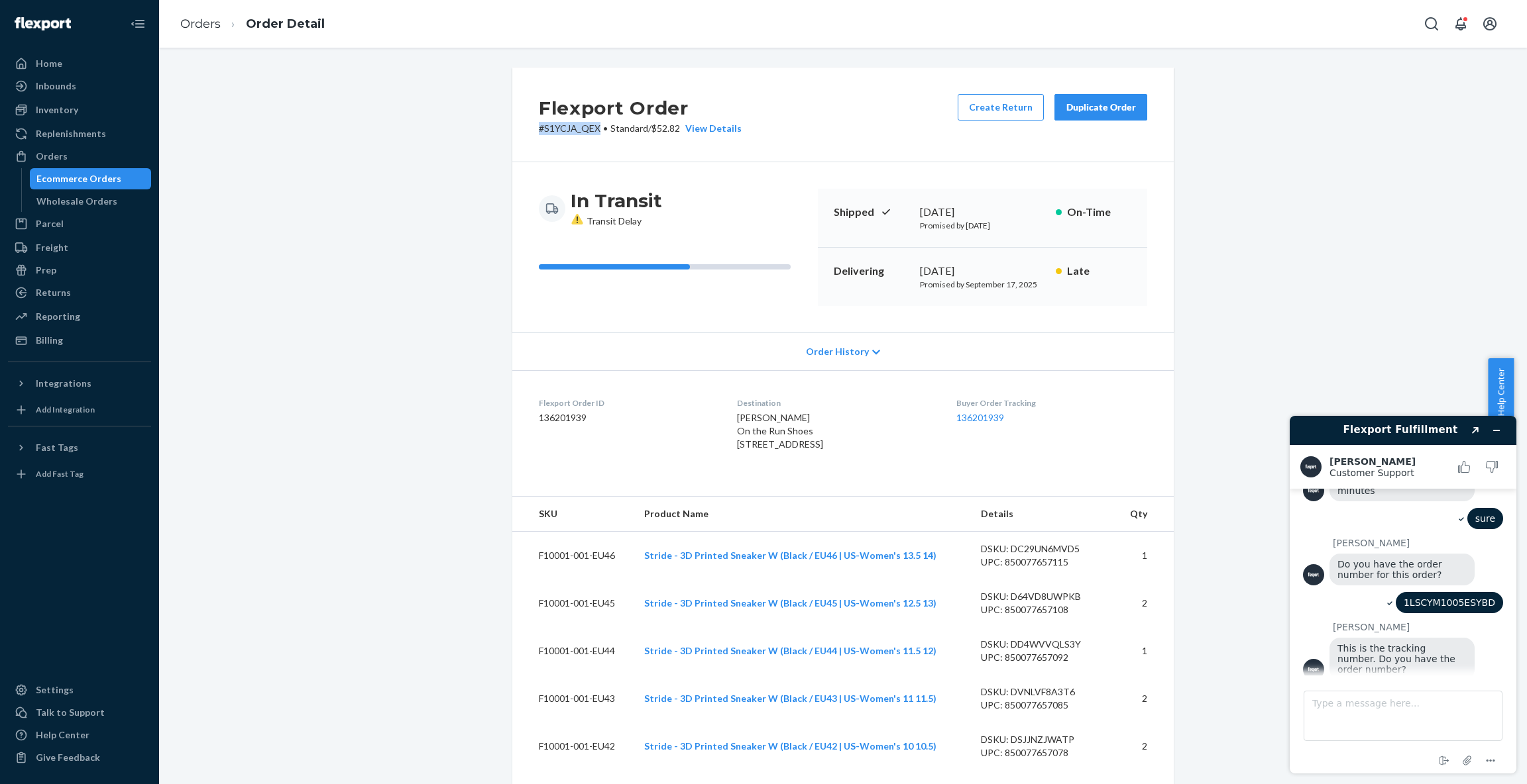
drag, startPoint x: 599, startPoint y: 131, endPoint x: 533, endPoint y: 129, distance: 66.0
click at [533, 129] on div "Flexport Order # S1YCJA_QEX • Standard / $52.82 View Details Create Return Dupl…" at bounding box center [842, 115] width 661 height 95
copy p "# S1YCJA_QEX"
click at [727, 129] on div "View Details" at bounding box center [711, 128] width 62 height 13
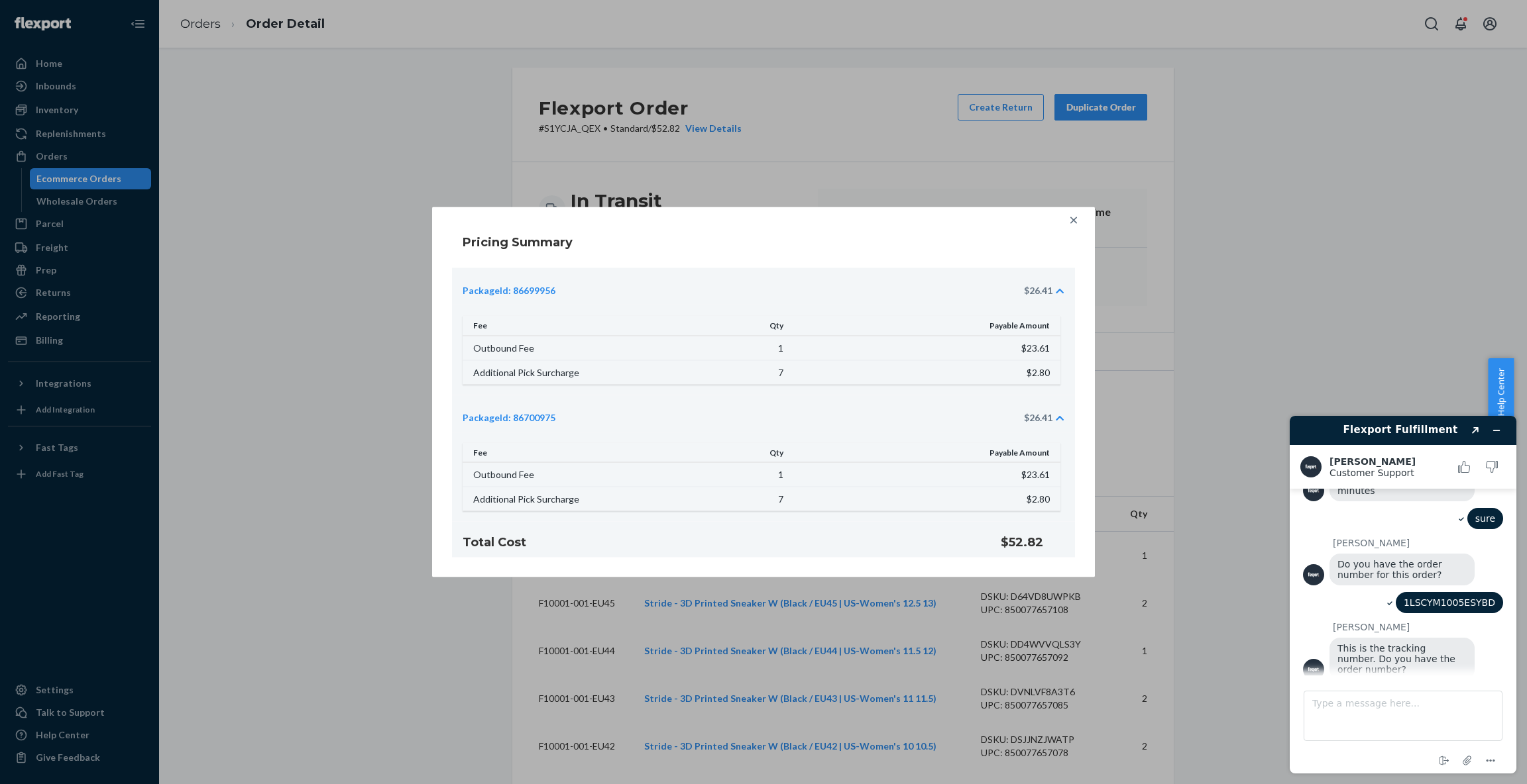
click at [1075, 220] on icon at bounding box center [1074, 220] width 13 height 13
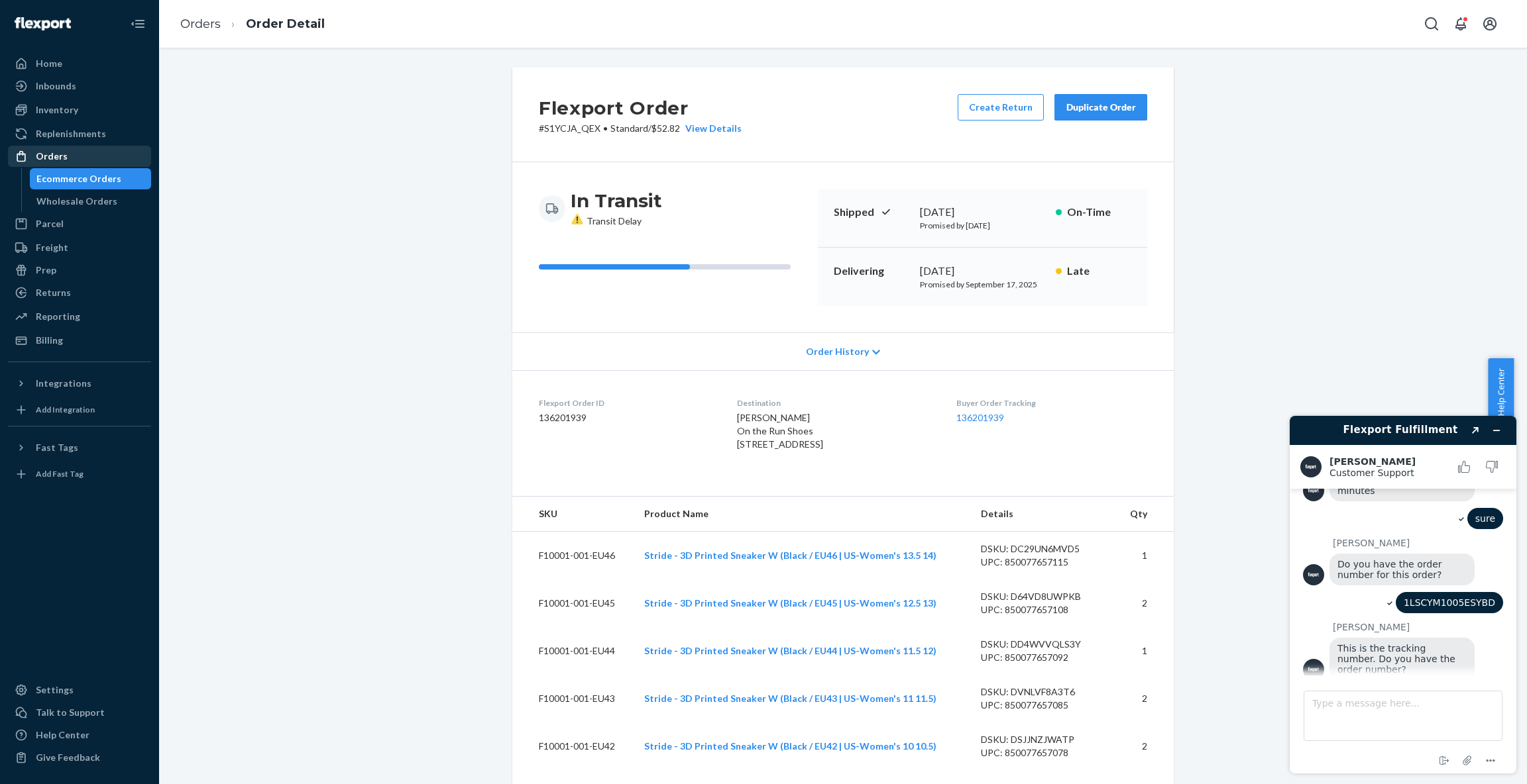
click at [60, 158] on div "Orders" at bounding box center [52, 156] width 32 height 13
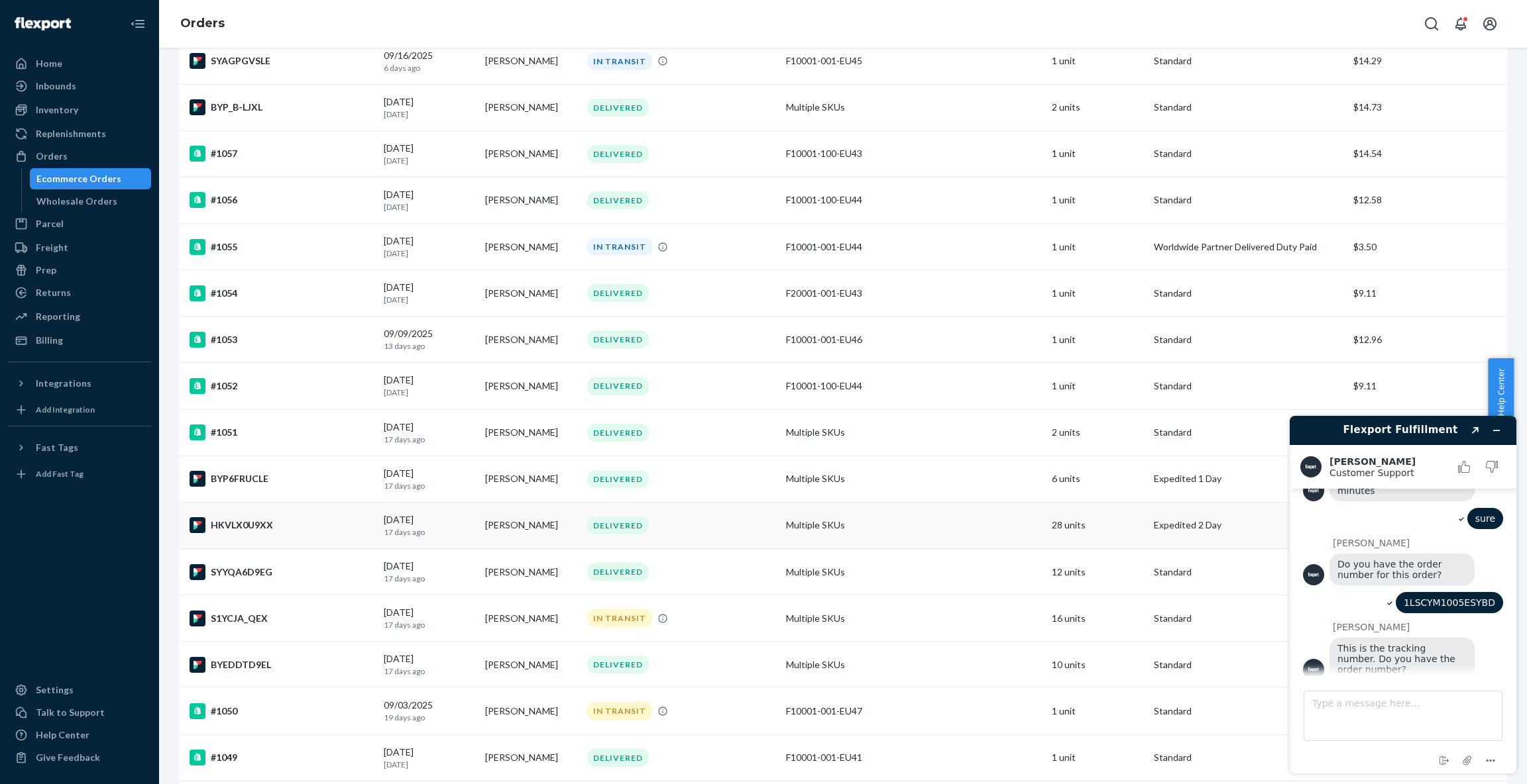
scroll to position [242, 0]
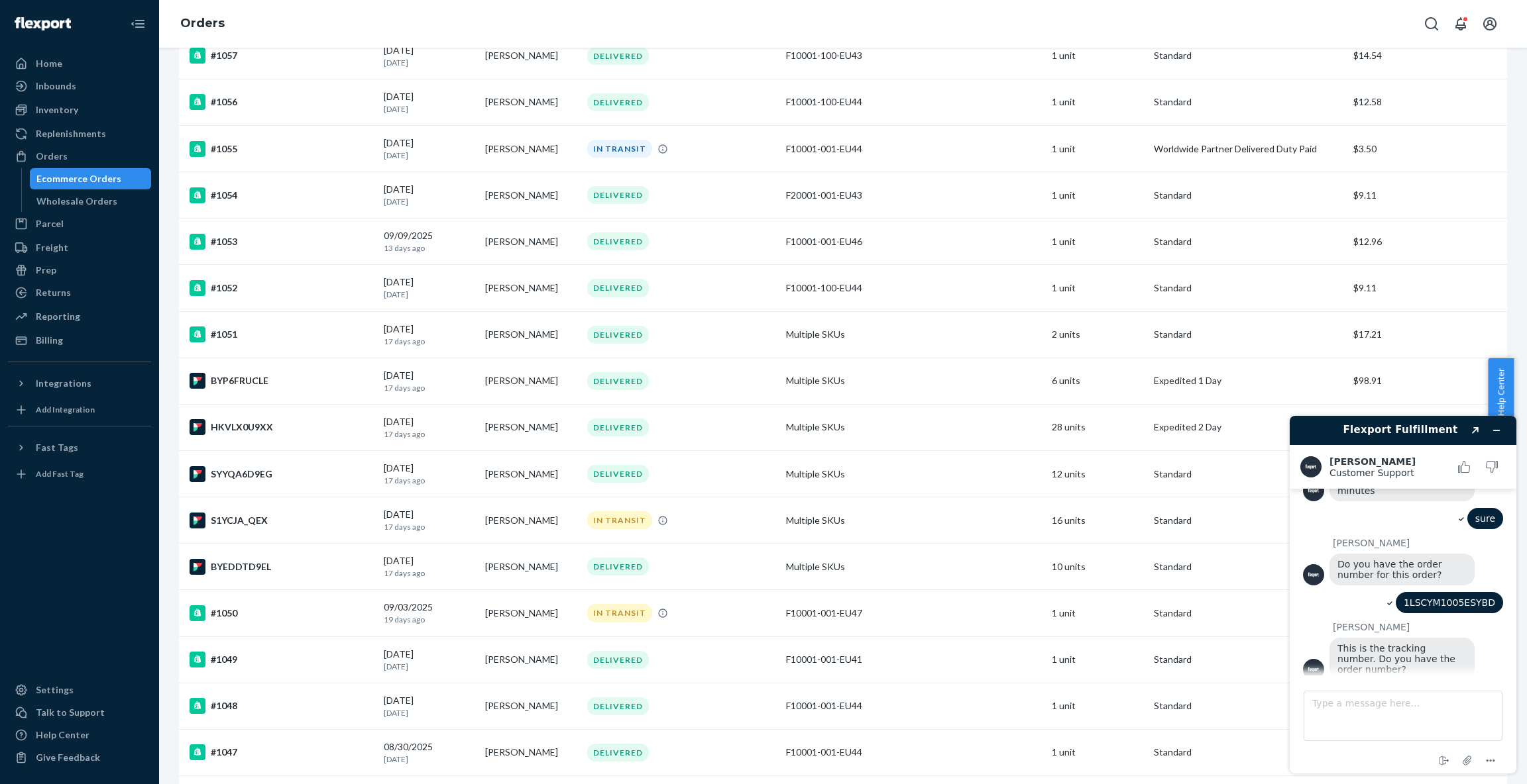
drag, startPoint x: 292, startPoint y: 517, endPoint x: 266, endPoint y: 521, distance: 26.3
click at [266, 521] on div "S1YCJA_QEX" at bounding box center [281, 520] width 184 height 16
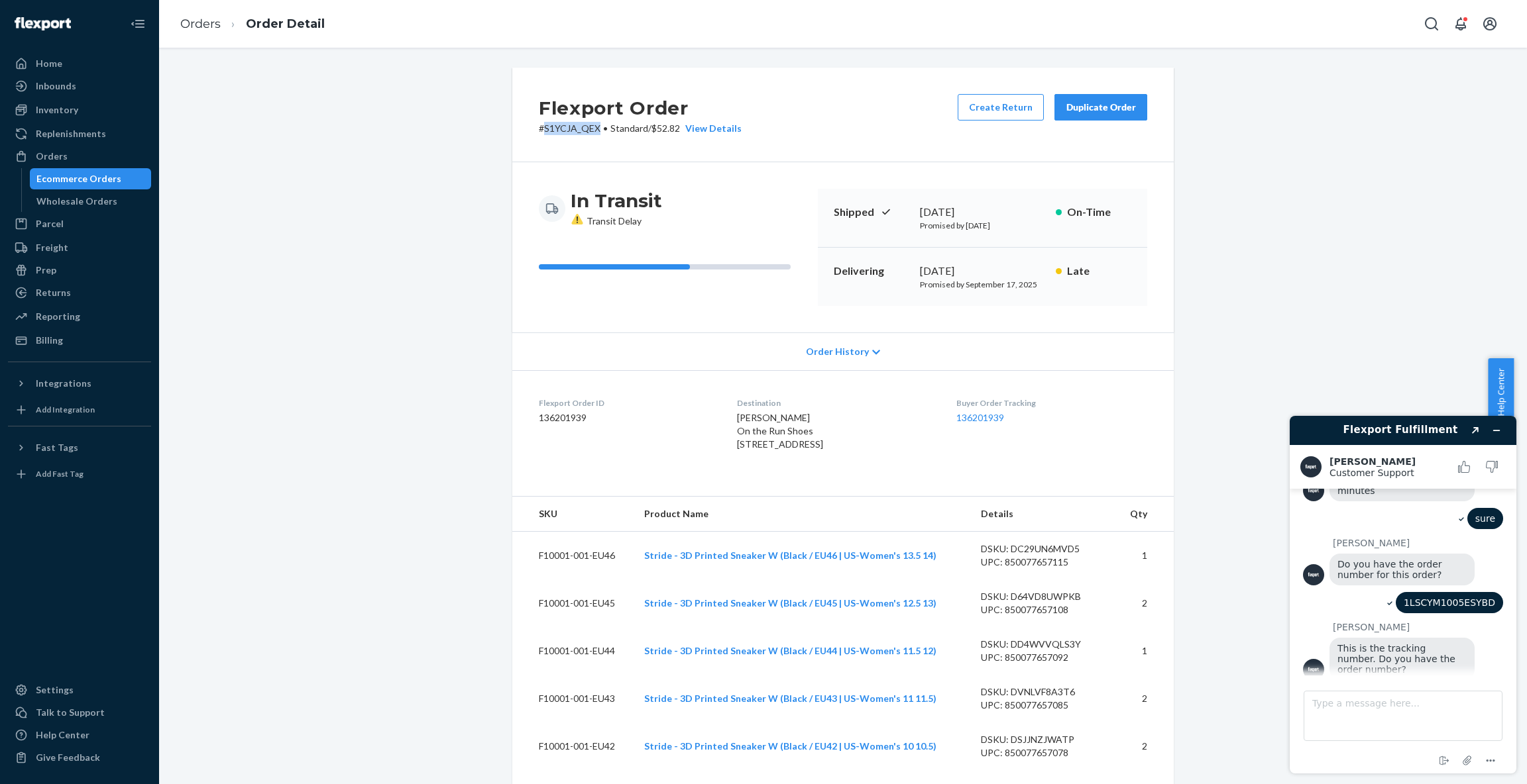
drag, startPoint x: 544, startPoint y: 129, endPoint x: 601, endPoint y: 133, distance: 57.1
click at [601, 133] on p "# S1YCJA_QEX • Standard / $52.82 View Details" at bounding box center [640, 128] width 203 height 13
copy p "S1YCJA_QEX"
click at [1331, 701] on textarea "Type a message here..." at bounding box center [1402, 715] width 199 height 50
paste textarea "S1YCJA_QEX"
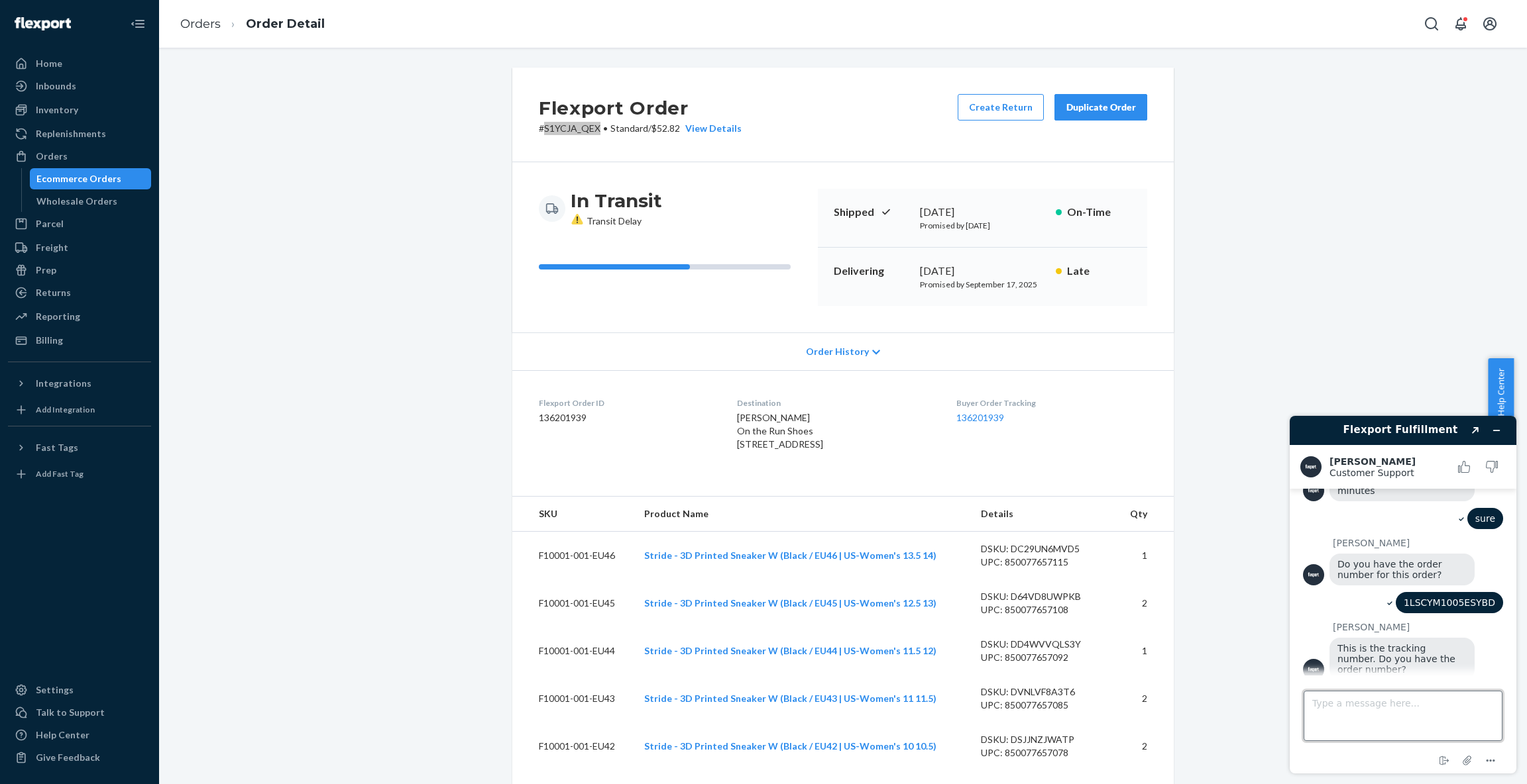
type textarea "S1YCJA_QEX"
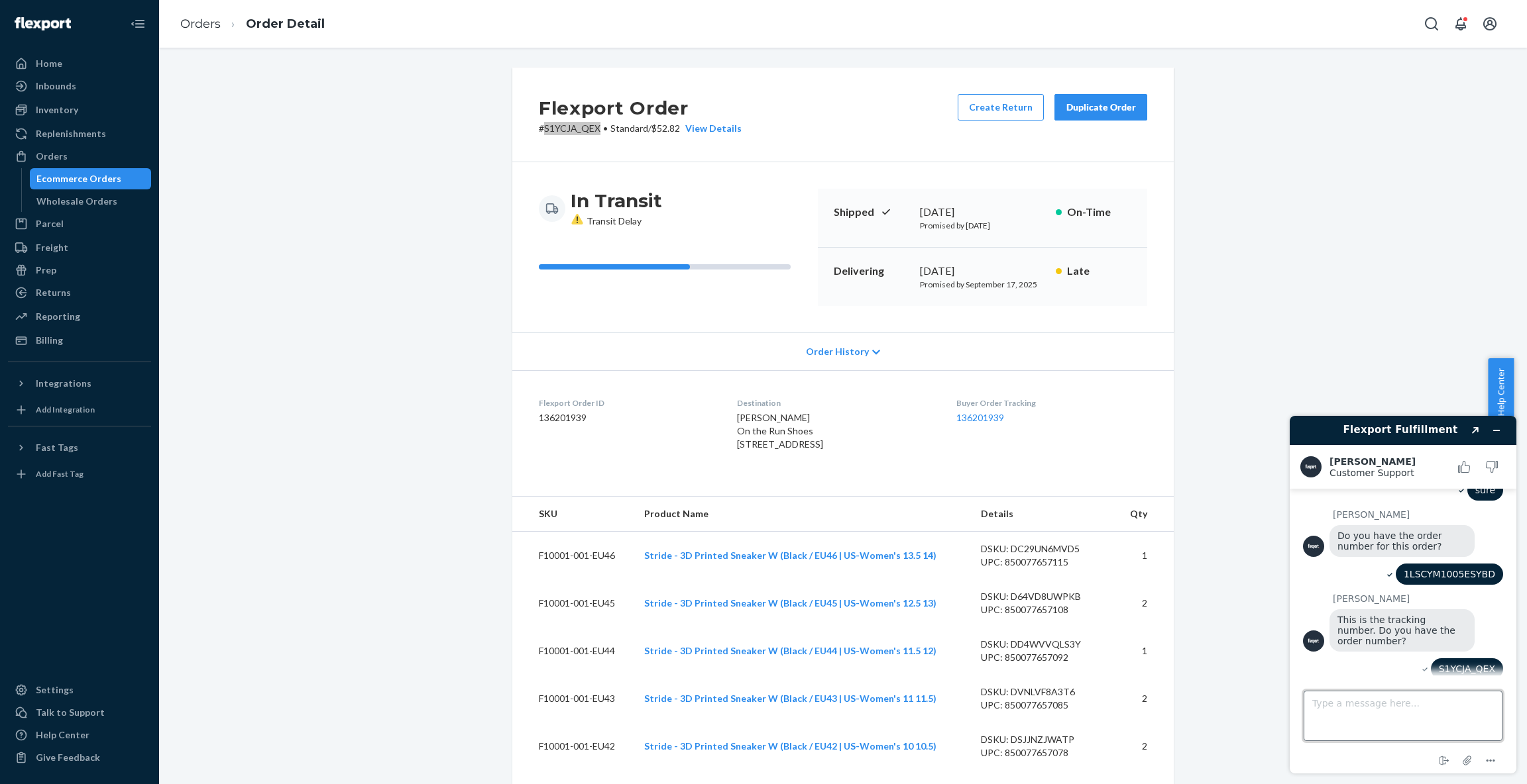
scroll to position [382, 0]
click at [672, 173] on div "In Transit Transit Delay Shipped [DATE] Promised by [DATE] On-Time Delivering […" at bounding box center [842, 248] width 661 height 171
click at [82, 153] on div "Orders" at bounding box center [79, 156] width 140 height 19
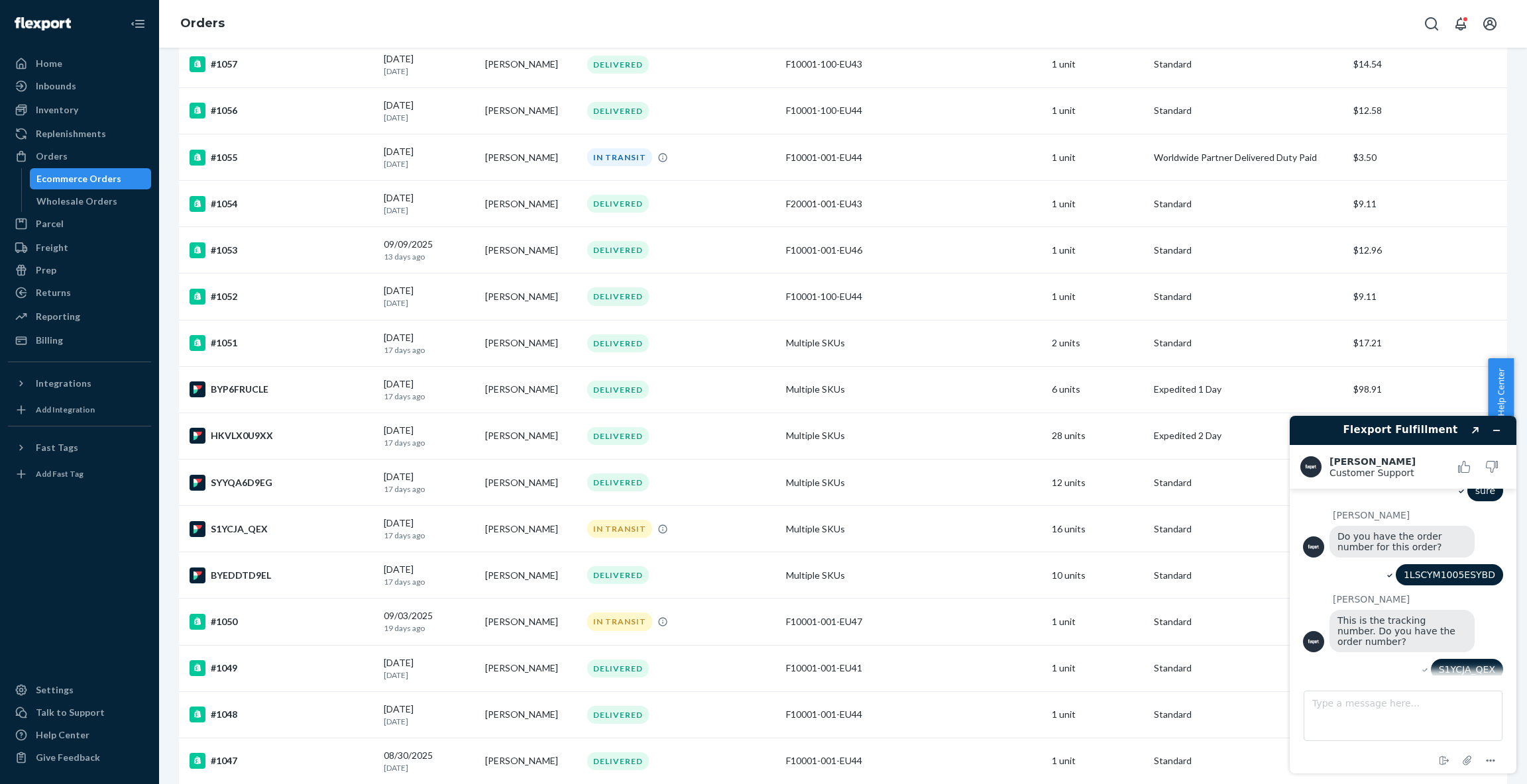
scroll to position [385, 0]
click at [339, 527] on div "S1YCJA_QEX" at bounding box center [281, 529] width 184 height 16
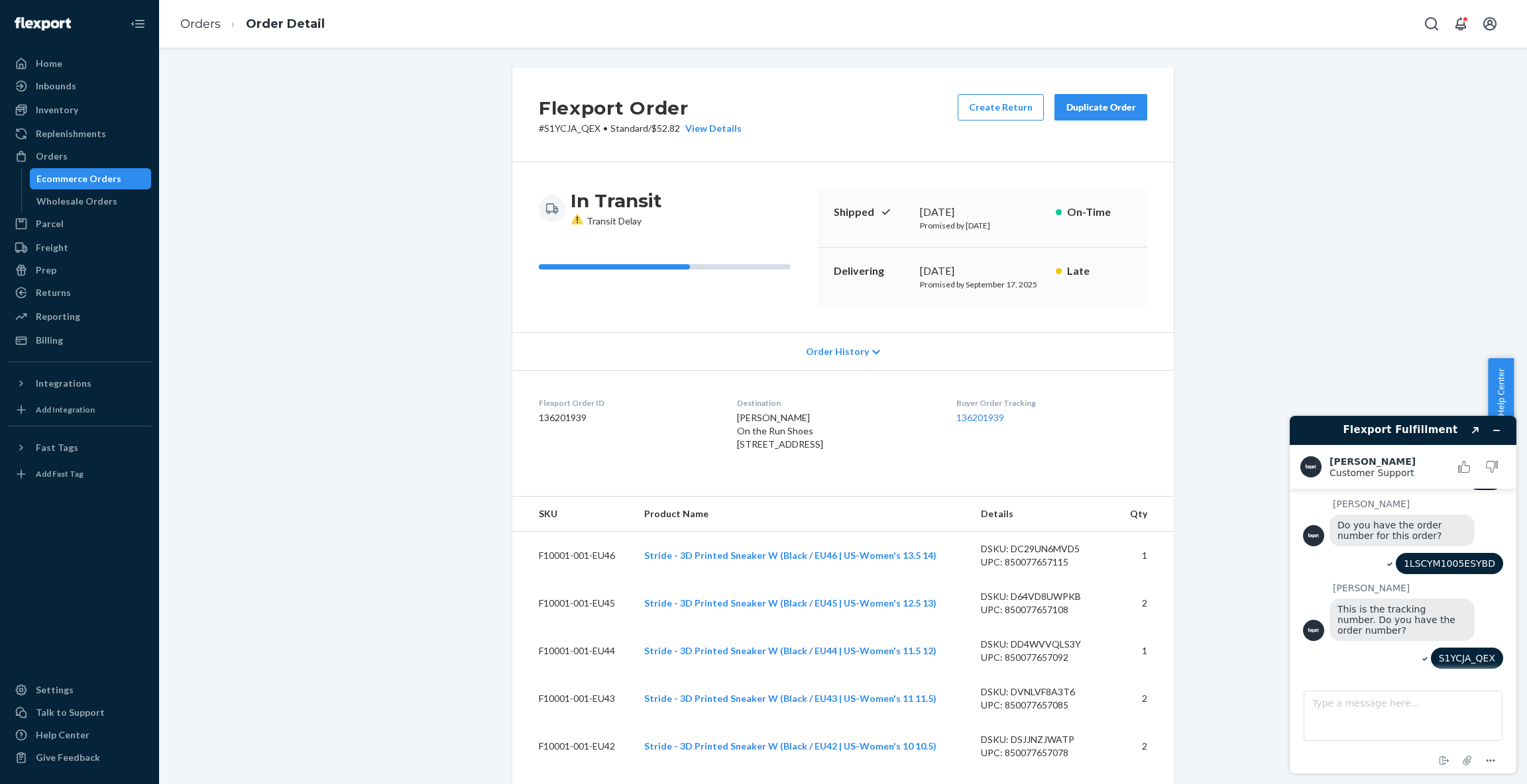
scroll to position [438, 0]
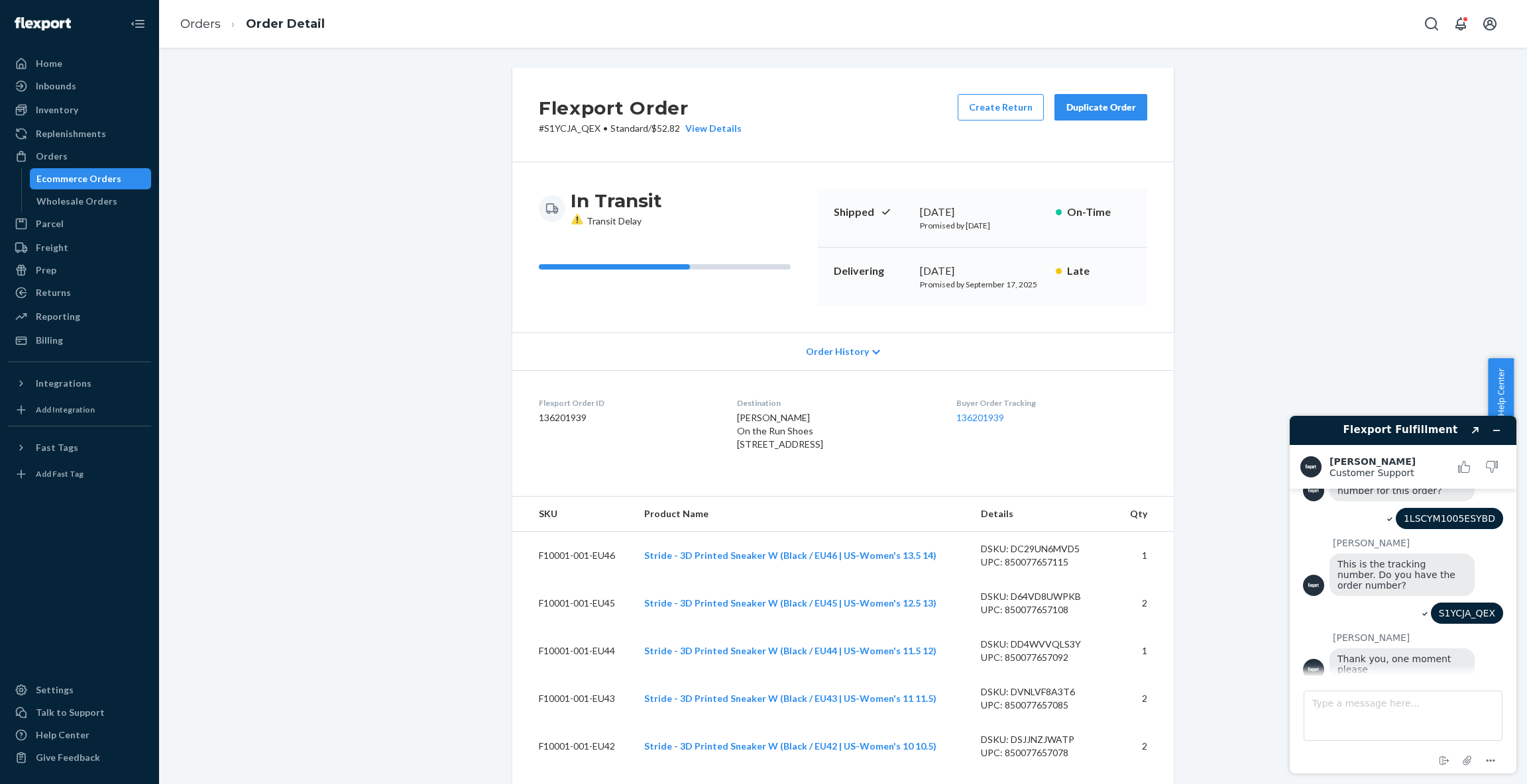
click at [880, 349] on div "Order History" at bounding box center [842, 351] width 661 height 38
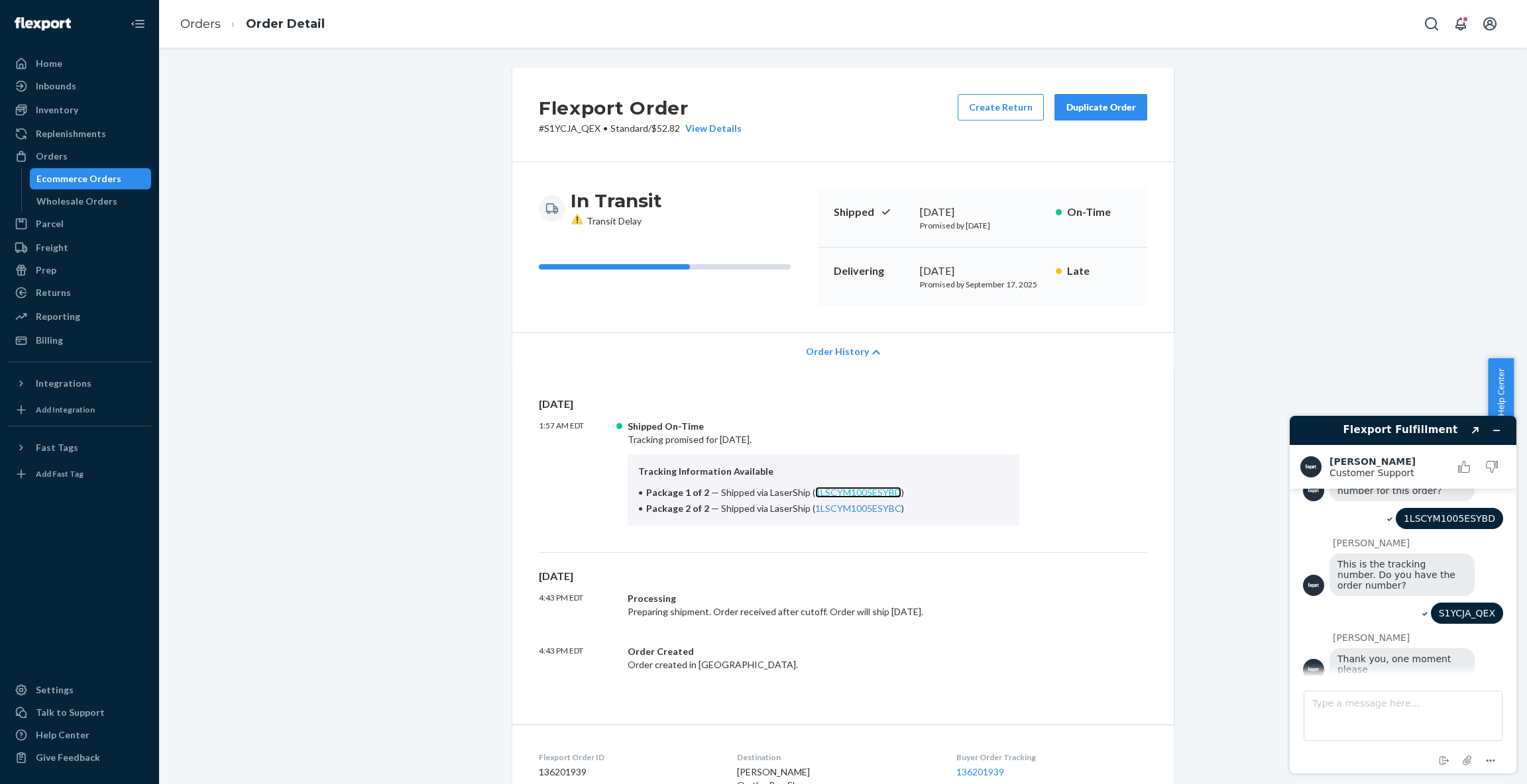
click at [870, 492] on link "1LSCYM1005ESYBD" at bounding box center [858, 492] width 86 height 11
click at [577, 146] on div "Flexport Order # S1YCJA_QEX • Standard / $52.82 View Details Create Return Dupl…" at bounding box center [842, 115] width 661 height 95
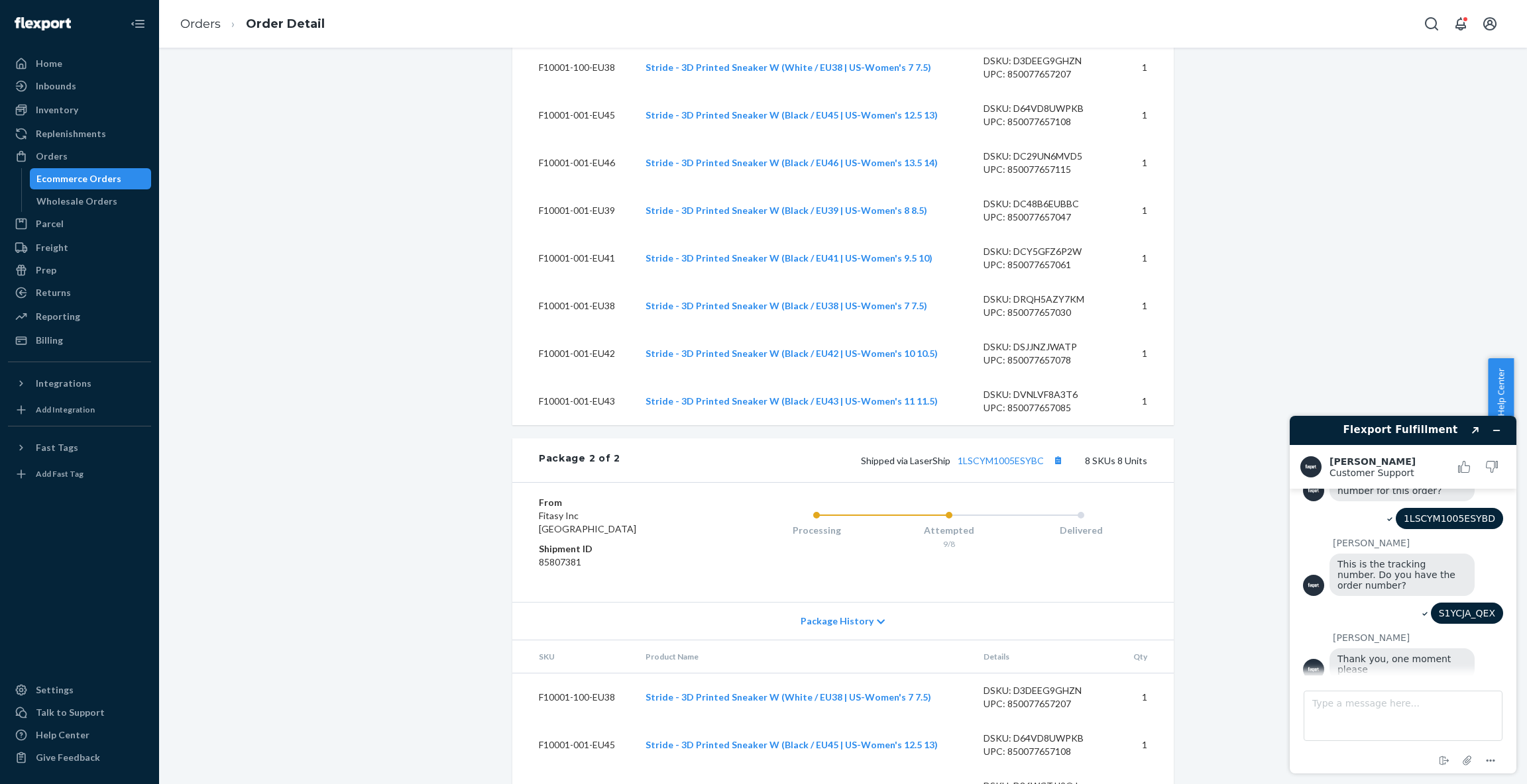
scroll to position [1382, 0]
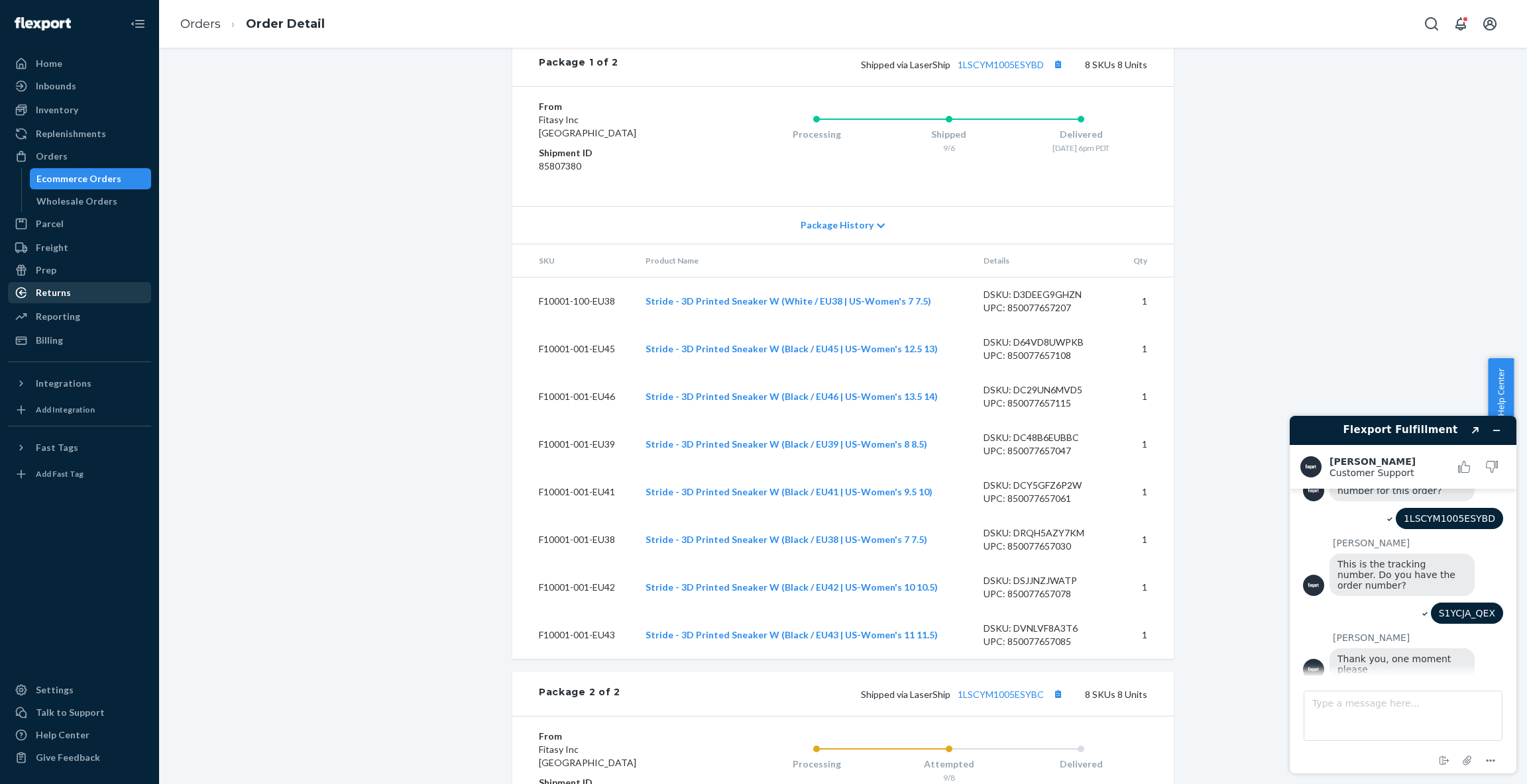
click at [62, 296] on div "Returns" at bounding box center [53, 292] width 35 height 13
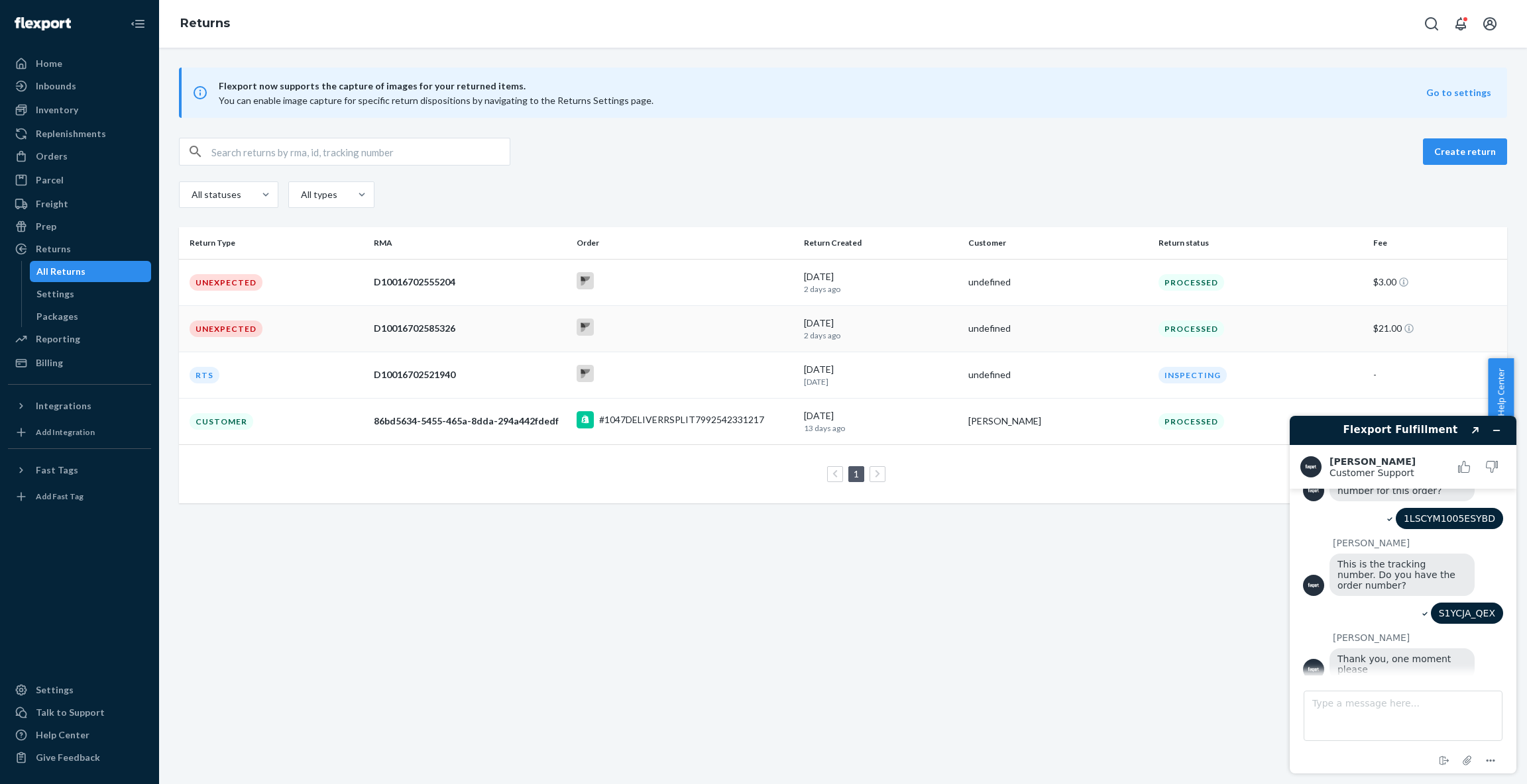
click at [501, 336] on td "D10016702585326" at bounding box center [469, 328] width 202 height 46
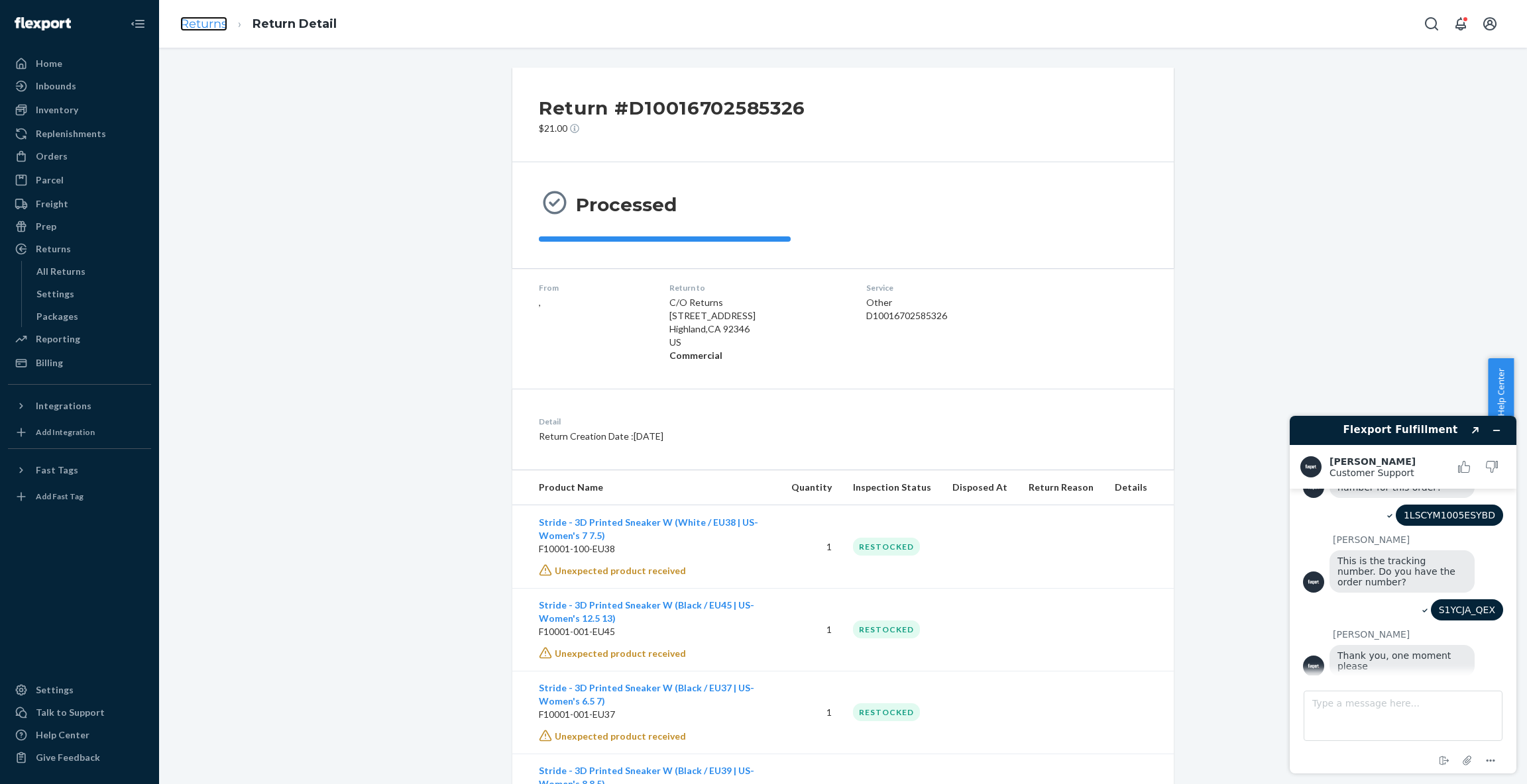
click at [206, 19] on link "Returns" at bounding box center [204, 23] width 47 height 14
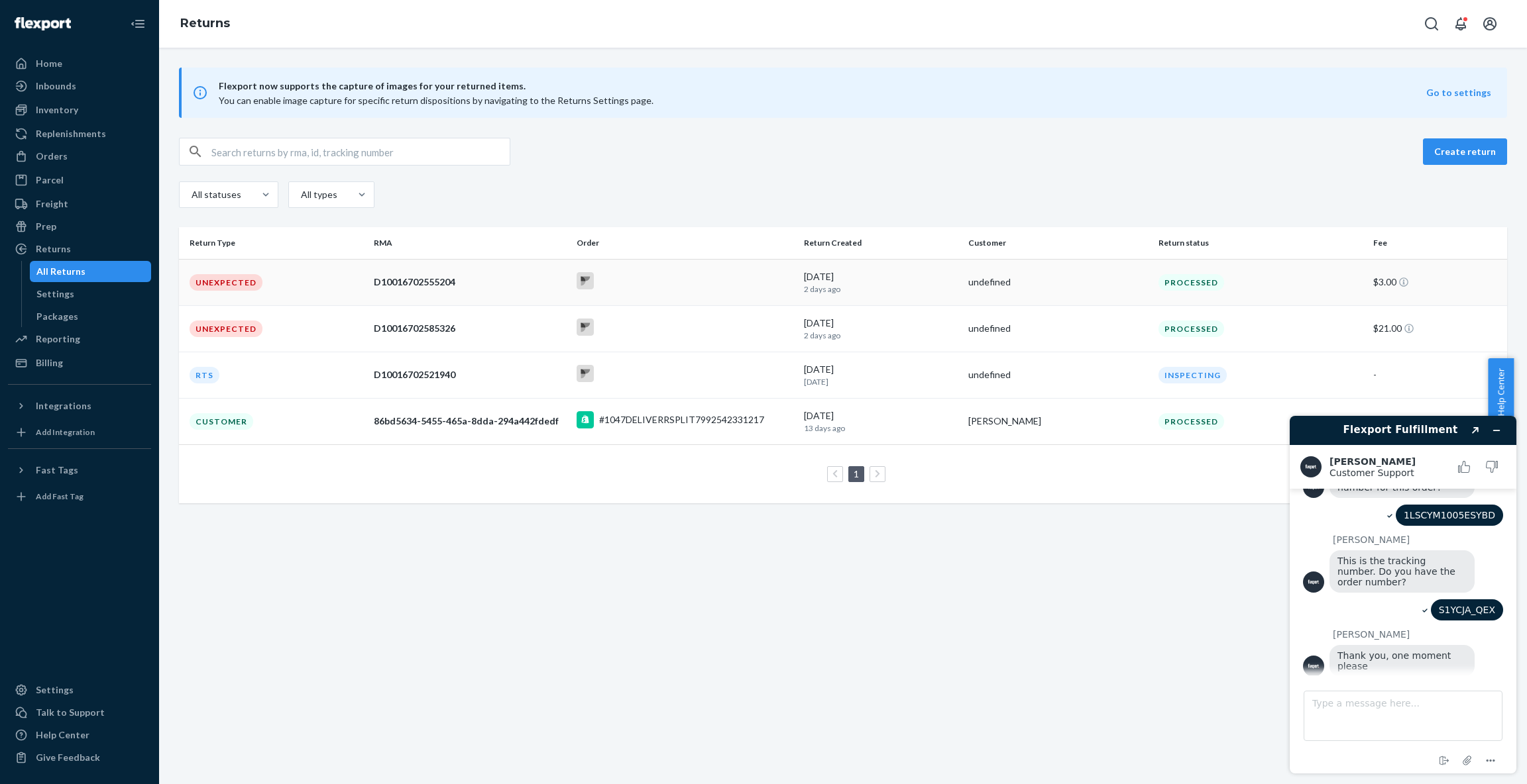
click at [312, 279] on td "Unexpected" at bounding box center [273, 282] width 189 height 46
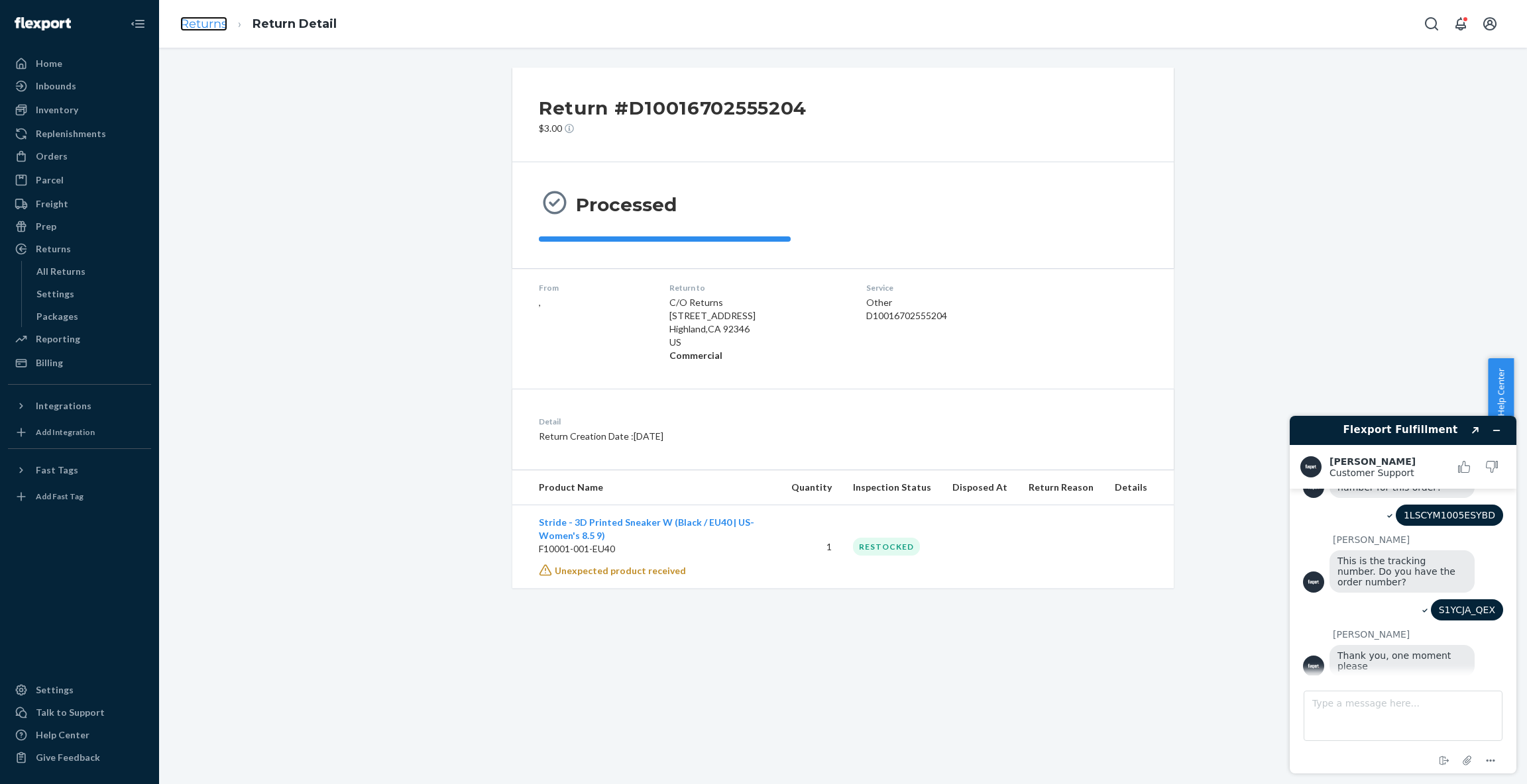
click at [202, 20] on link "Returns" at bounding box center [204, 23] width 47 height 14
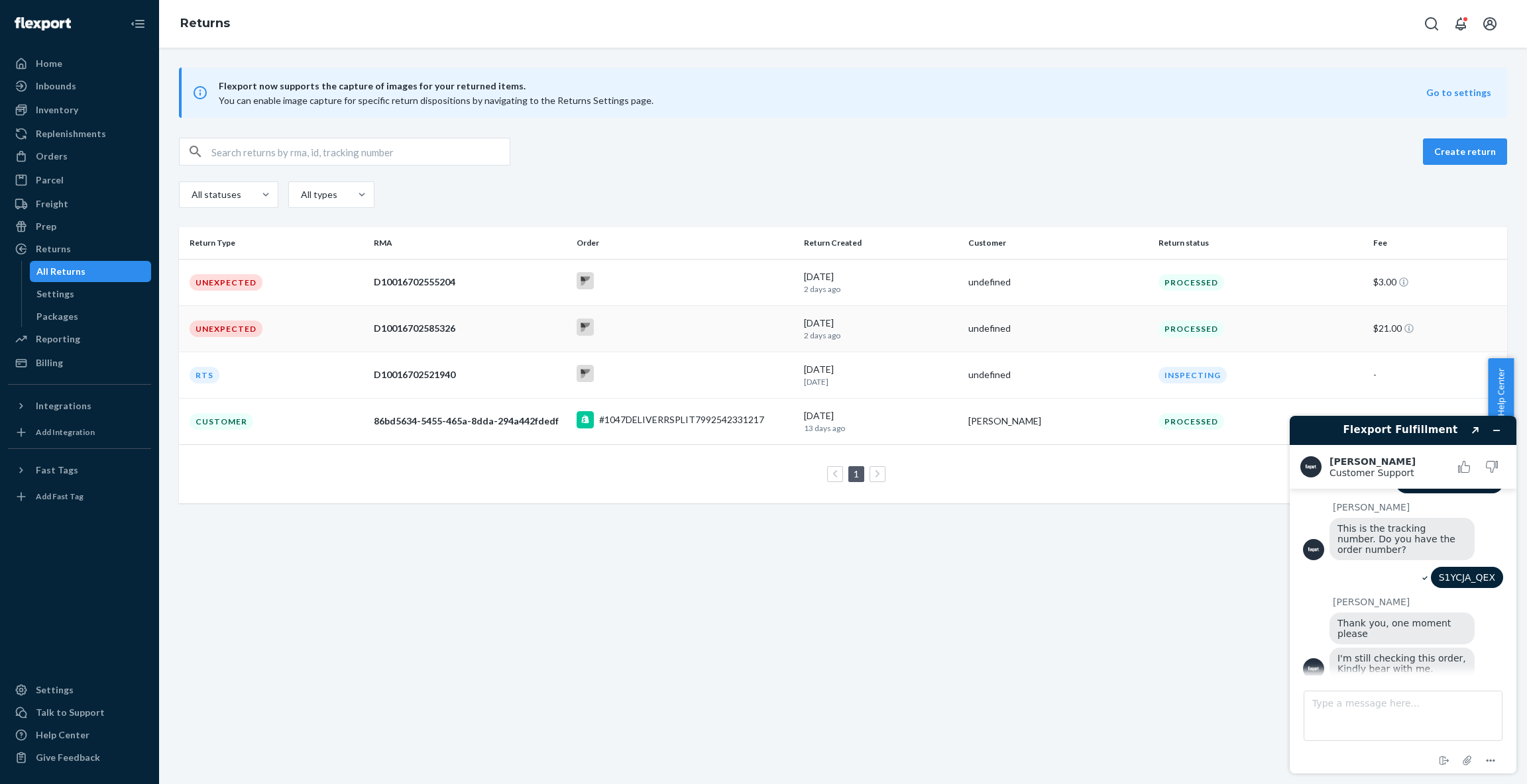
scroll to position [473, 0]
click at [1405, 704] on textarea "Type a message here..." at bounding box center [1402, 715] width 199 height 50
type textarea "s"
type textarea "sure, thanks"
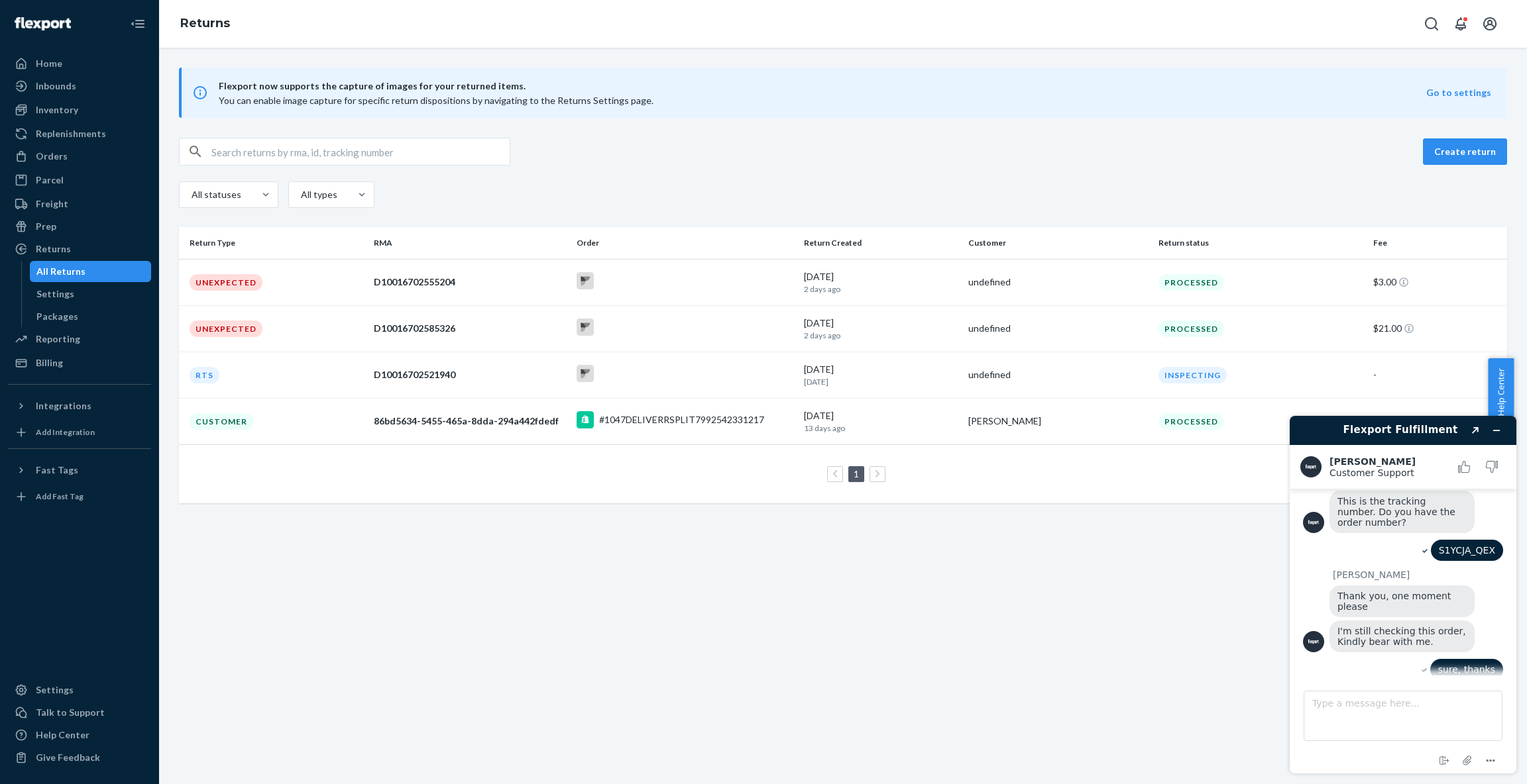
click at [515, 209] on div "All statuses All types" at bounding box center [843, 196] width 1328 height 30
click at [456, 378] on div "D10016702521940" at bounding box center [469, 374] width 191 height 13
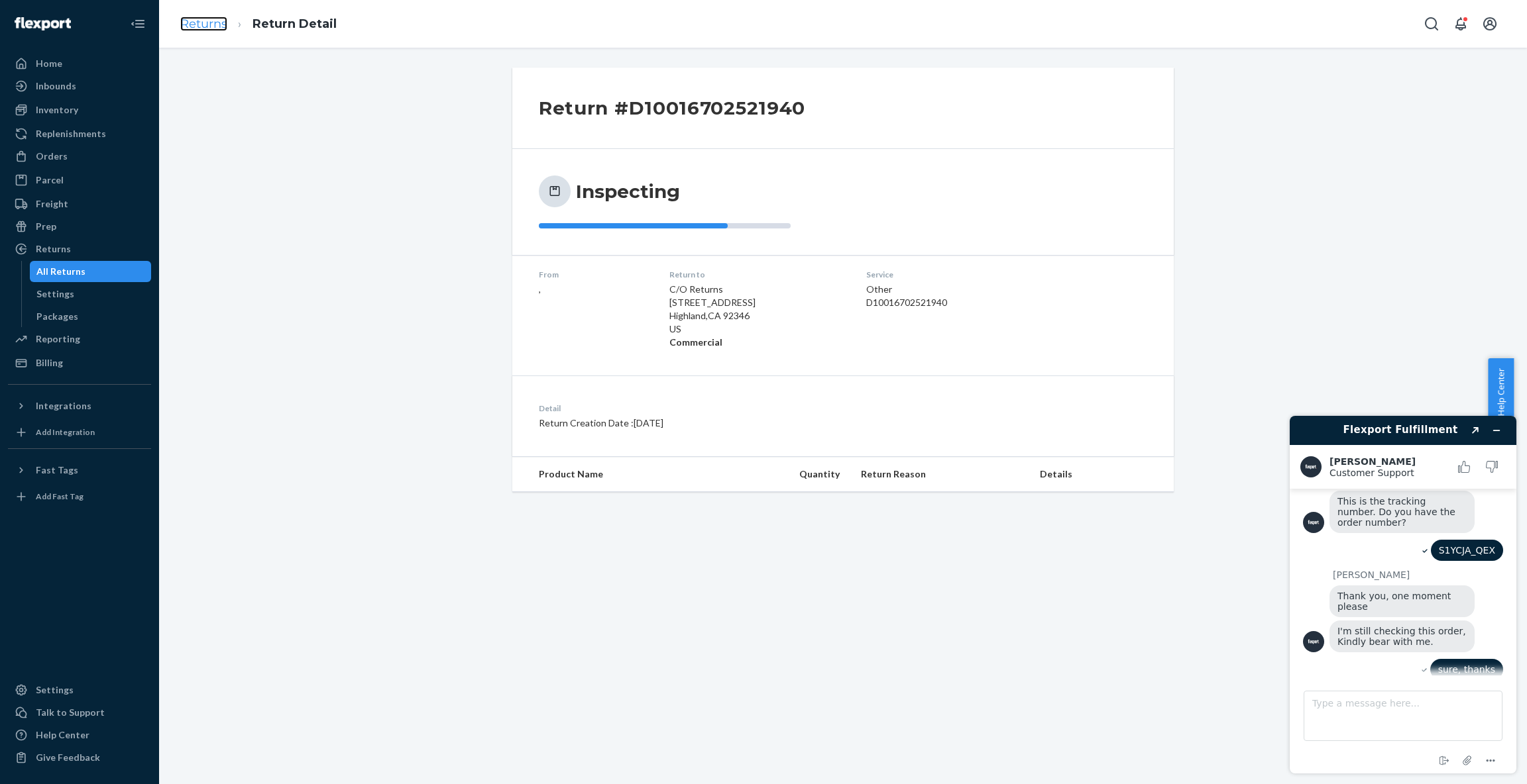
click at [206, 30] on link "Returns" at bounding box center [204, 23] width 47 height 14
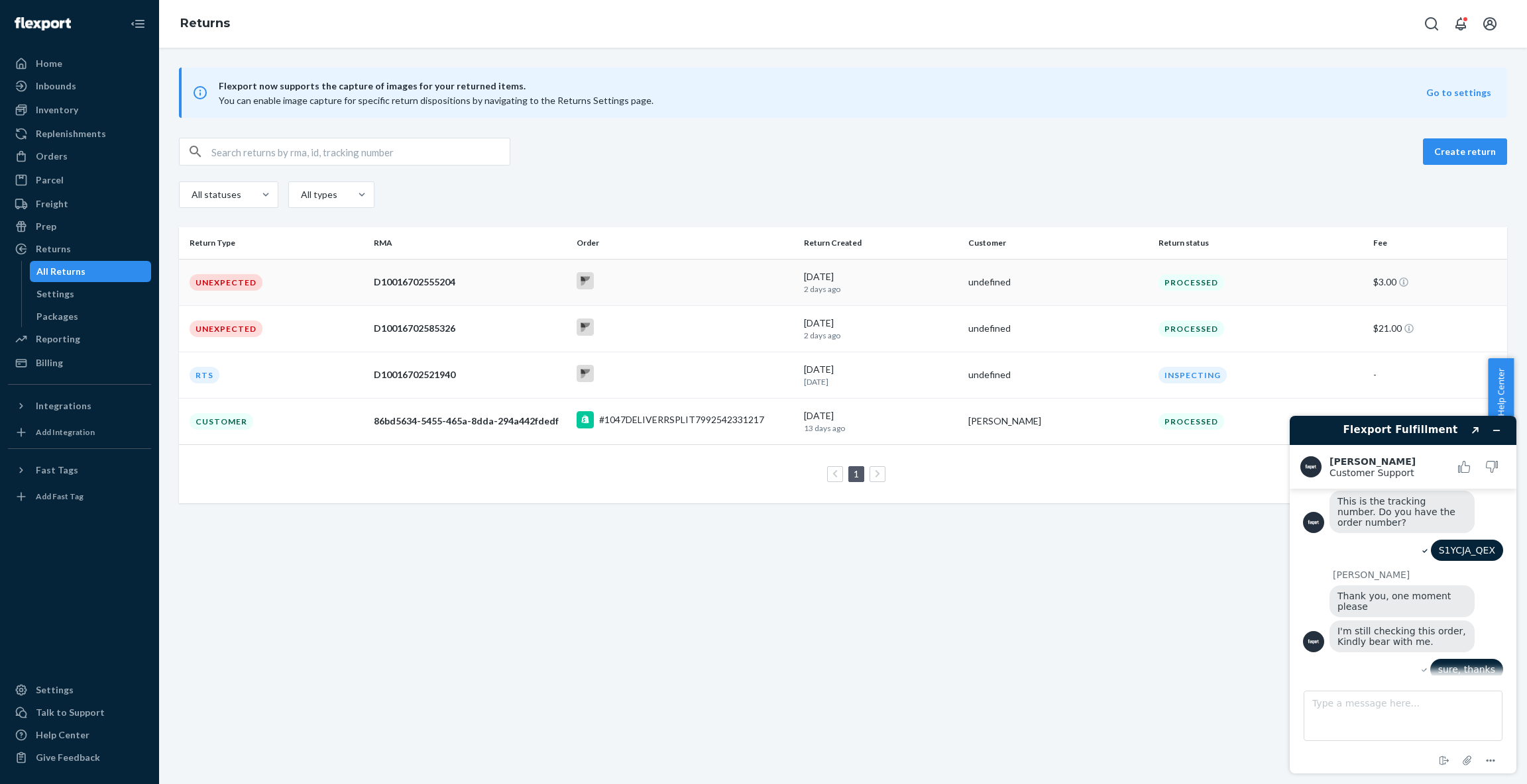
click at [345, 274] on td "Unexpected" at bounding box center [273, 282] width 189 height 46
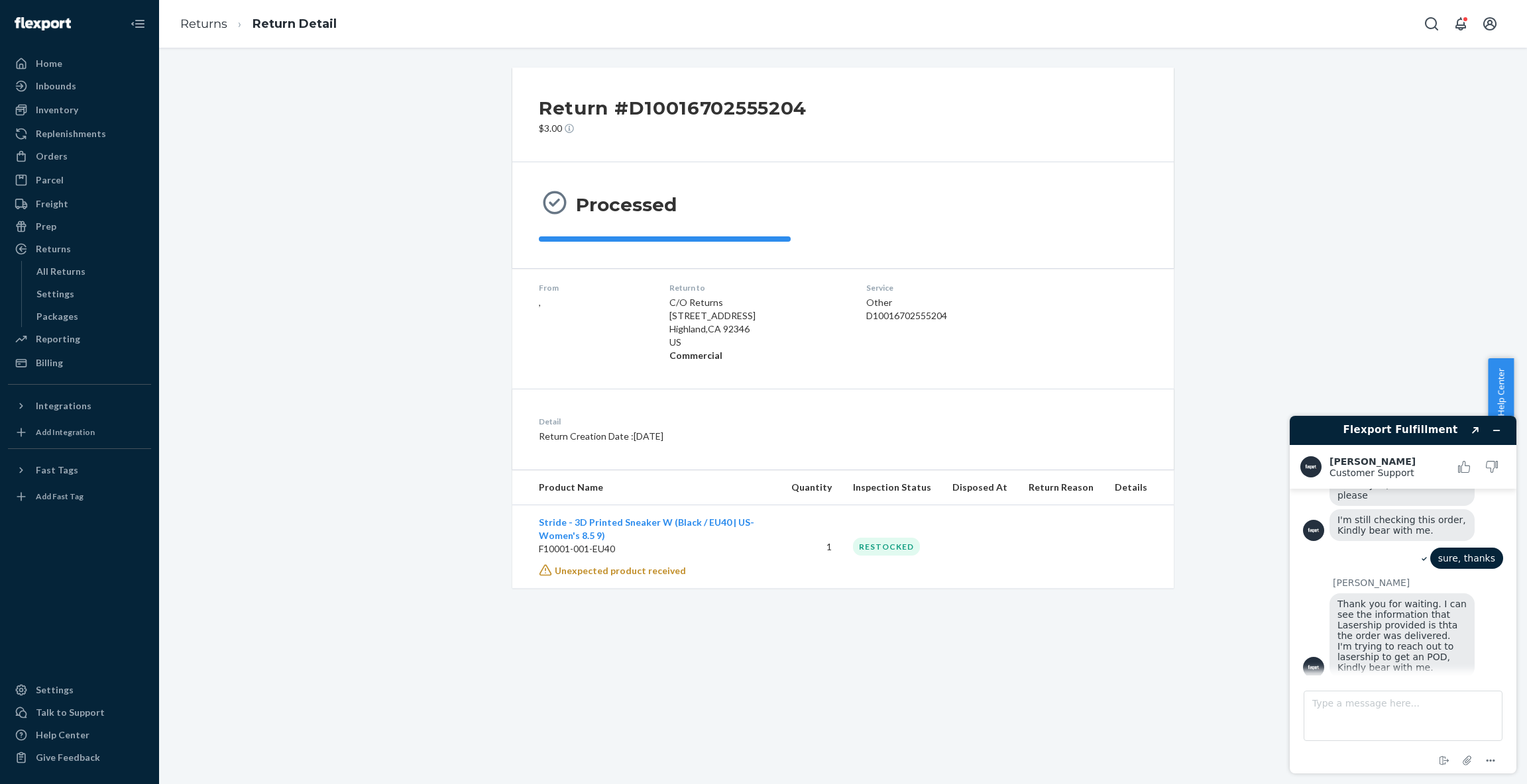
scroll to position [610, 0]
click at [1393, 726] on textarea "Type a message here..." at bounding box center [1402, 715] width 199 height 50
click at [1375, 707] on textarea "thanks, [PERSON_NAME]. from the tracking number, it was shown that it was deliv…" at bounding box center [1402, 715] width 199 height 50
click at [63, 160] on div "Orders" at bounding box center [52, 156] width 32 height 13
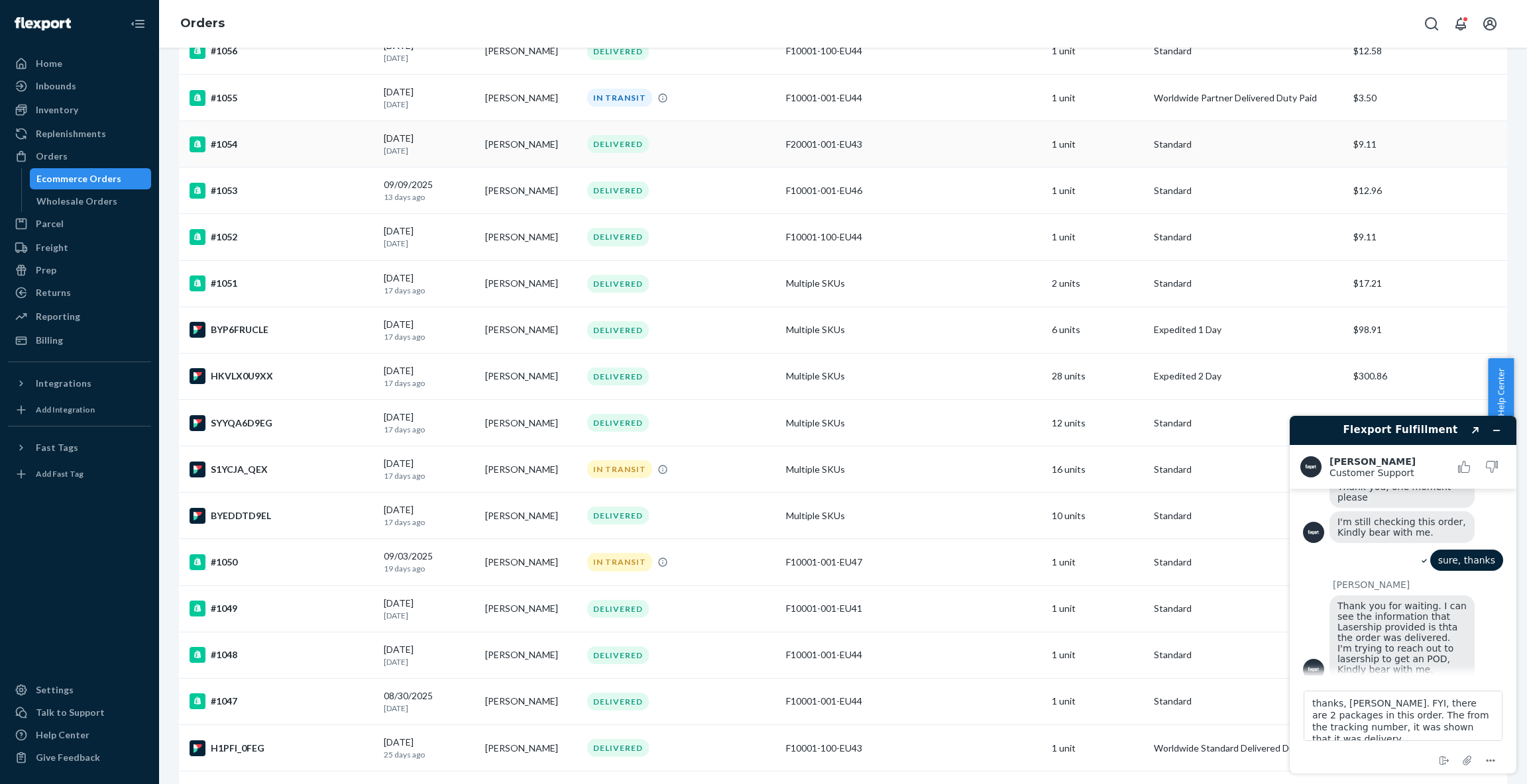
scroll to position [292, 0]
click at [334, 466] on div "S1YCJA_QEX" at bounding box center [281, 470] width 184 height 16
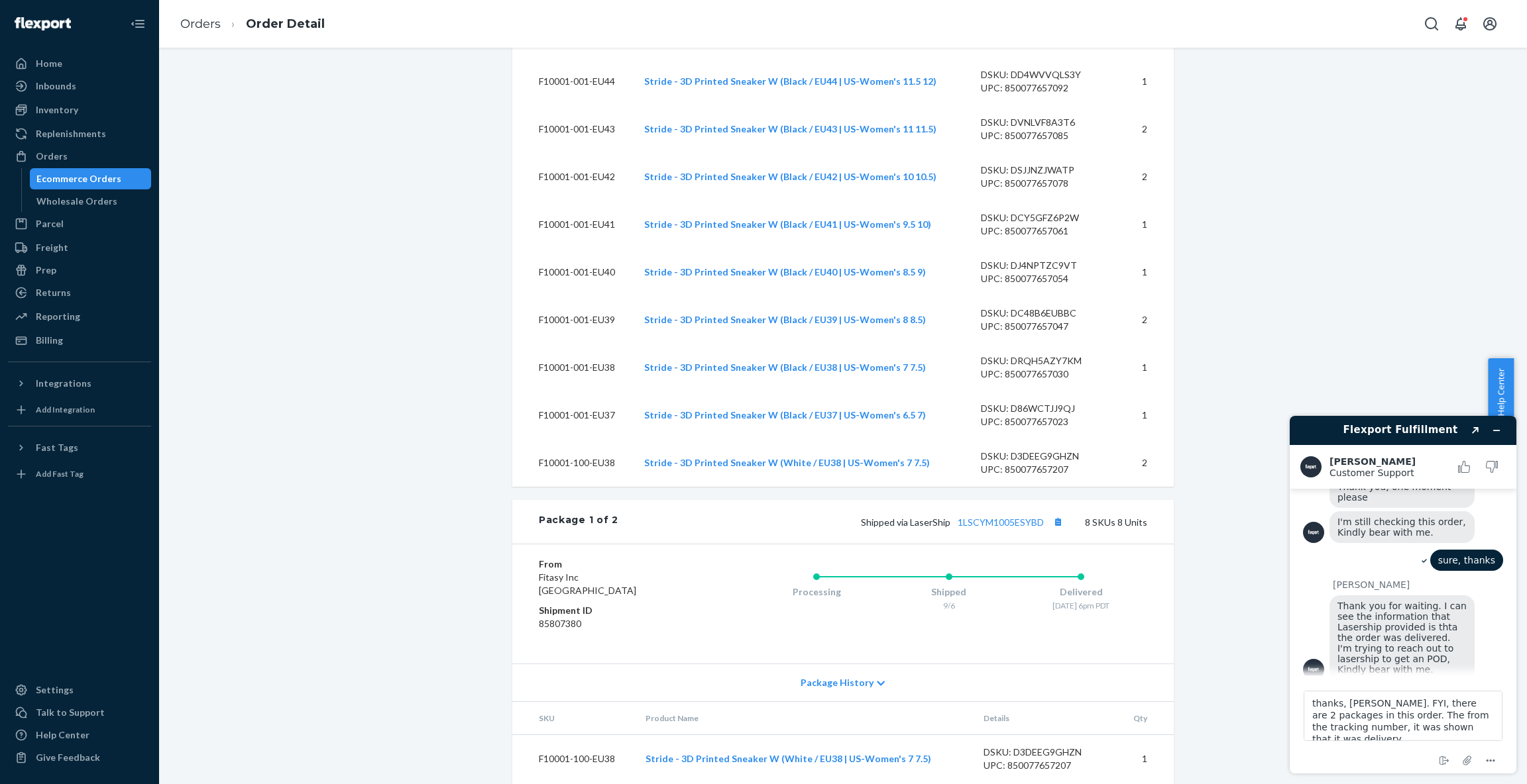
scroll to position [686, 0]
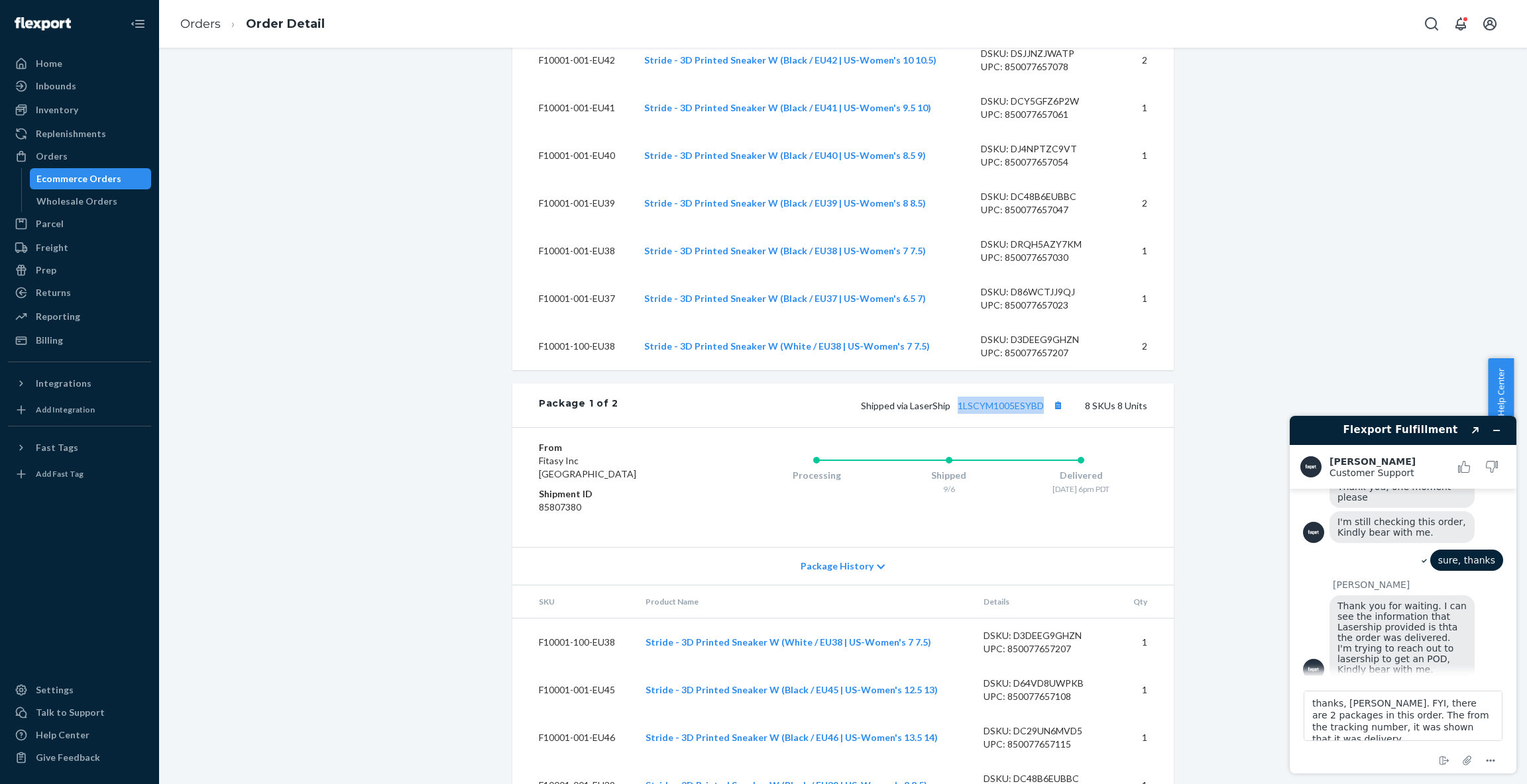
drag, startPoint x: 1043, startPoint y: 433, endPoint x: 949, endPoint y: 431, distance: 94.0
click at [949, 411] on span "Shipped via LaserShip 1LSCYM1005ESYBD" at bounding box center [963, 406] width 206 height 11
copy link "1LSCYM1005ESYBD"
click at [1478, 724] on textarea "thanks, [PERSON_NAME]. FYI, there are 2 packages in this order. The from the tr…" at bounding box center [1402, 715] width 199 height 50
drag, startPoint x: 1386, startPoint y: 716, endPoint x: 1370, endPoint y: 716, distance: 16.0
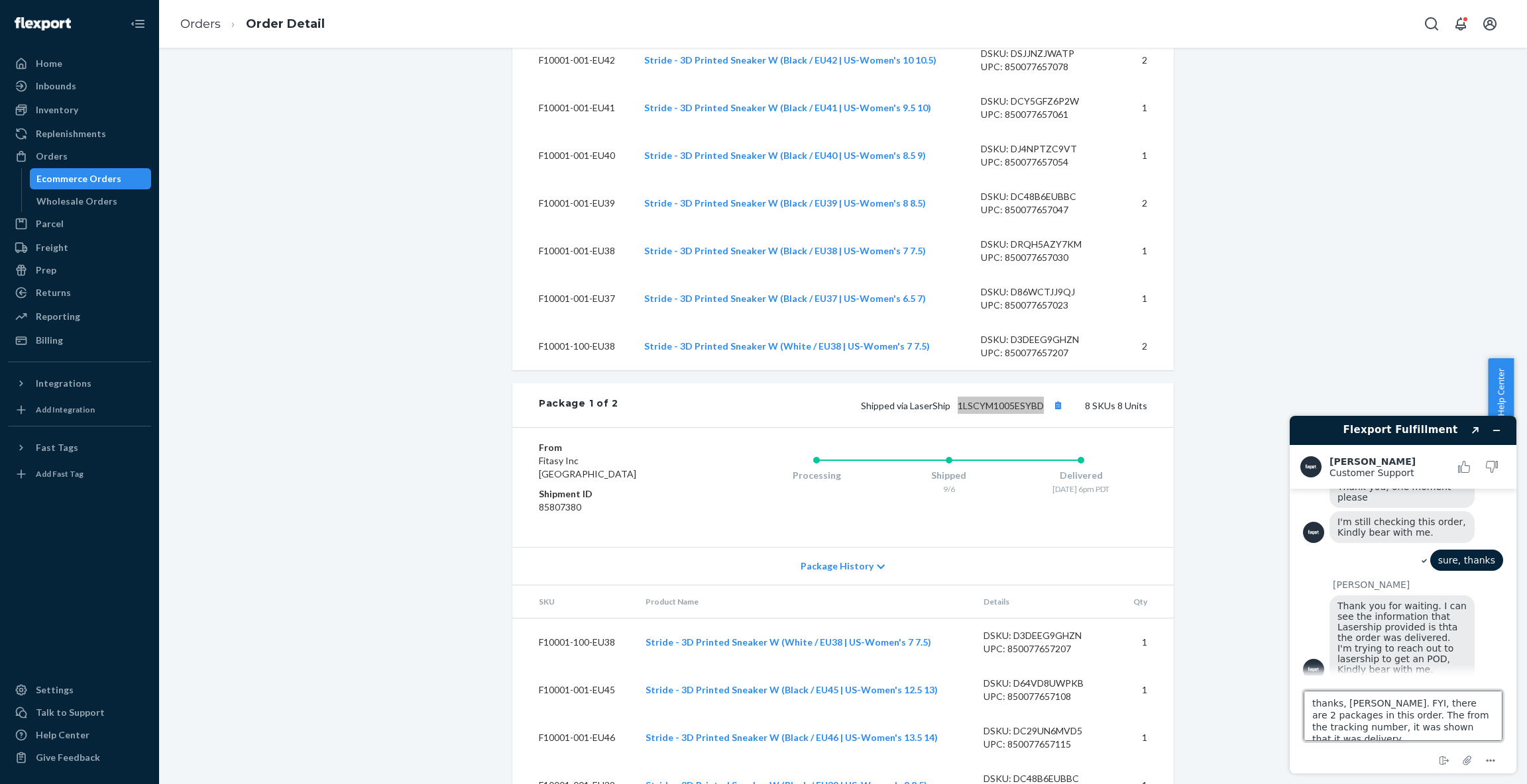
click at [1370, 716] on textarea "thanks, [PERSON_NAME]. FYI, there are 2 packages in this order. The from the tr…" at bounding box center [1402, 715] width 199 height 50
click at [1343, 728] on textarea "thanks, [PERSON_NAME]. FYI, there are 2 packages in this order. The 1st one fro…" at bounding box center [1402, 715] width 199 height 50
paste textarea "1LSCYM1005ESYBD"
drag, startPoint x: 1457, startPoint y: 728, endPoint x: 1332, endPoint y: 729, distance: 125.0
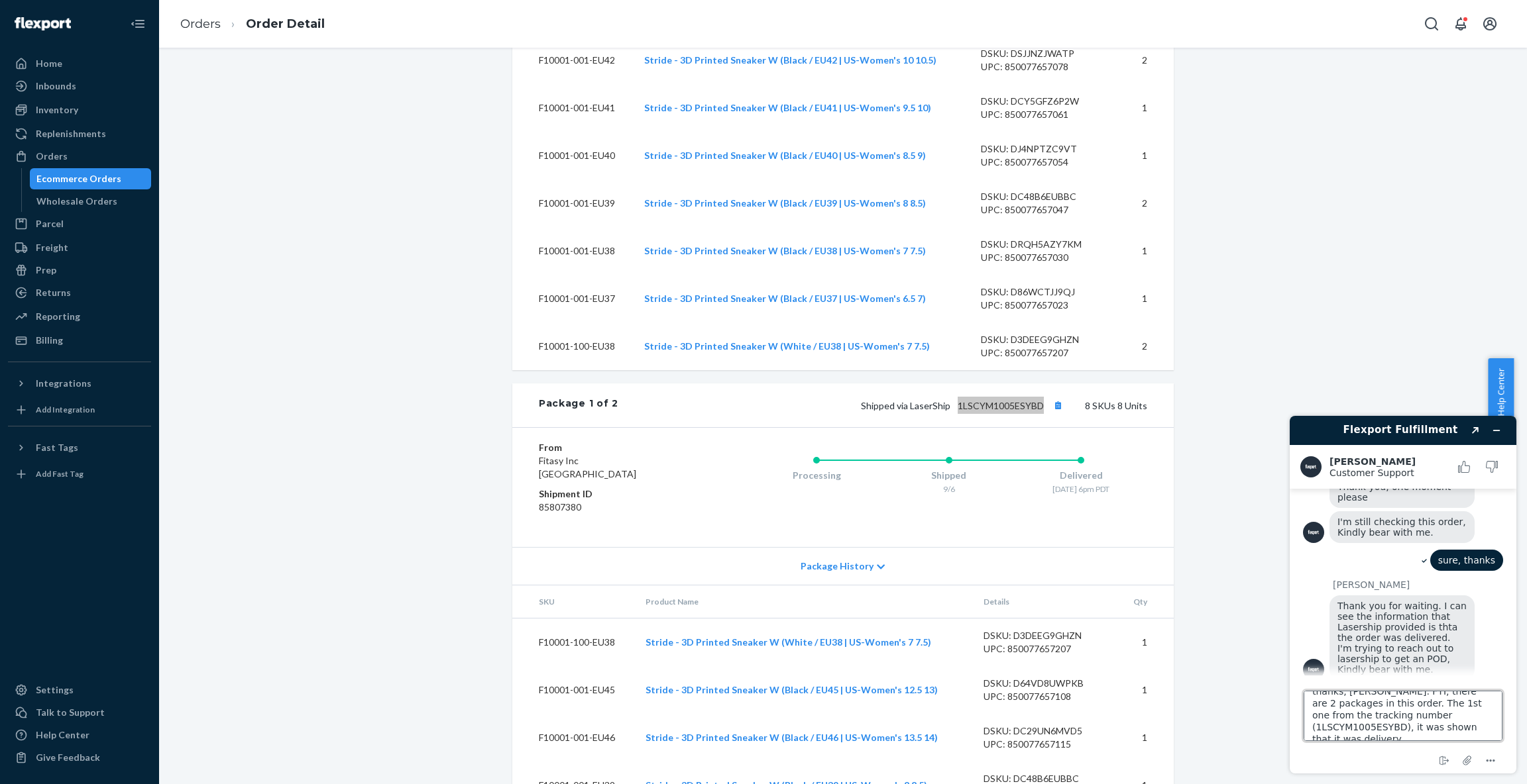
click at [1332, 729] on textarea "thanks, [PERSON_NAME]. FYI, there are 2 packages in this order. The 1st one fro…" at bounding box center [1402, 715] width 199 height 50
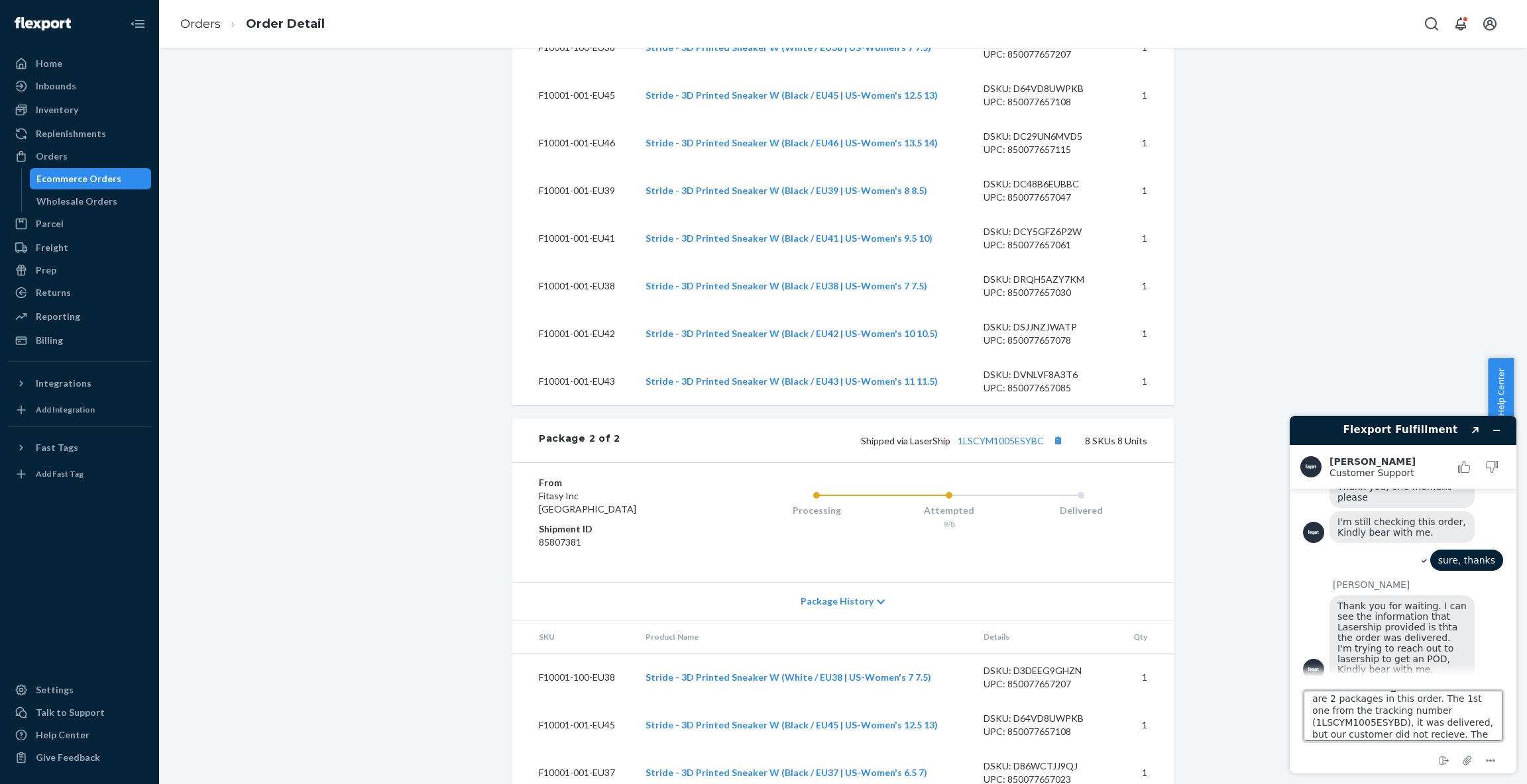
scroll to position [1291, 0]
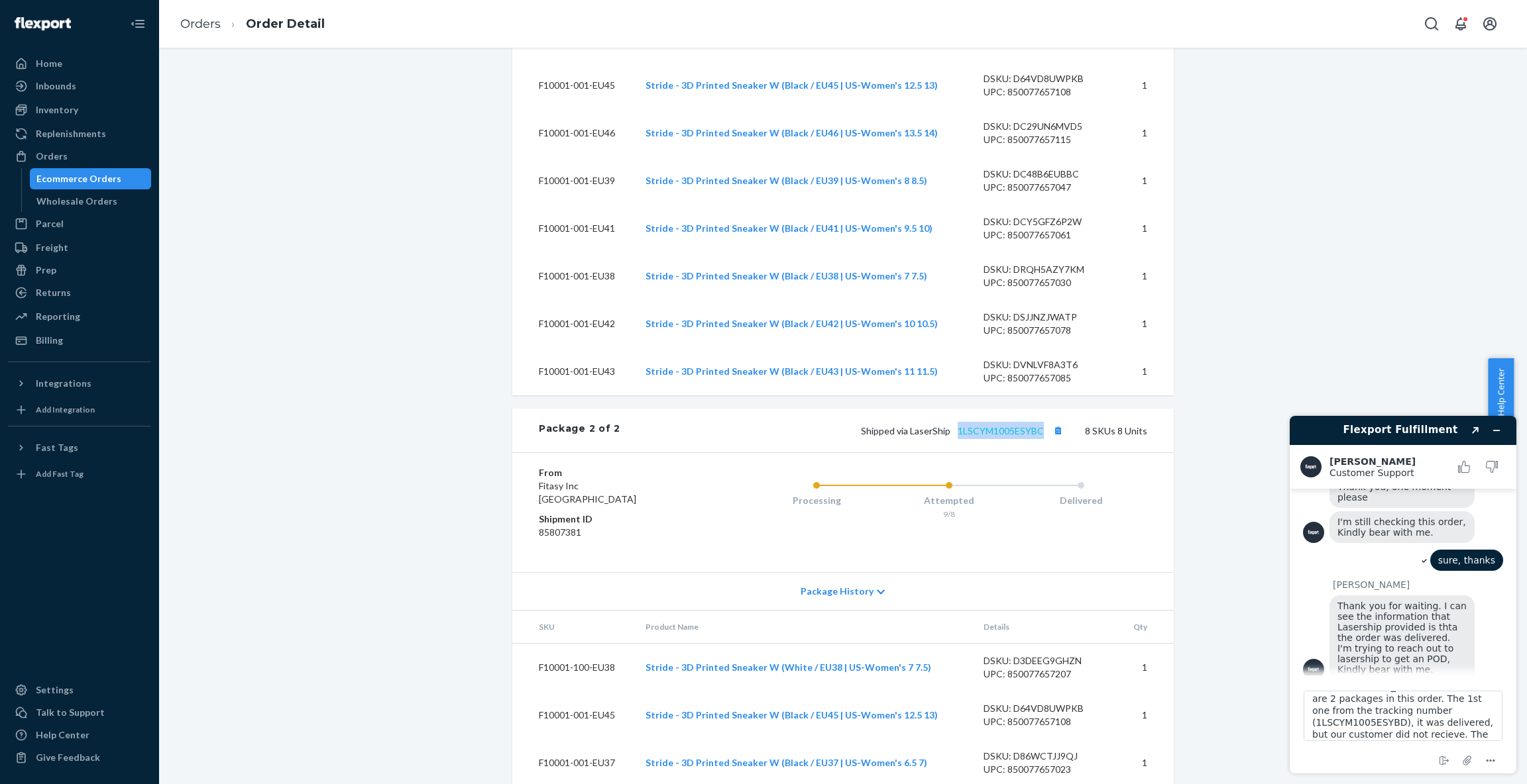
drag, startPoint x: 1043, startPoint y: 459, endPoint x: 954, endPoint y: 455, distance: 89.1
click at [954, 437] on span "Shipped via LaserShip 1LSCYM1005ESYBC" at bounding box center [963, 431] width 206 height 11
copy link "1LSCYM1005ESYBC"
click at [1409, 734] on textarea "thanks, [PERSON_NAME]. FYI, there are 2 packages in this order. The 1st one fro…" at bounding box center [1402, 715] width 199 height 50
paste textarea "1LSCYM1005ESYBC"
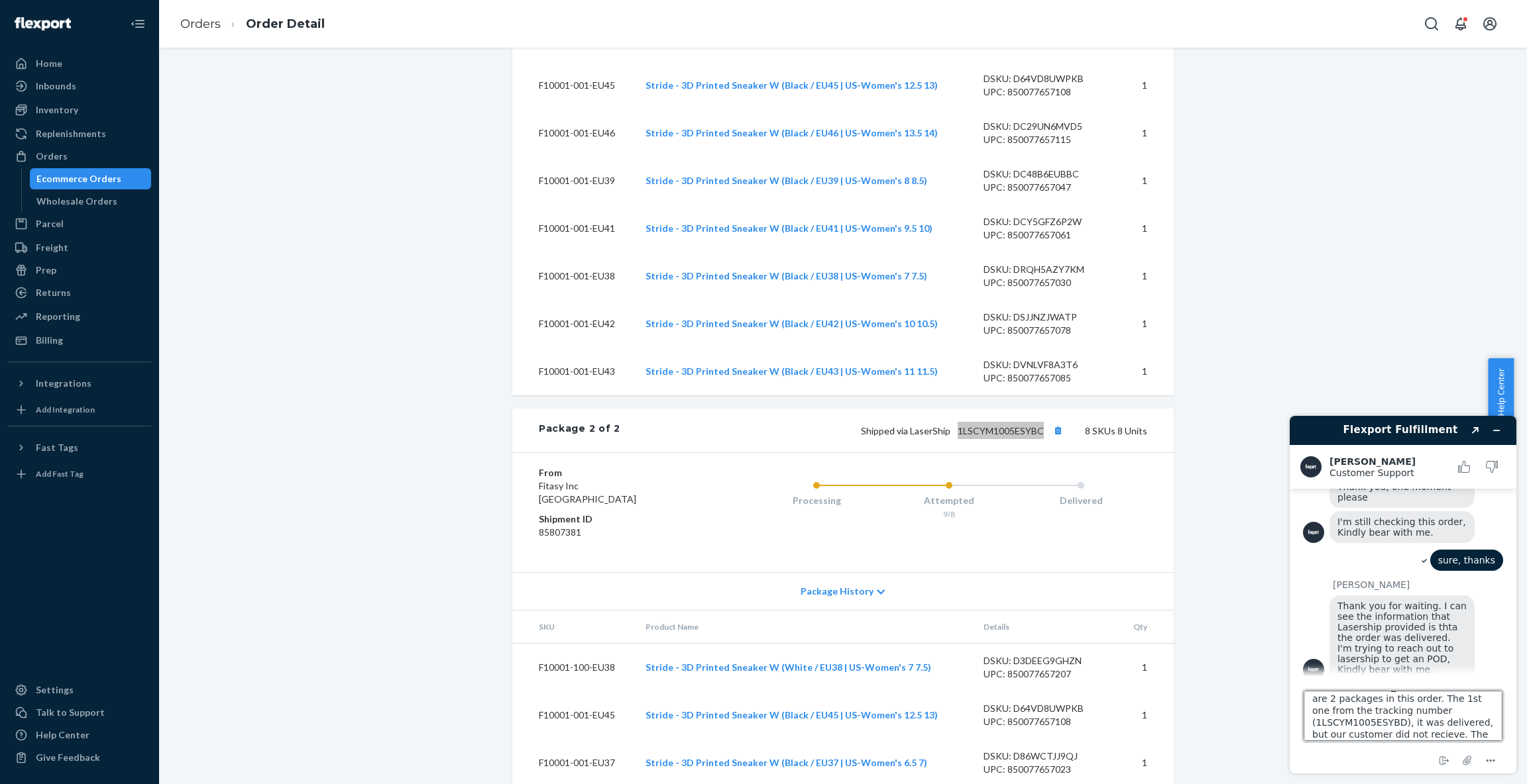
scroll to position [28, 0]
click at [1312, 737] on textarea "thanks, [PERSON_NAME]. FYI, there are 2 packages in this order. The 1st one fro…" at bounding box center [1402, 715] width 199 height 50
click at [1443, 734] on textarea "thanks, [PERSON_NAME]. FYI, there are 2 packages in this order. The 1st one fro…" at bounding box center [1402, 715] width 199 height 50
type textarea "thanks, [PERSON_NAME]. FYI, there are 2 packages in this order. The 1st one fro…"
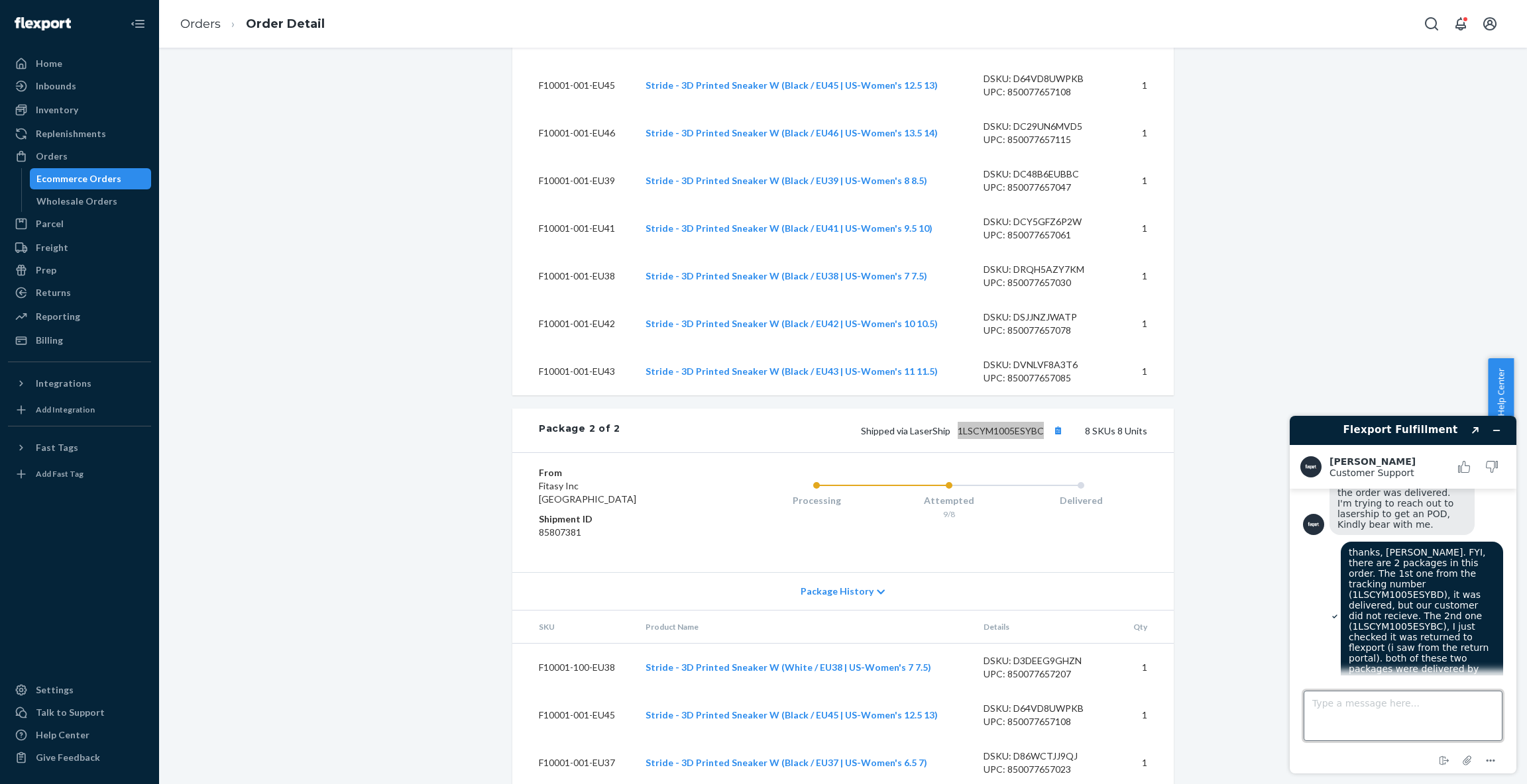
scroll to position [754, 0]
click at [1406, 706] on textarea "Type a message here..." at bounding box center [1402, 715] width 199 height 50
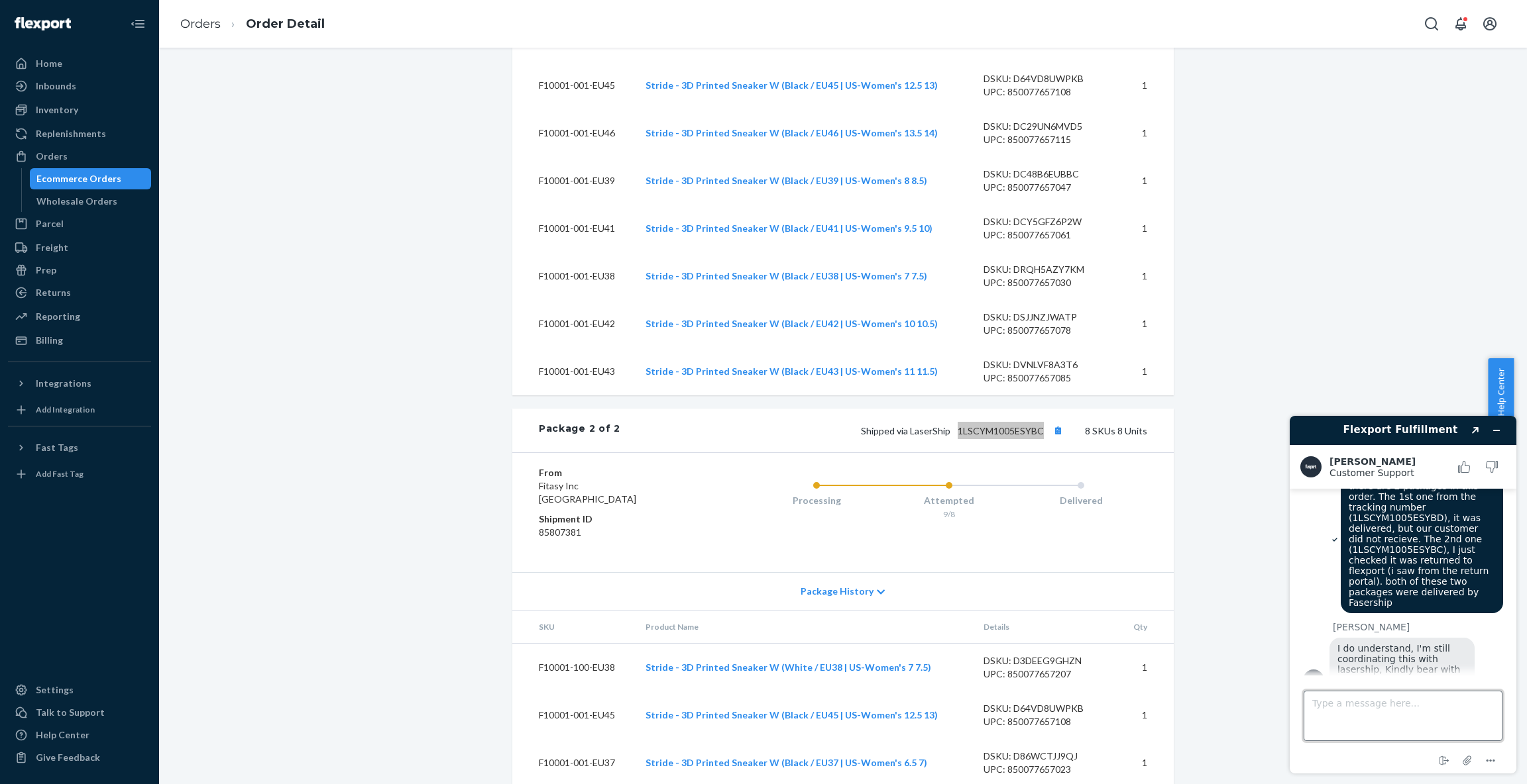
click at [1442, 714] on textarea "Type a message here..." at bounding box center [1402, 715] width 199 height 50
type textarea "sure, thanks"
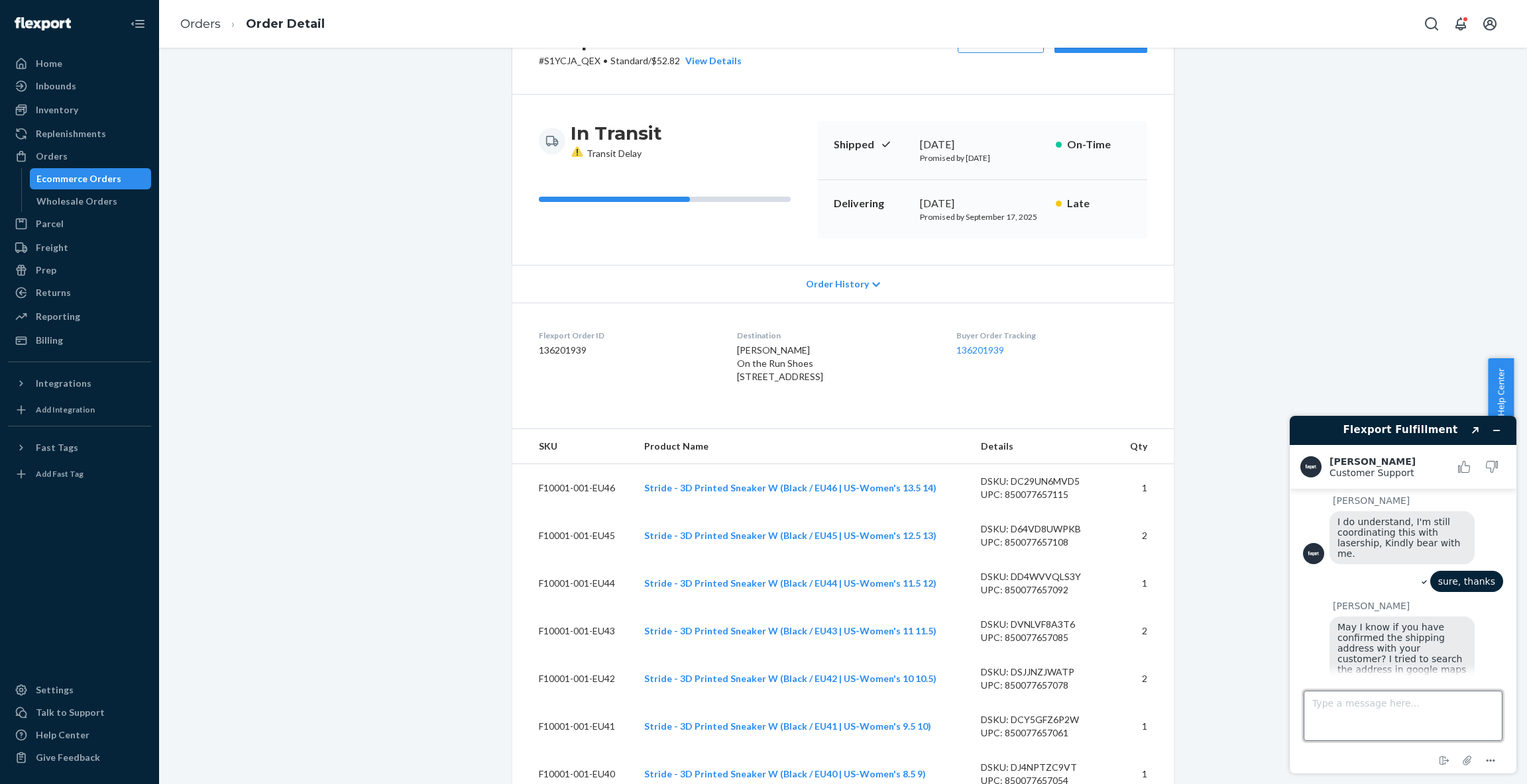
scroll to position [0, 0]
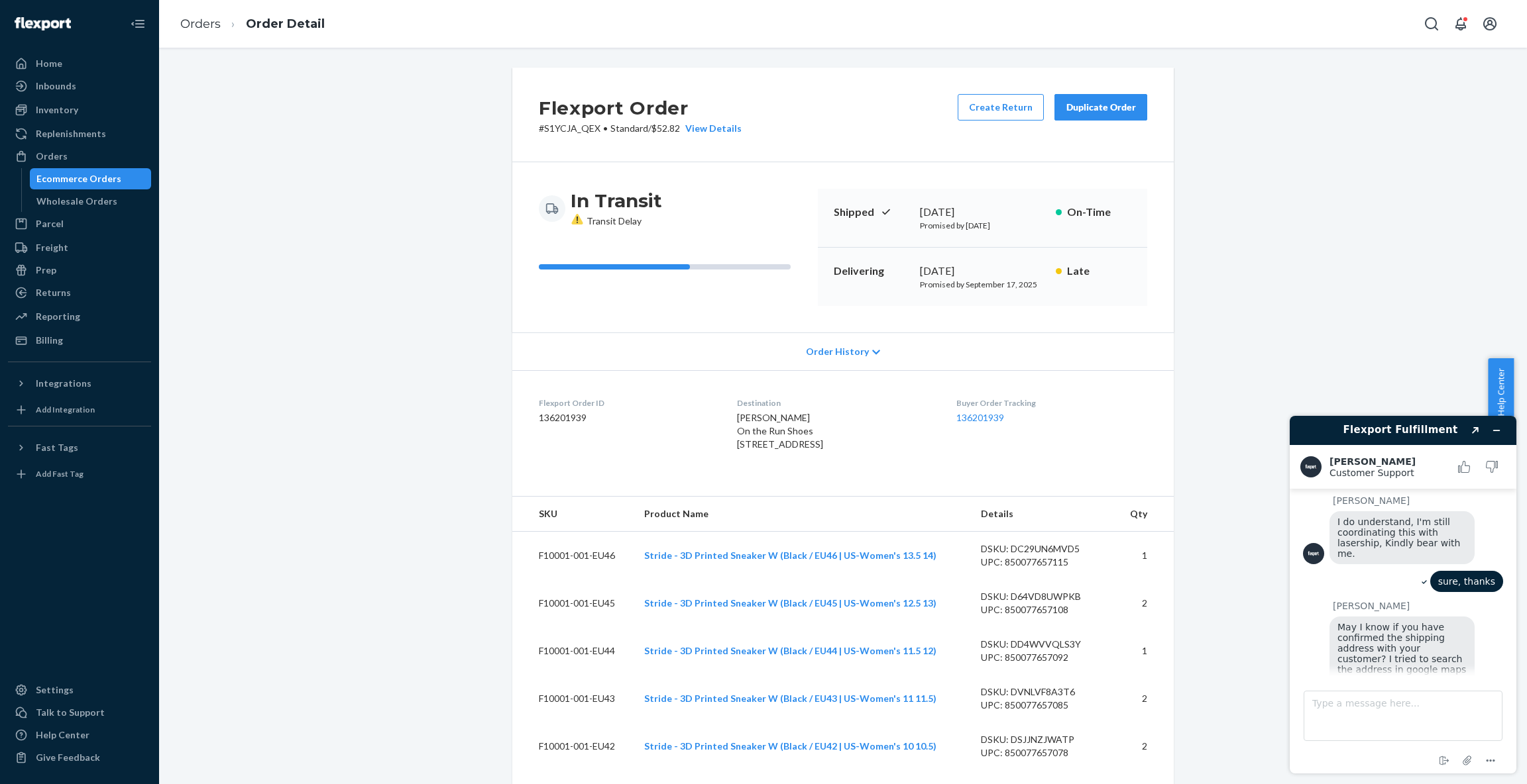
drag, startPoint x: 718, startPoint y: 427, endPoint x: 808, endPoint y: 465, distance: 97.7
click at [808, 451] on div "[PERSON_NAME] On the Run Shoes [STREET_ADDRESS]" at bounding box center [835, 431] width 197 height 40
copy span "On the Run Shoes [STREET_ADDRESS]"
click at [1336, 721] on textarea "Type a message here..." at bounding box center [1402, 715] width 199 height 50
paste textarea "On the Run Shoes [STREET_ADDRESS]"
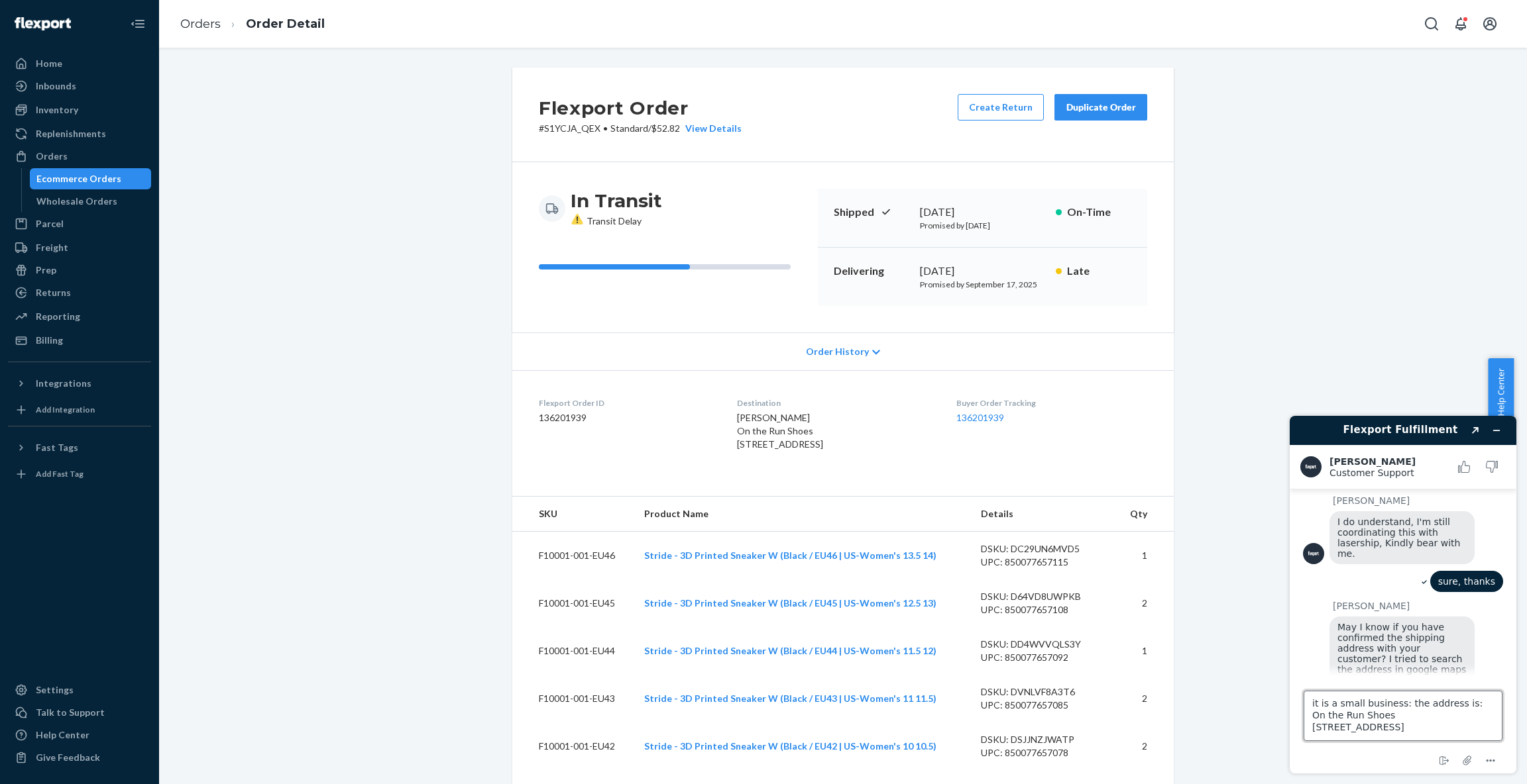
click at [1471, 702] on textarea "it is a small business: the address is: On the Run Shoes [STREET_ADDRESS]" at bounding box center [1402, 715] width 199 height 50
type textarea "it is a small business: the address is: On the Run Shoes [STREET_ADDRESS]"
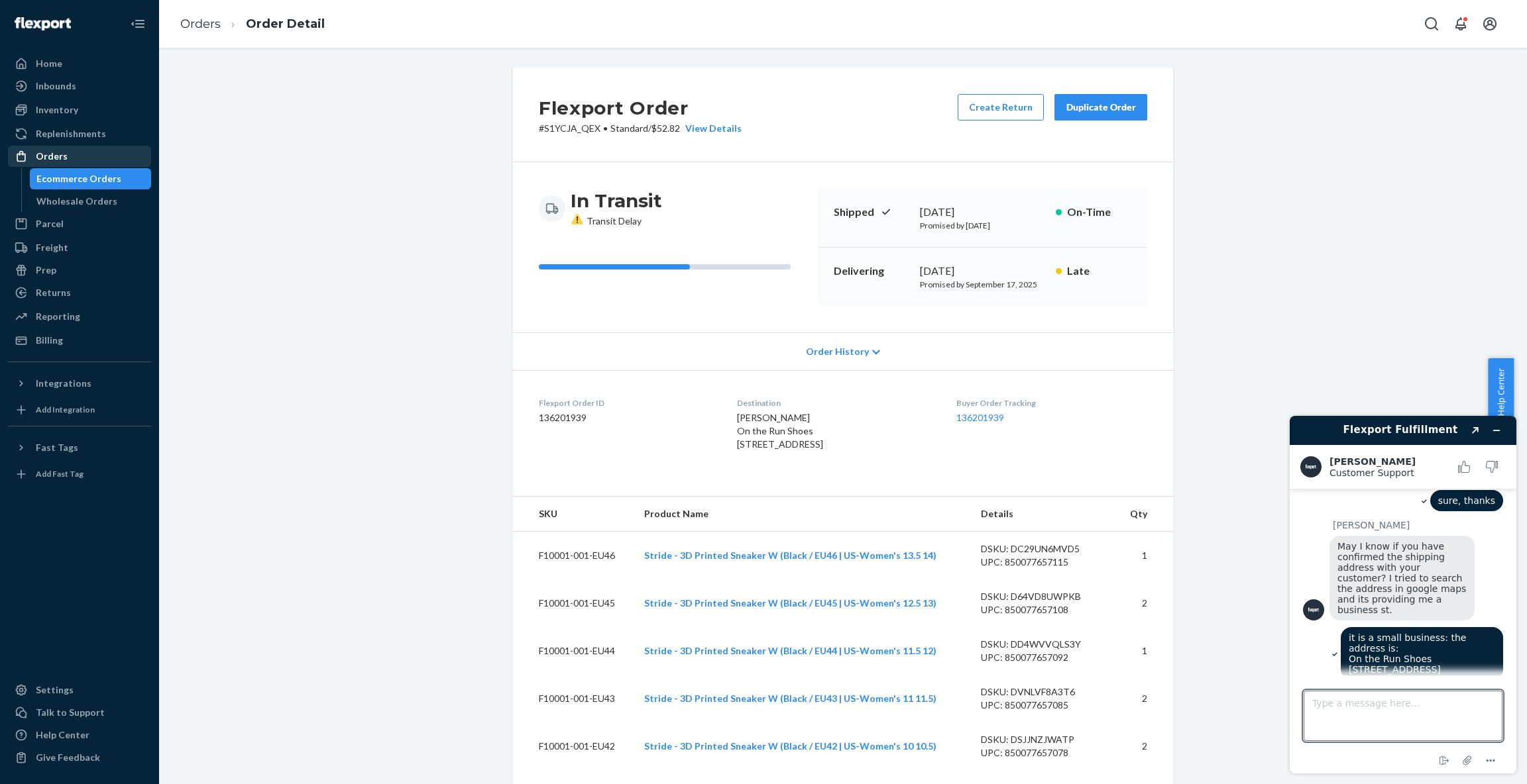
click at [67, 160] on div "Orders" at bounding box center [79, 156] width 140 height 19
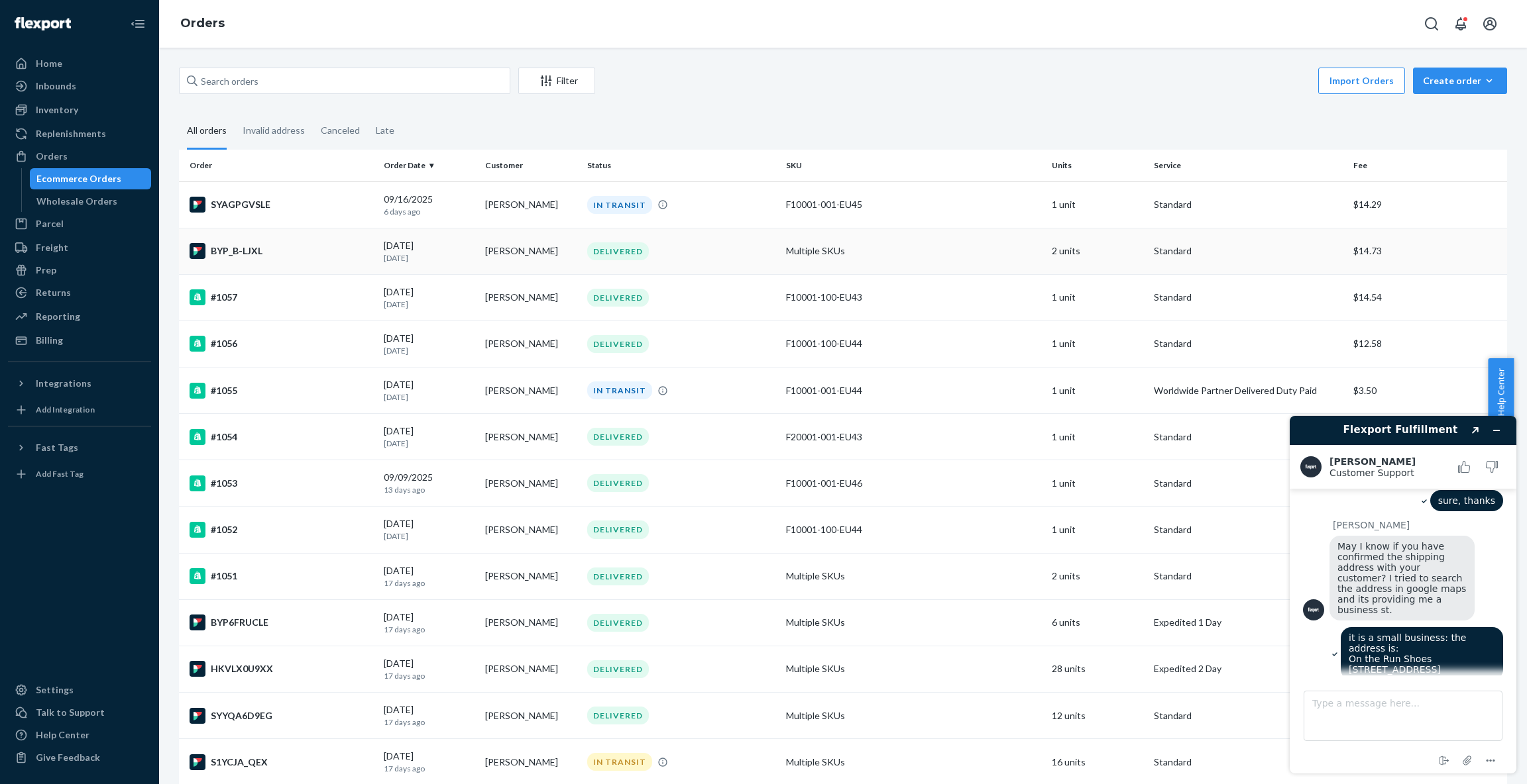
click at [441, 252] on p "[DATE]" at bounding box center [429, 258] width 92 height 11
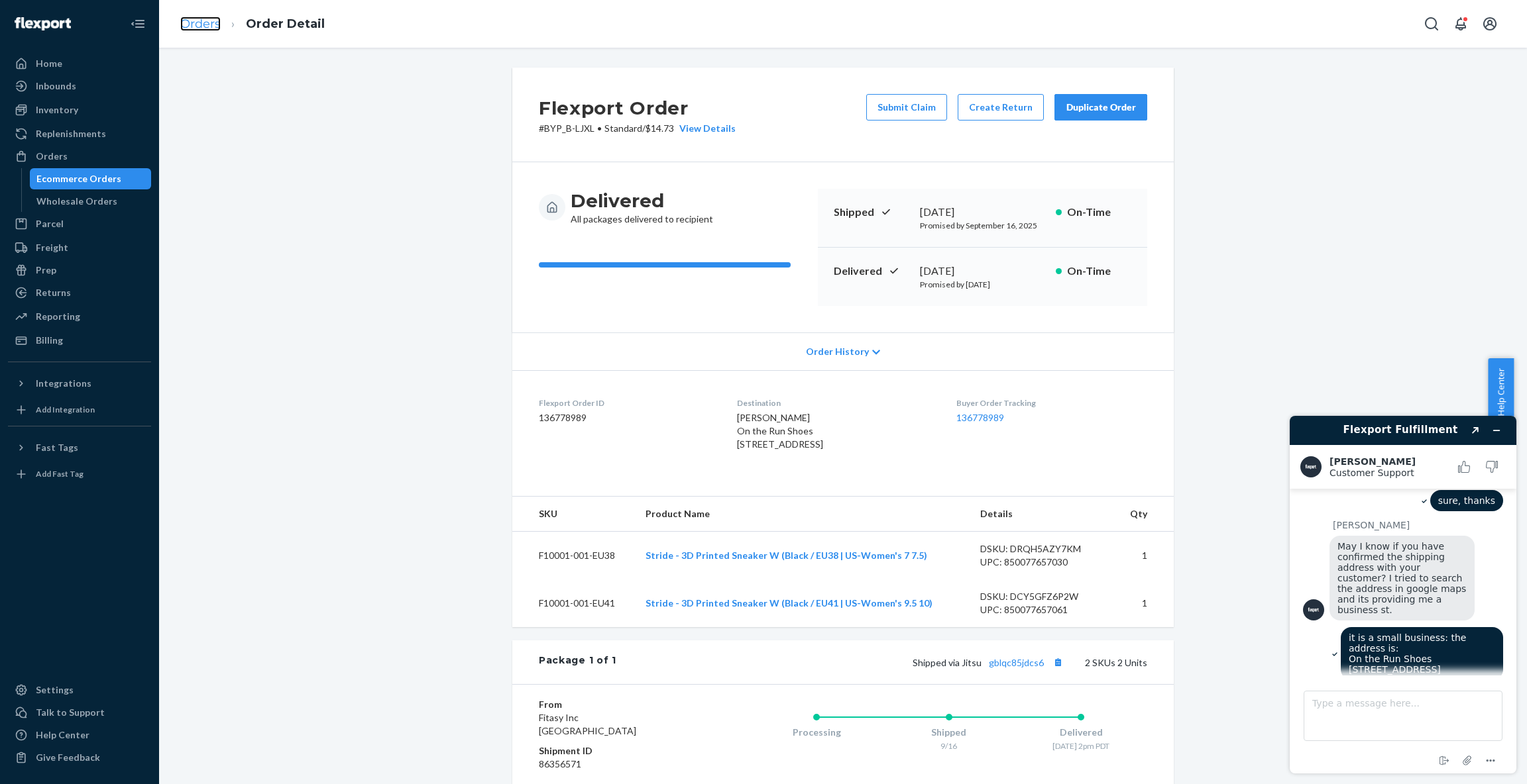
click at [209, 20] on link "Orders" at bounding box center [200, 23] width 41 height 14
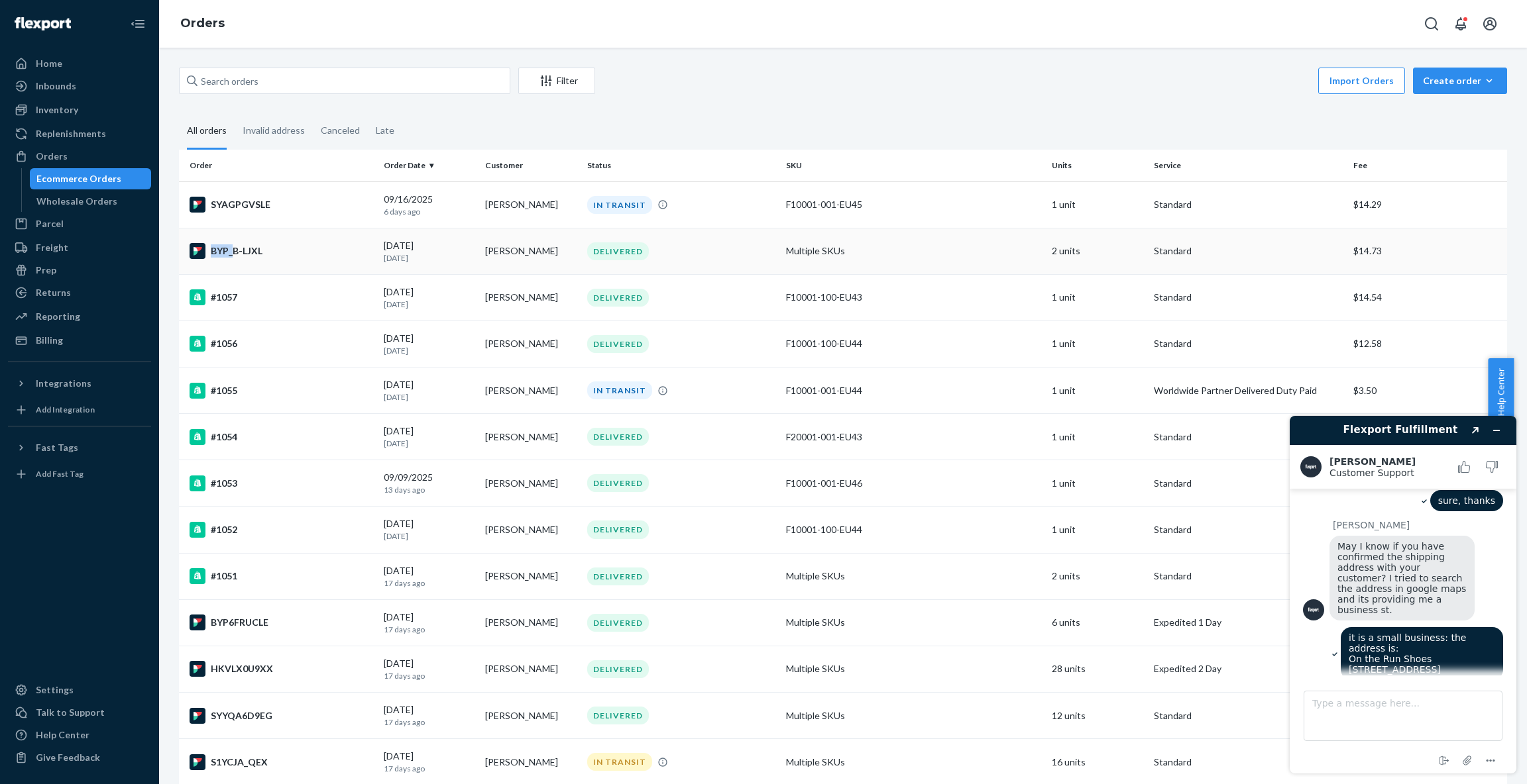
scroll to position [1043, 0]
drag, startPoint x: 279, startPoint y: 252, endPoint x: 259, endPoint y: 254, distance: 20.1
click at [259, 254] on div "BYP_B-LJXL" at bounding box center [281, 250] width 184 height 16
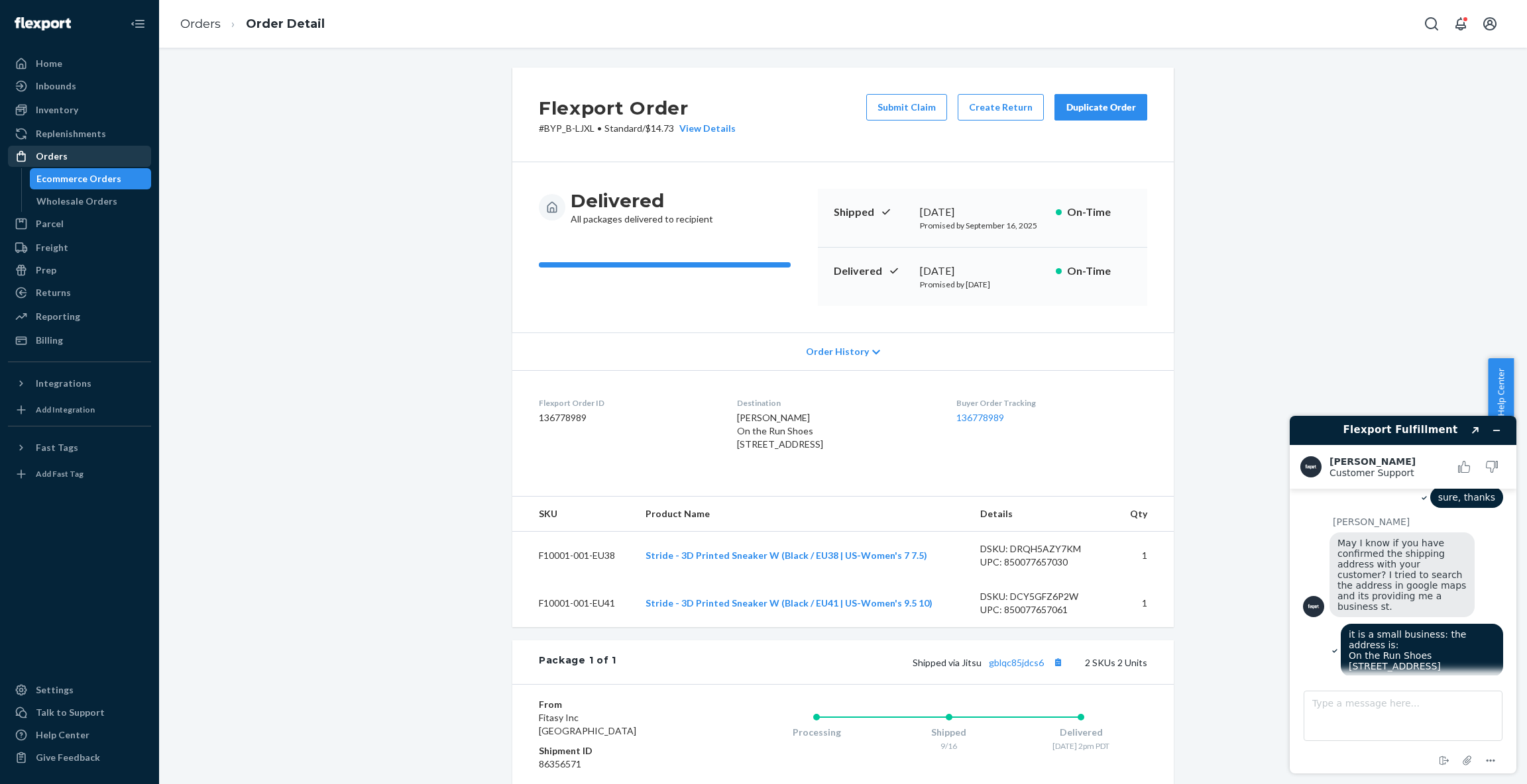
click at [58, 153] on div "Orders" at bounding box center [52, 156] width 32 height 13
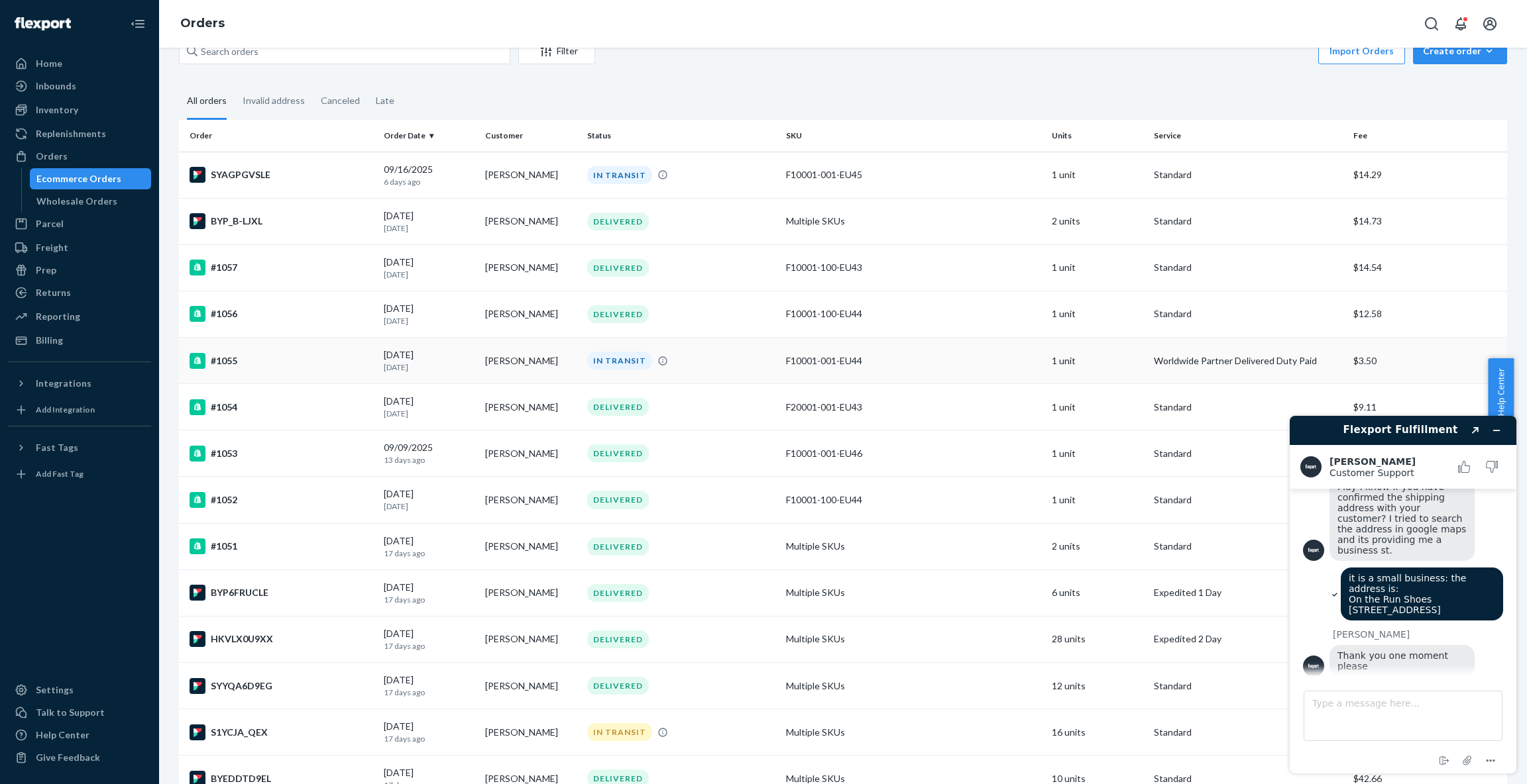
scroll to position [1131, 0]
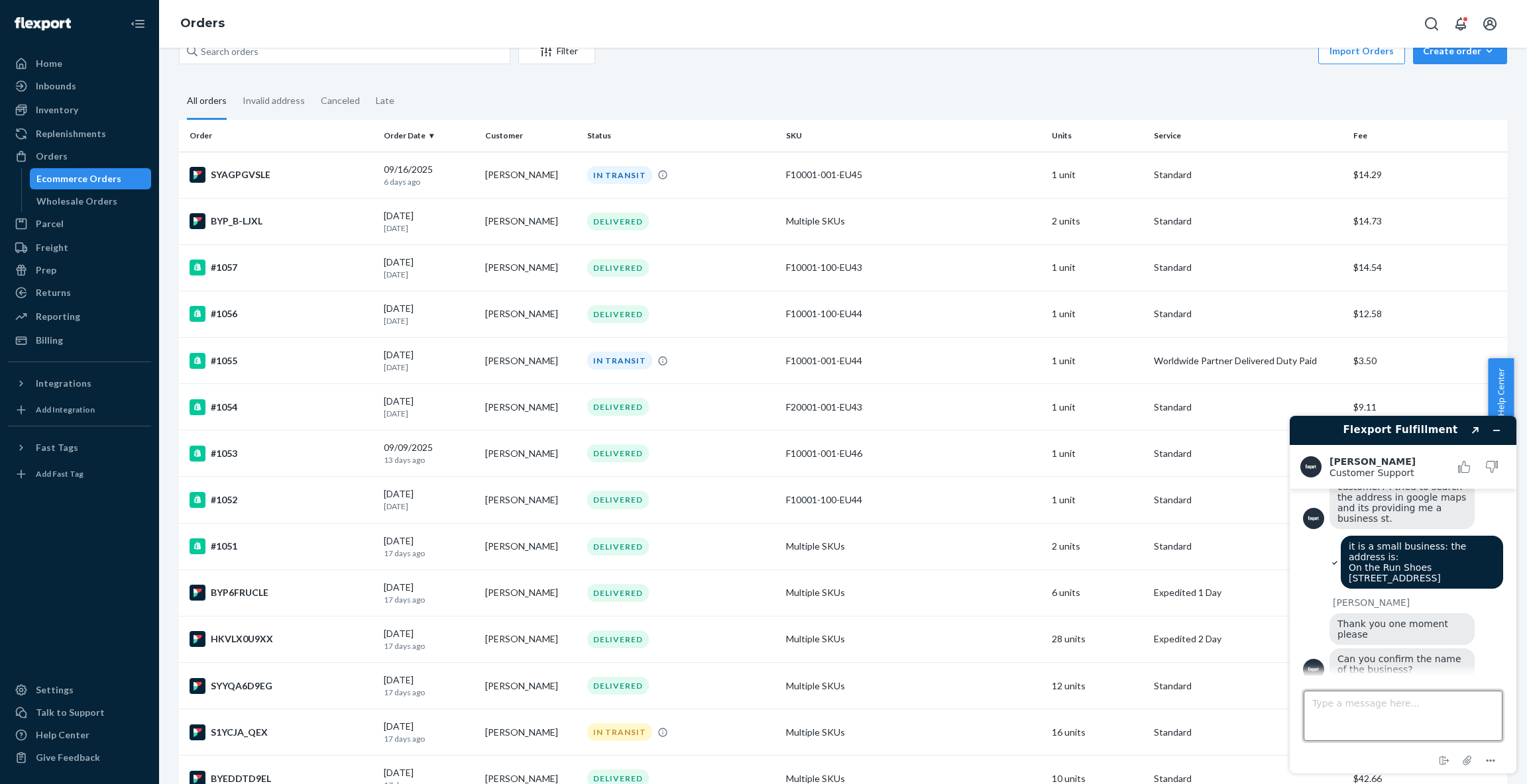
click at [1386, 721] on textarea "Type a message here..." at bounding box center [1402, 715] width 199 height 50
click at [474, 221] on td "[DATE] [DATE]" at bounding box center [429, 221] width 102 height 46
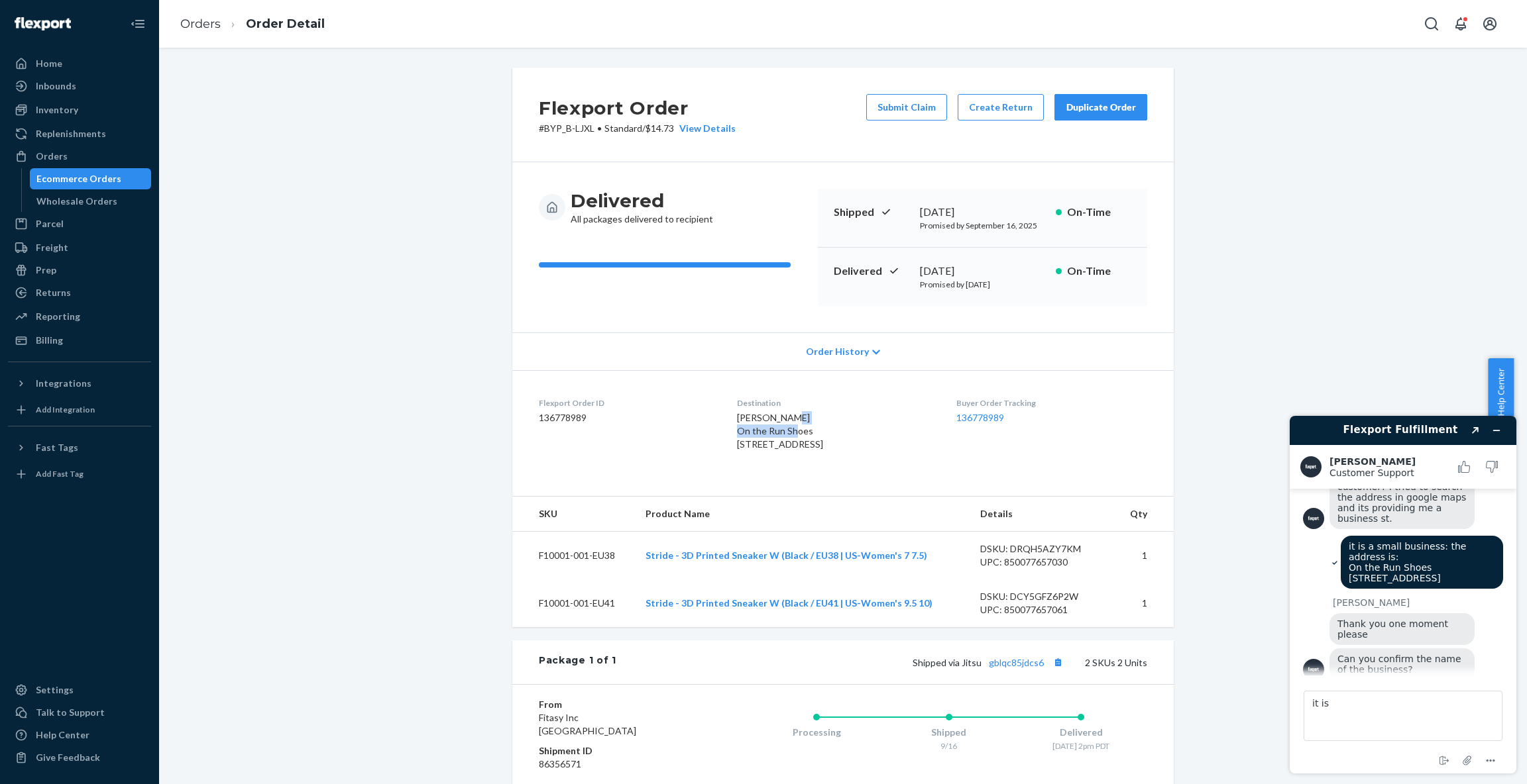
drag, startPoint x: 717, startPoint y: 433, endPoint x: 797, endPoint y: 433, distance: 80.0
click at [797, 432] on div "[PERSON_NAME] On the Run Shoes [STREET_ADDRESS]" at bounding box center [835, 431] width 197 height 40
copy span "On the Run Shoes"
click at [1388, 719] on textarea "it is" at bounding box center [1402, 715] width 199 height 50
paste textarea "On the Run Shoes"
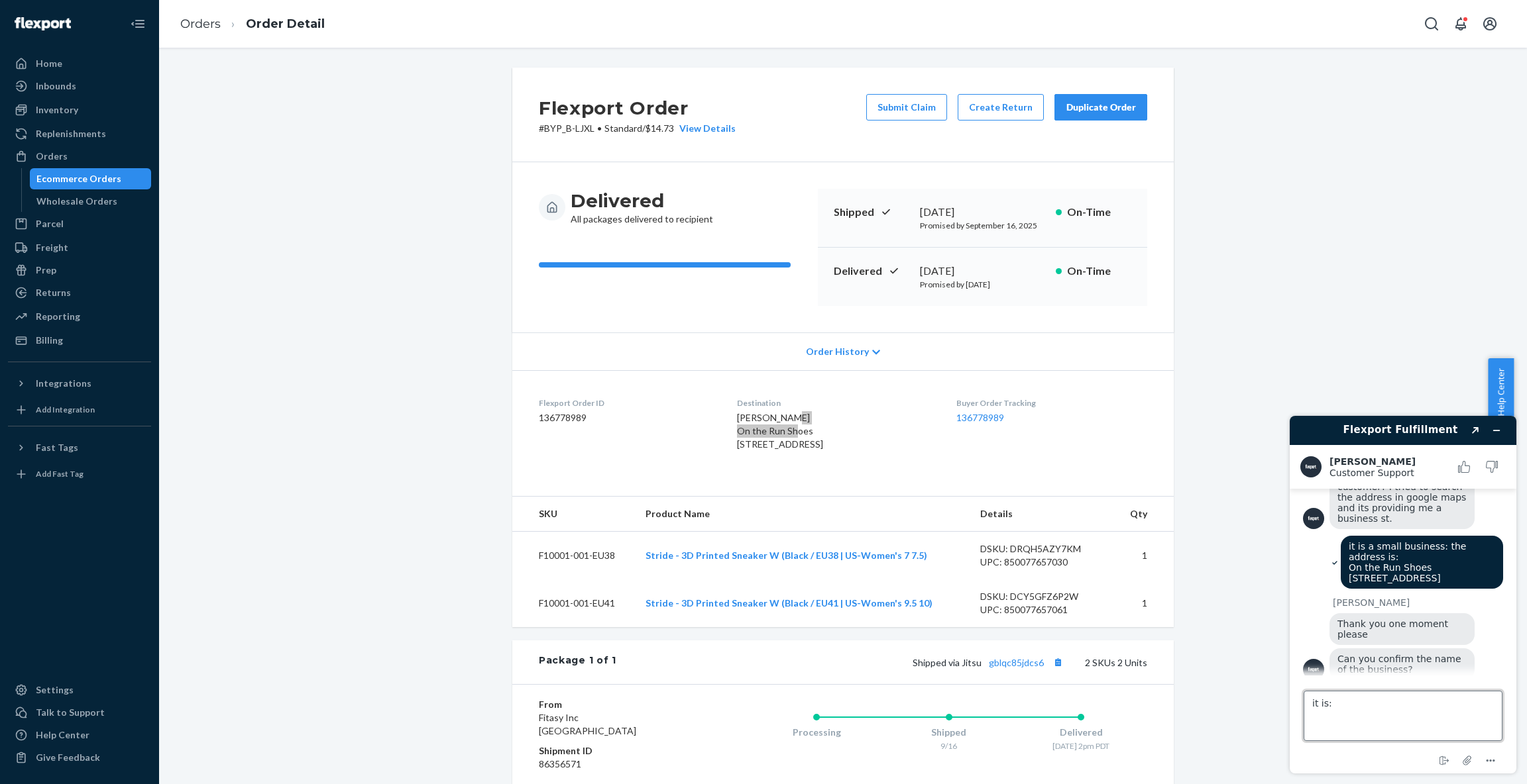
type textarea "it is: On the Run Shoes"
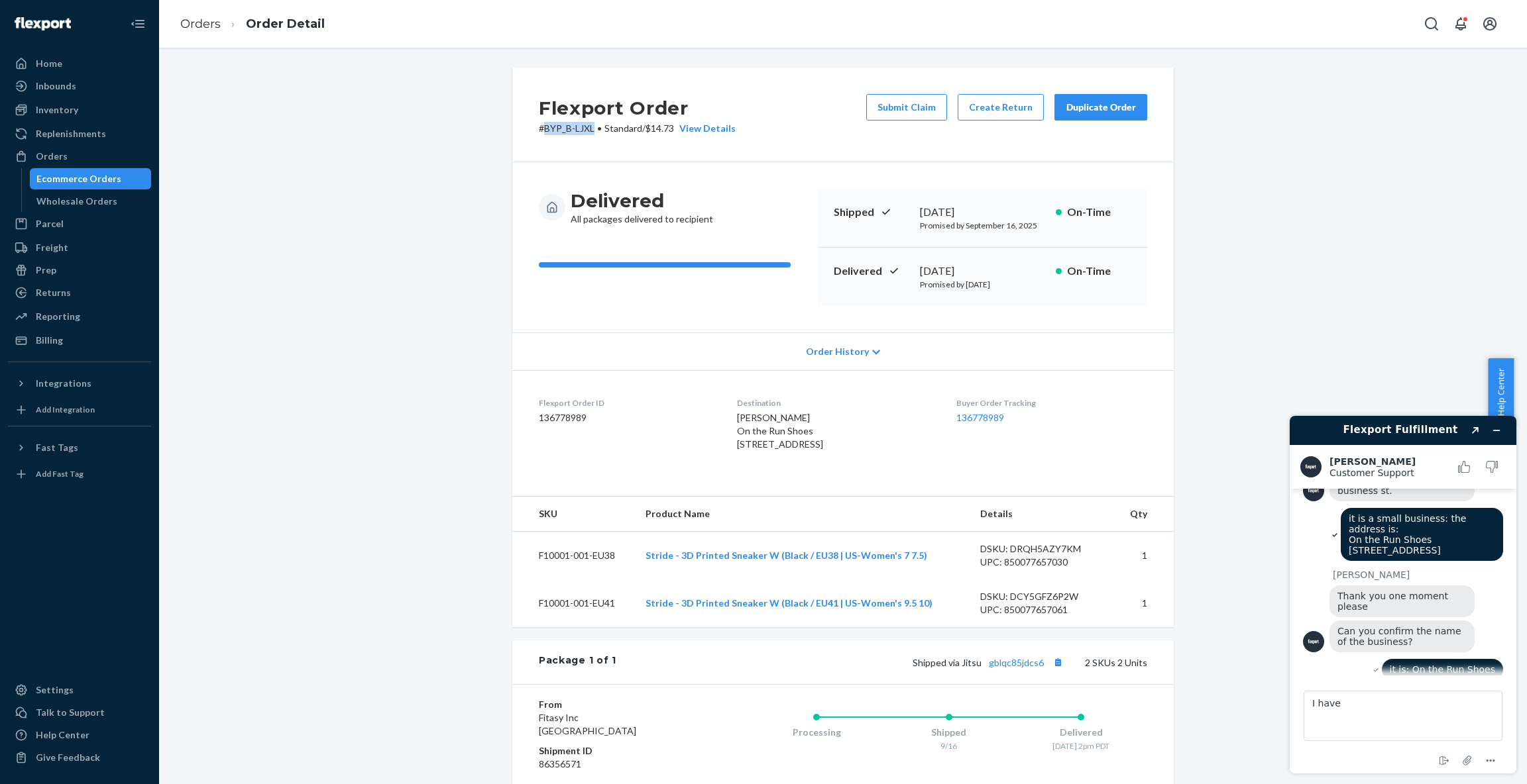
drag, startPoint x: 540, startPoint y: 125, endPoint x: 587, endPoint y: 125, distance: 47.0
click at [588, 126] on p "# BYP_B-LJXL • Standard / $14.73 View Details" at bounding box center [637, 128] width 197 height 13
copy p "BYP_B-LJXL"
click at [1347, 710] on textarea "I have" at bounding box center [1402, 715] width 199 height 50
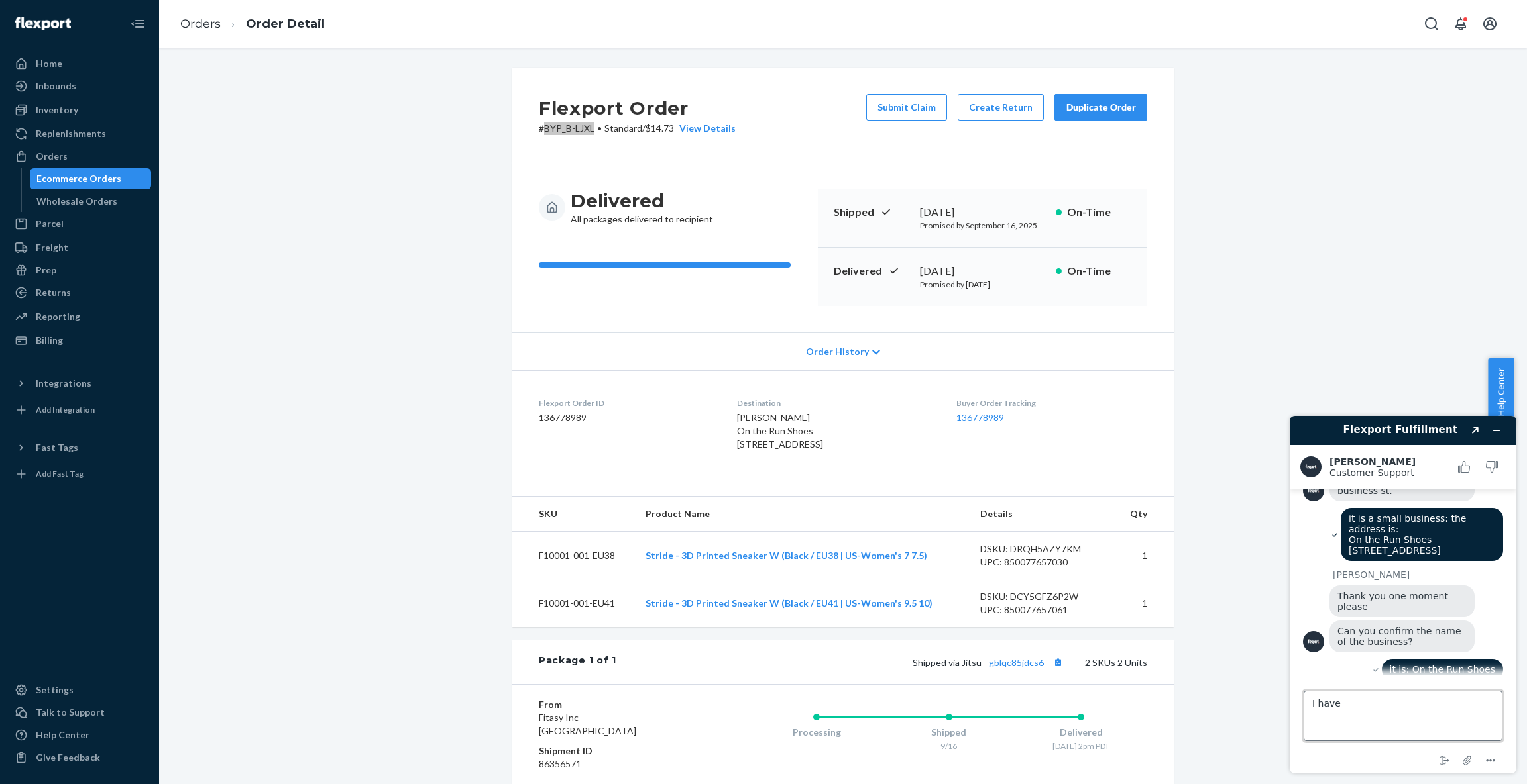
click at [1347, 710] on textarea "I have" at bounding box center [1402, 715] width 199 height 50
paste textarea "BYP_B-LJXL"
type textarea "just FYI, i have a seperate order: BYP_B-LJXL, go to the same address, the pack…"
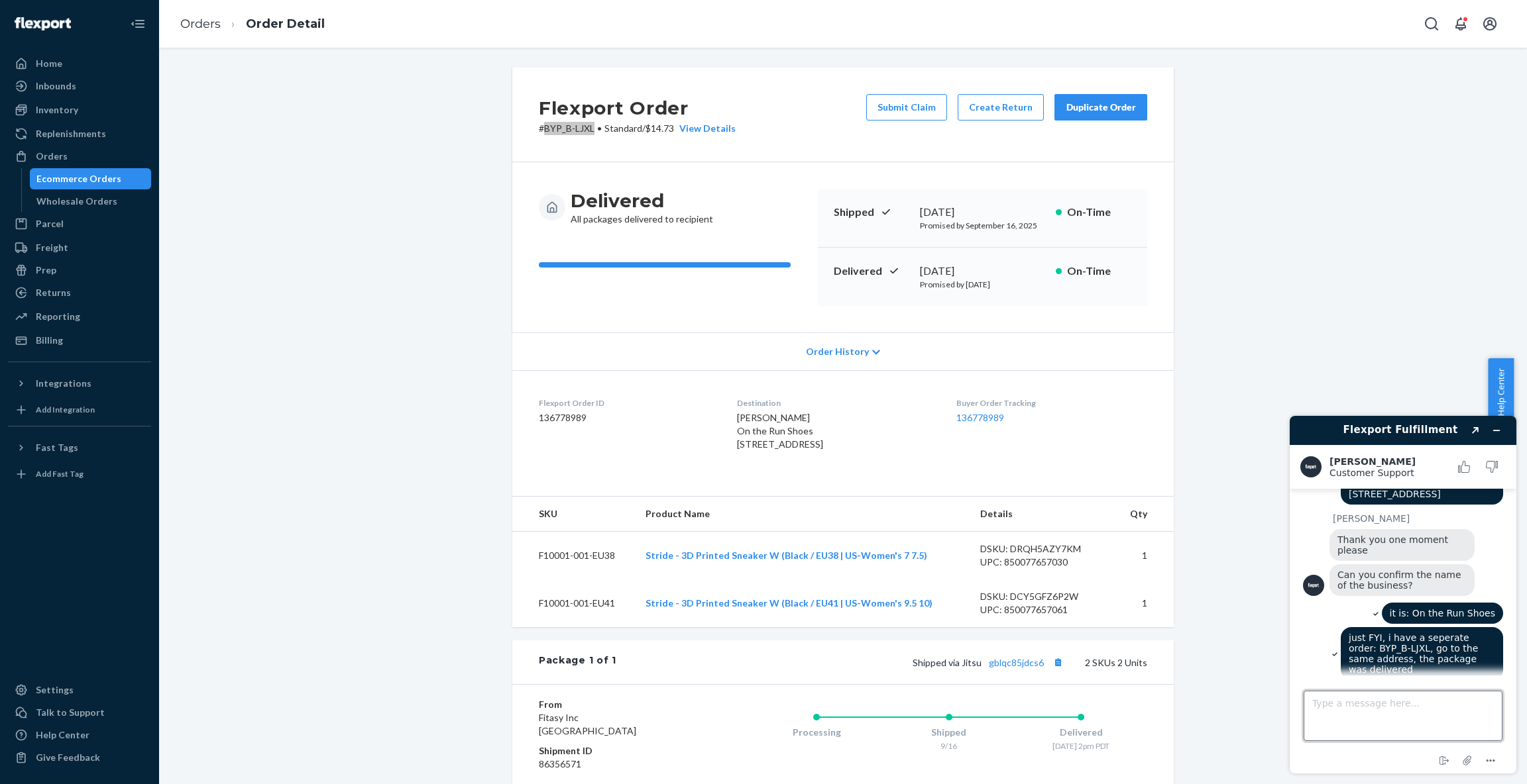
scroll to position [1240, 0]
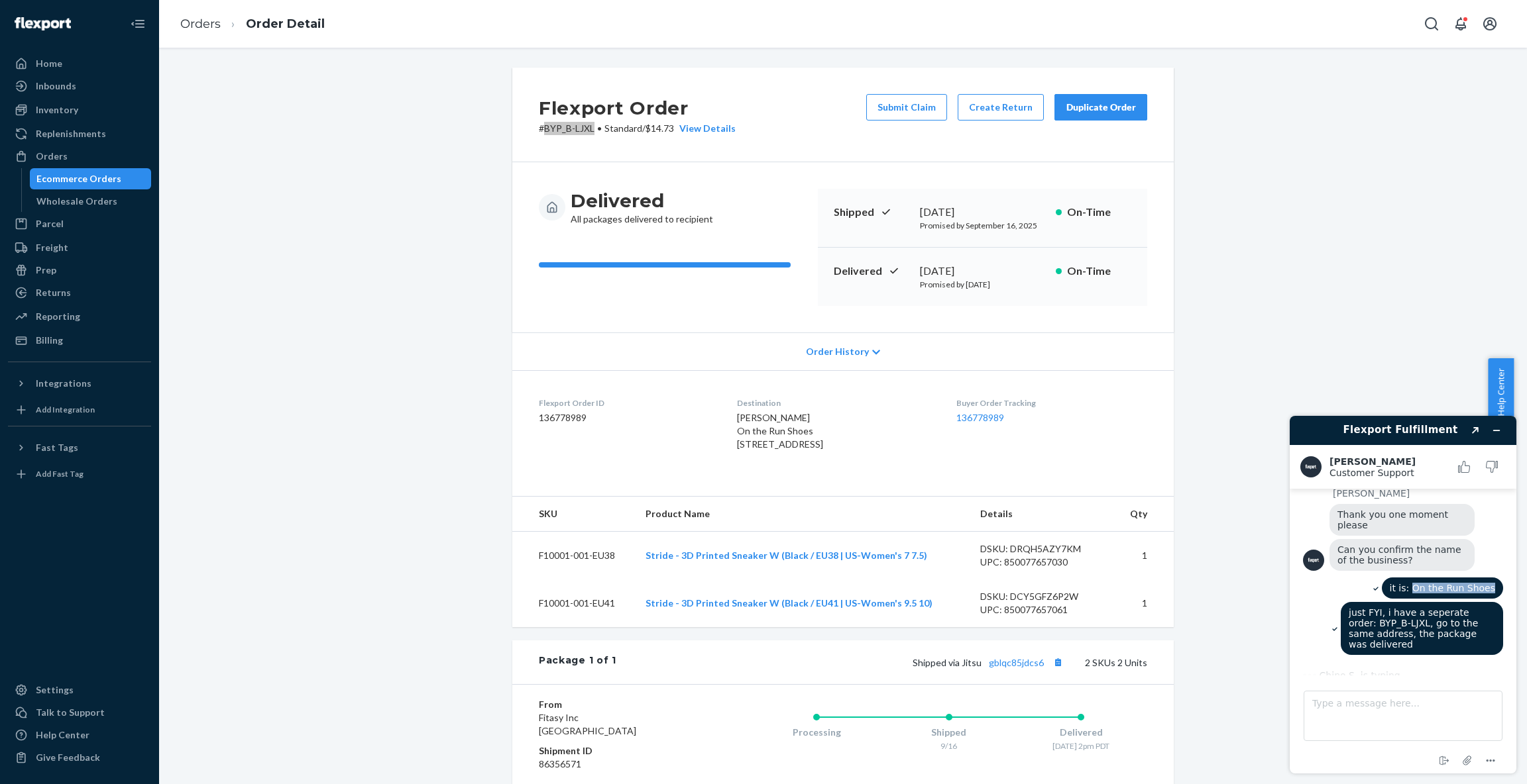
drag, startPoint x: 1417, startPoint y: 575, endPoint x: 1492, endPoint y: 577, distance: 75.0
click at [1492, 578] on div "it is: On the Run Shoes" at bounding box center [1442, 588] width 121 height 21
copy span "On the Run Shoes"
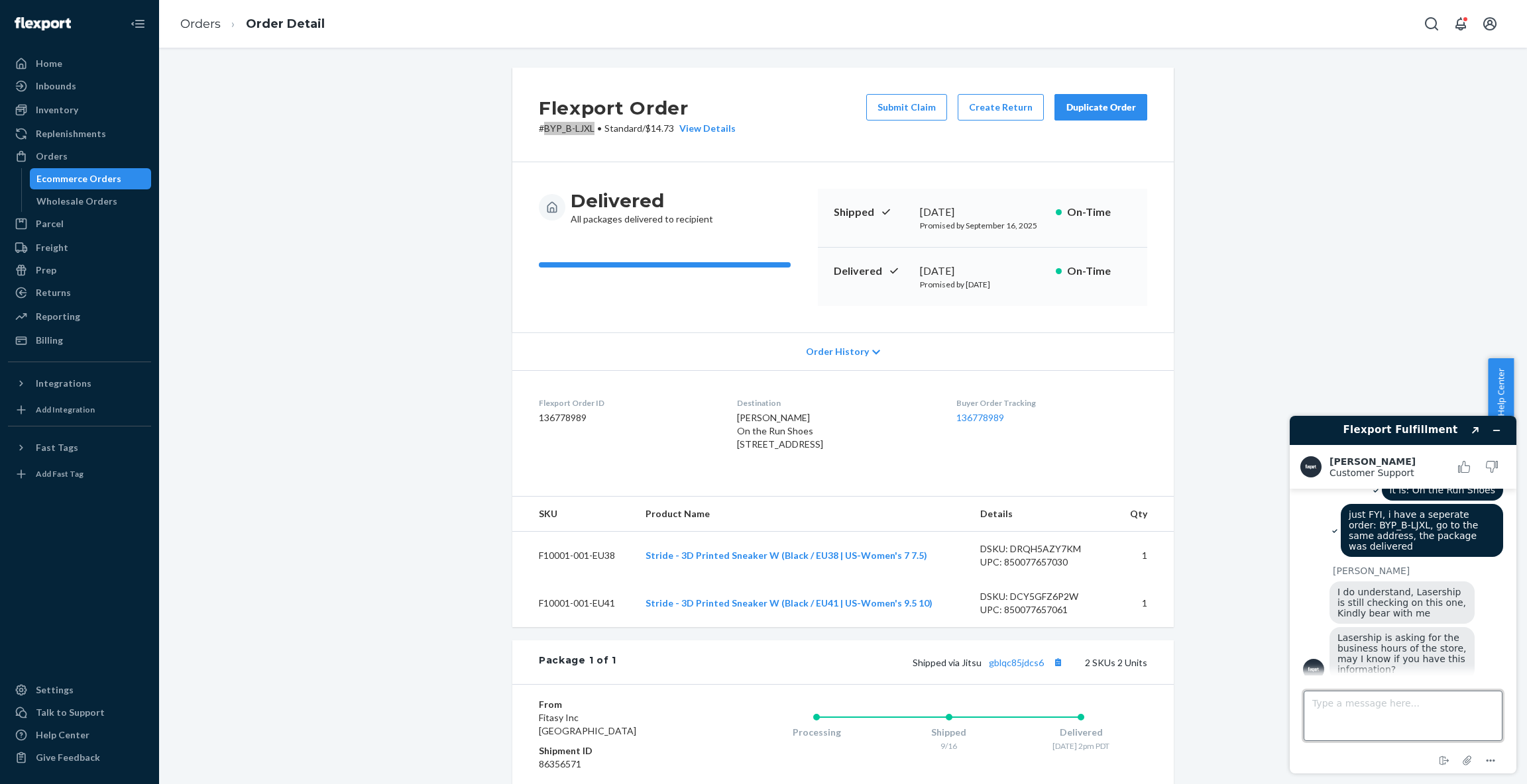
click at [1375, 708] on textarea "Type a message here..." at bounding box center [1402, 715] width 199 height 50
click at [1354, 715] on textarea "Type a message here..." at bounding box center [1402, 715] width 199 height 50
paste textarea "y"
type textarea "yes"
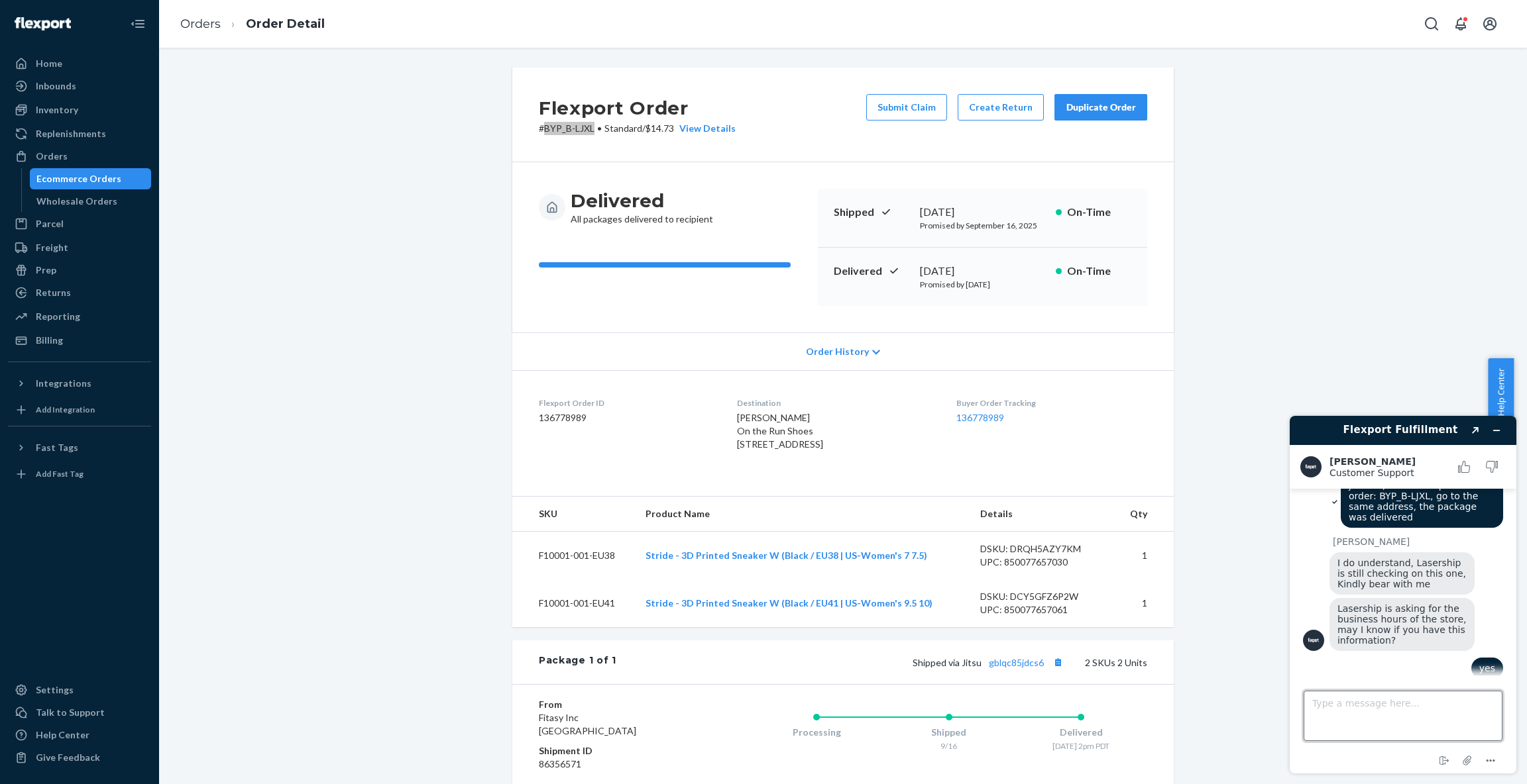
scroll to position [1366, 0]
click at [1413, 723] on textarea "Type a message here..." at bounding box center [1402, 715] width 199 height 50
click at [1469, 763] on icon "Attach file" at bounding box center [1468, 761] width 25 height 25
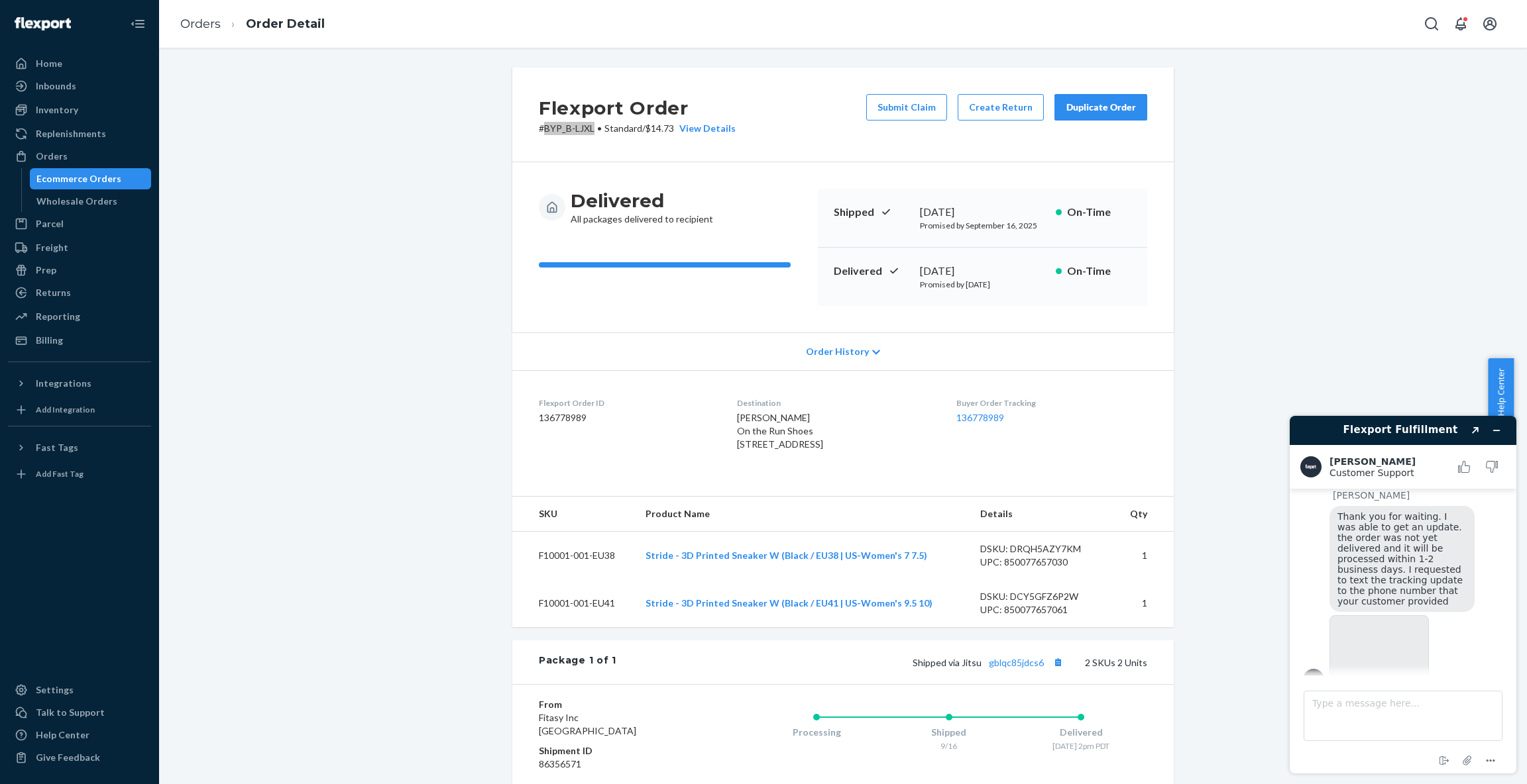
scroll to position [1564, 0]
click at [1475, 435] on button "Created with Sketch." at bounding box center [1475, 431] width 21 height 19
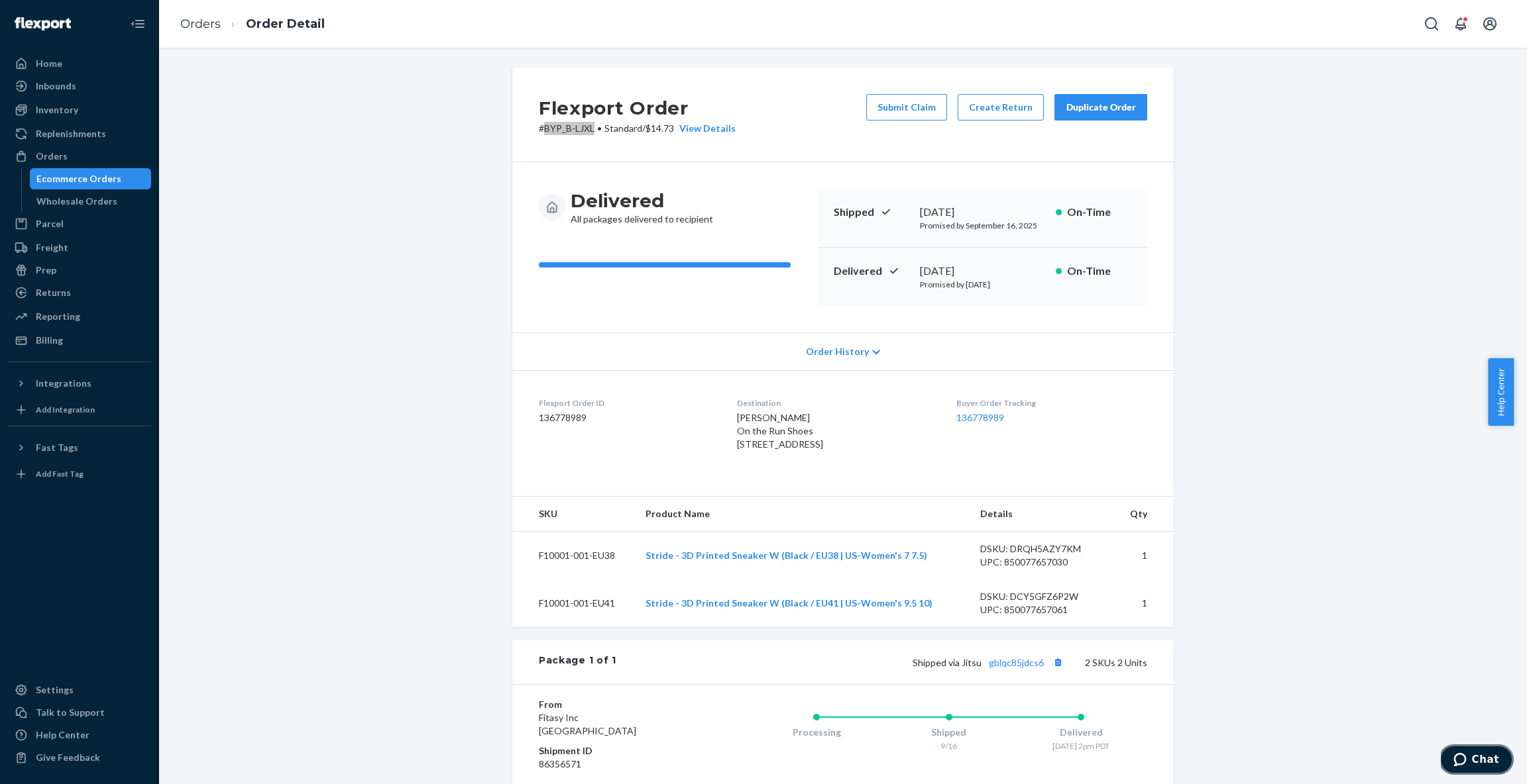
click at [1475, 754] on span "Chat" at bounding box center [1485, 759] width 27 height 12
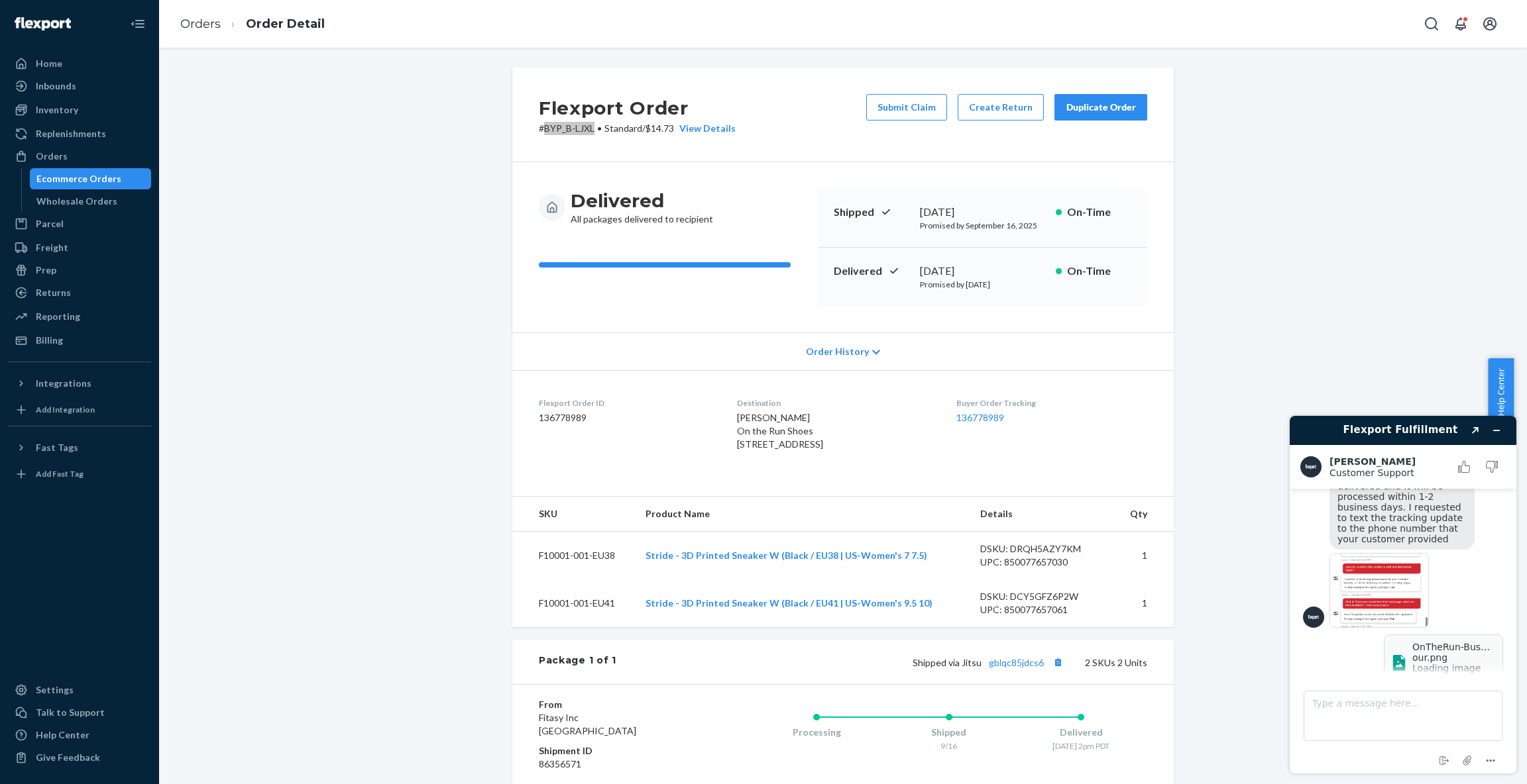
scroll to position [1645, 0]
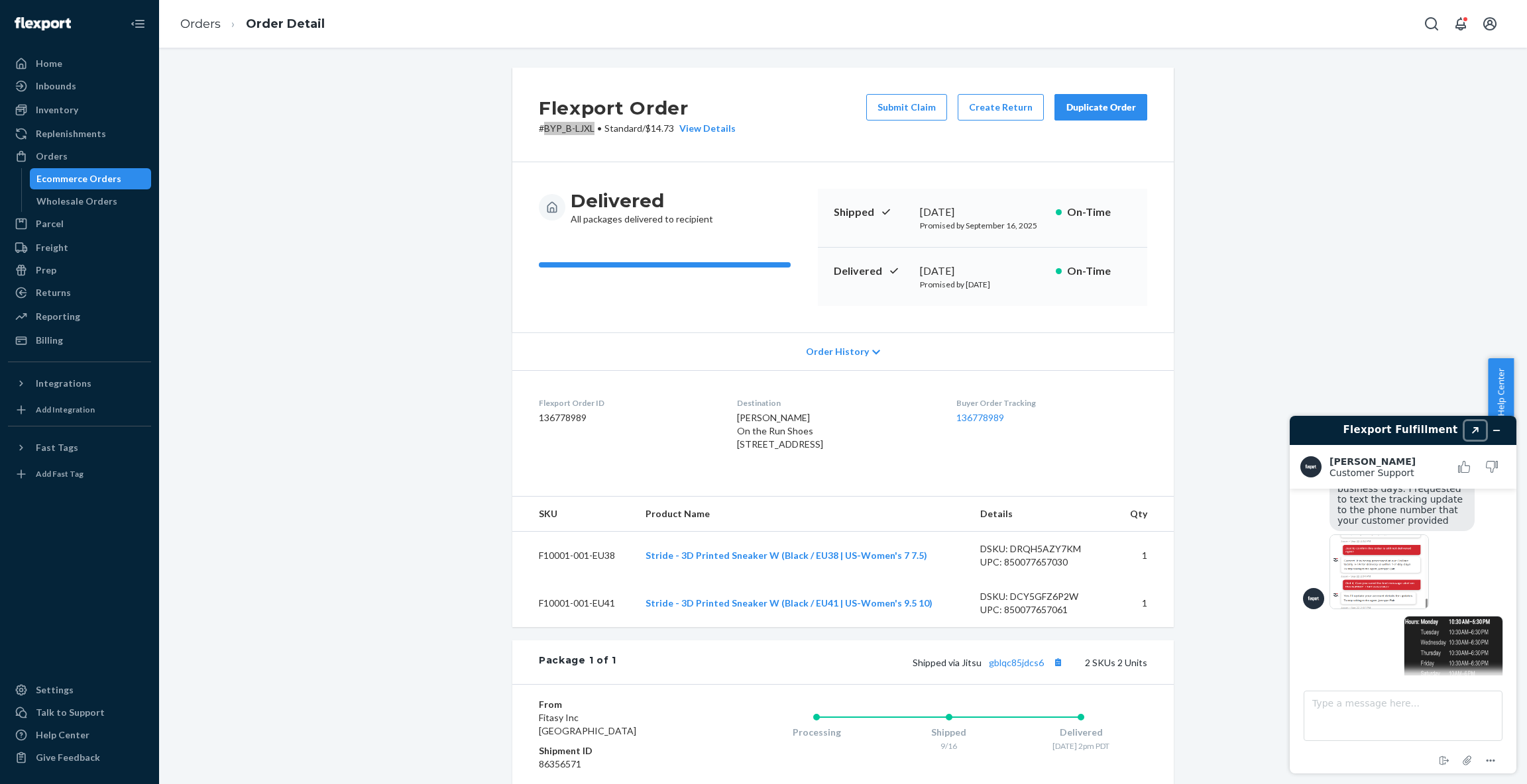
click at [1477, 428] on icon "Popout" at bounding box center [1475, 431] width 7 height 7
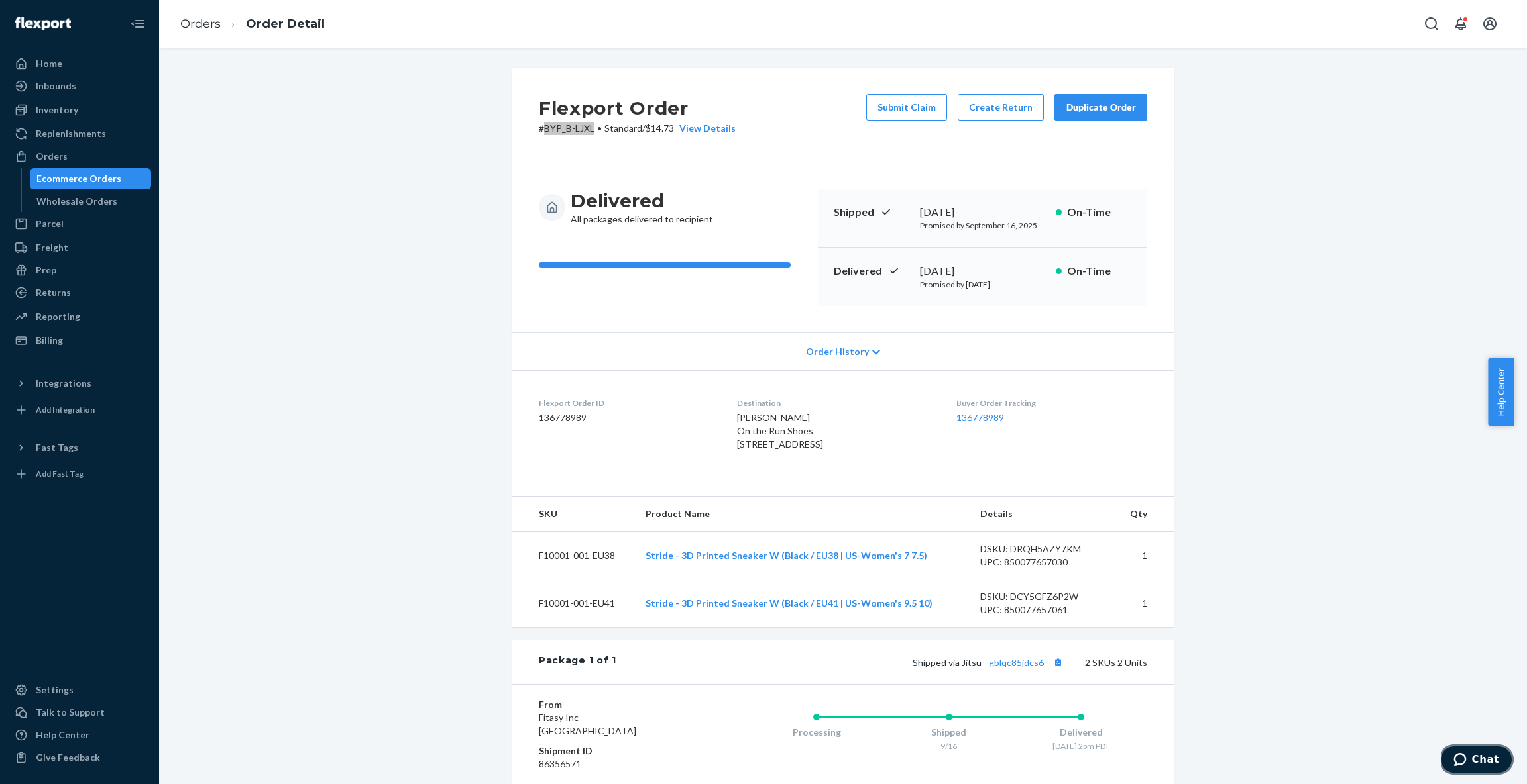
click at [1472, 760] on span "Chat" at bounding box center [1462, 759] width 19 height 13
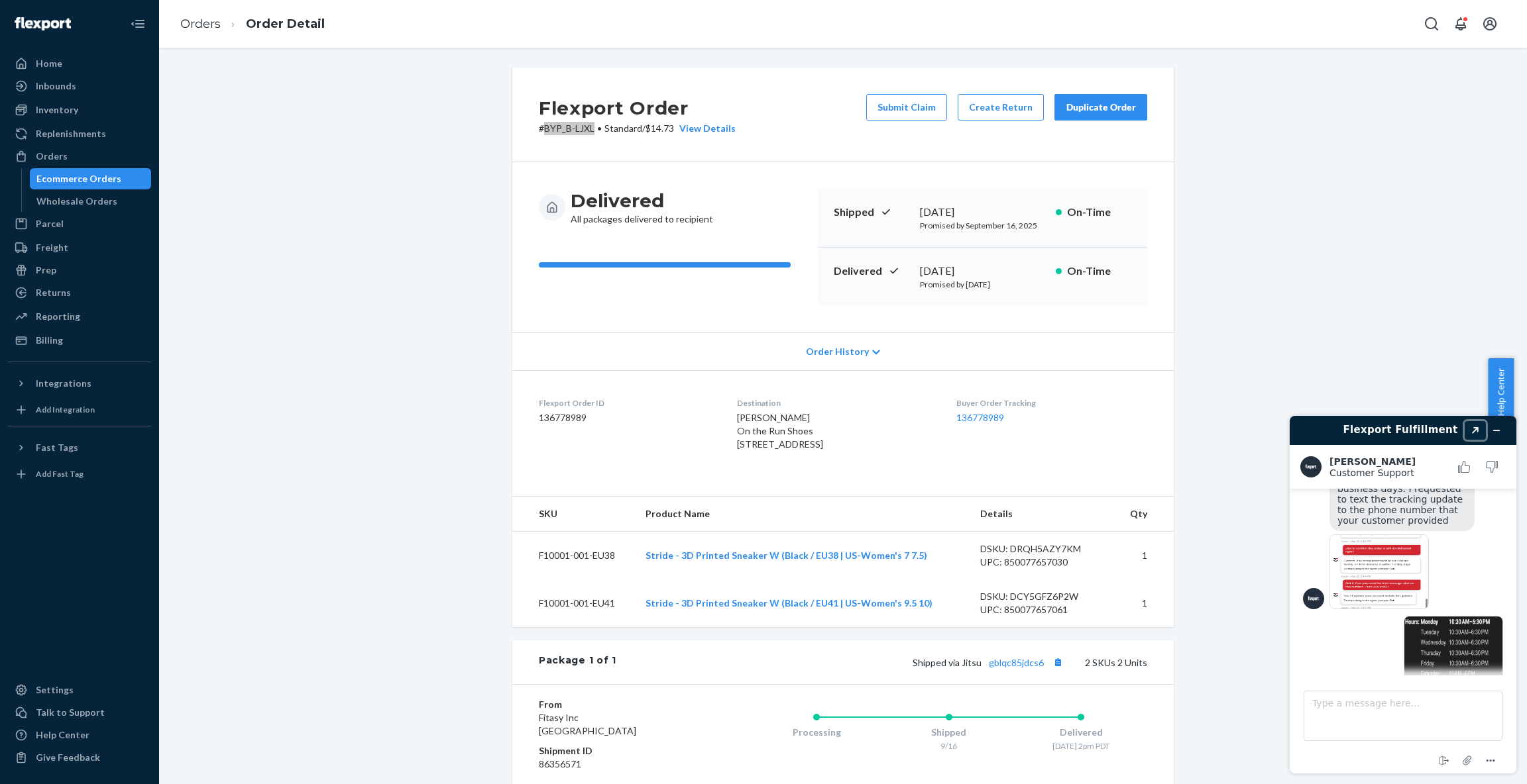
click at [1477, 428] on icon "Popout" at bounding box center [1475, 431] width 7 height 7
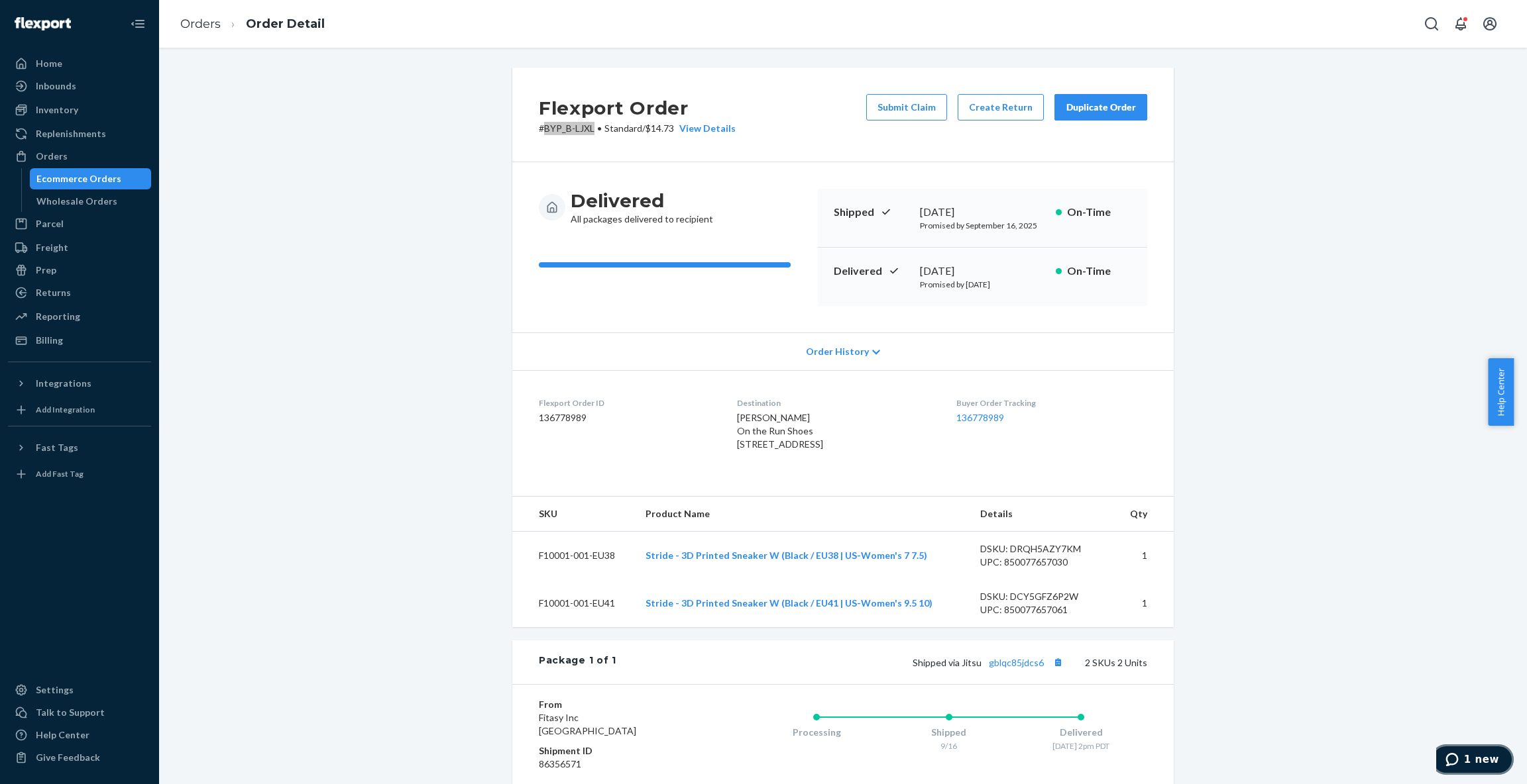
click at [1458, 748] on button "1 new" at bounding box center [1472, 759] width 83 height 30
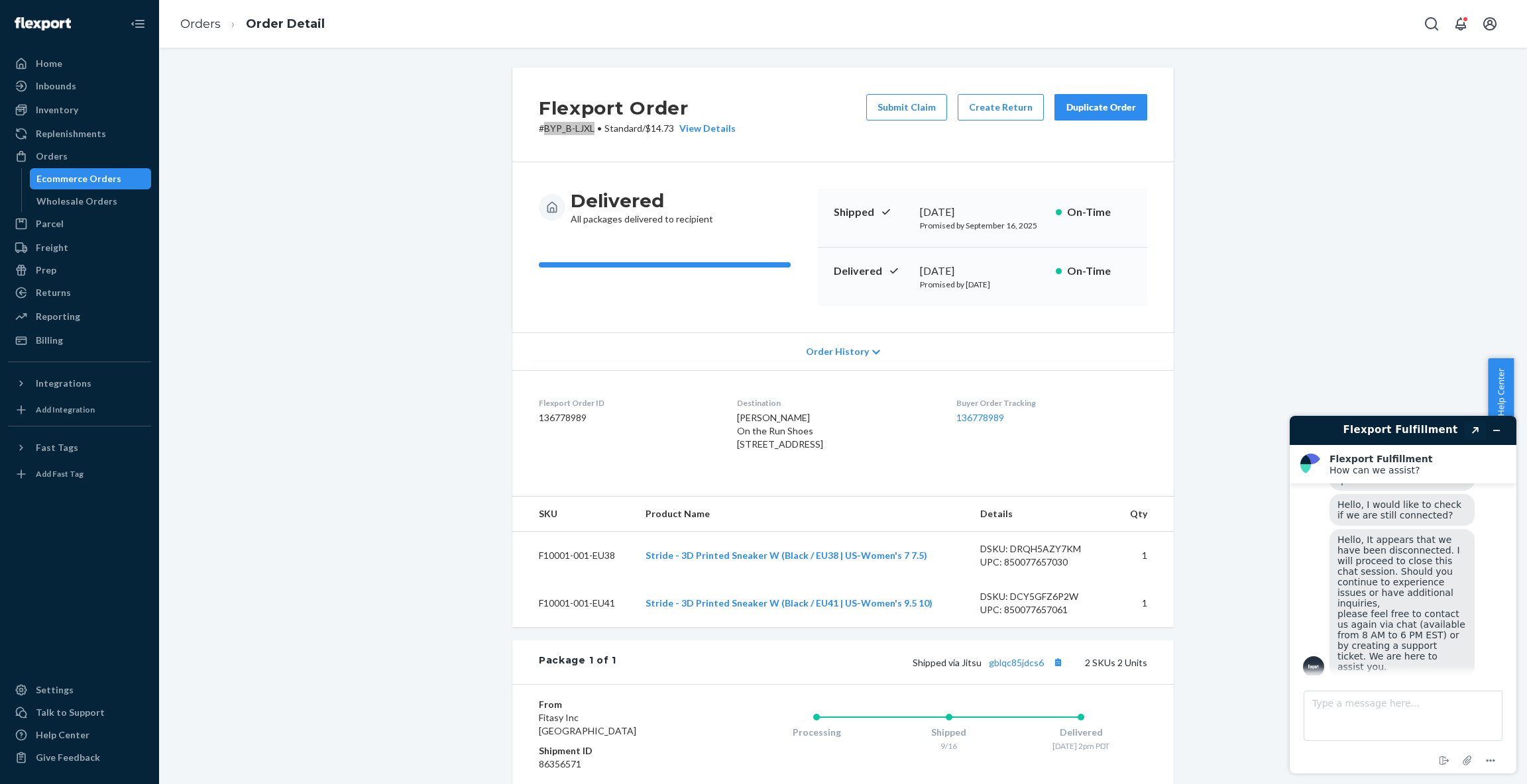
click at [1474, 435] on button "Created with Sketch." at bounding box center [1475, 431] width 21 height 19
